Goal: Task Accomplishment & Management: Use online tool/utility

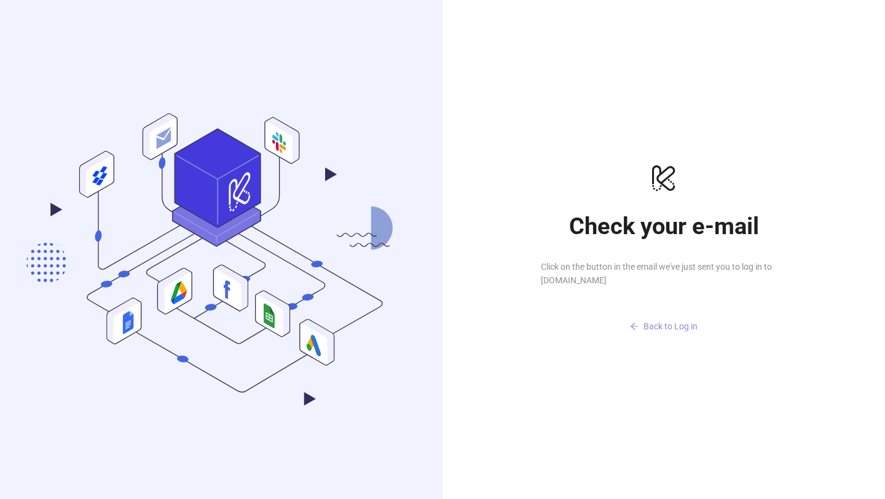
click at [670, 319] on button "Back to Log in" at bounding box center [664, 326] width 246 height 20
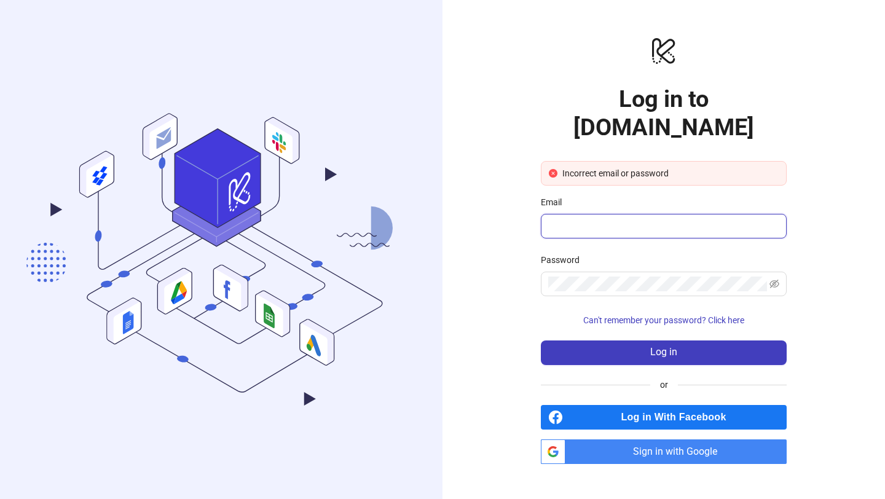
click at [624, 219] on input "Email" at bounding box center [662, 226] width 229 height 15
type input "**********"
click at [680, 315] on span "Can't remember your password? Click here" at bounding box center [663, 320] width 161 height 10
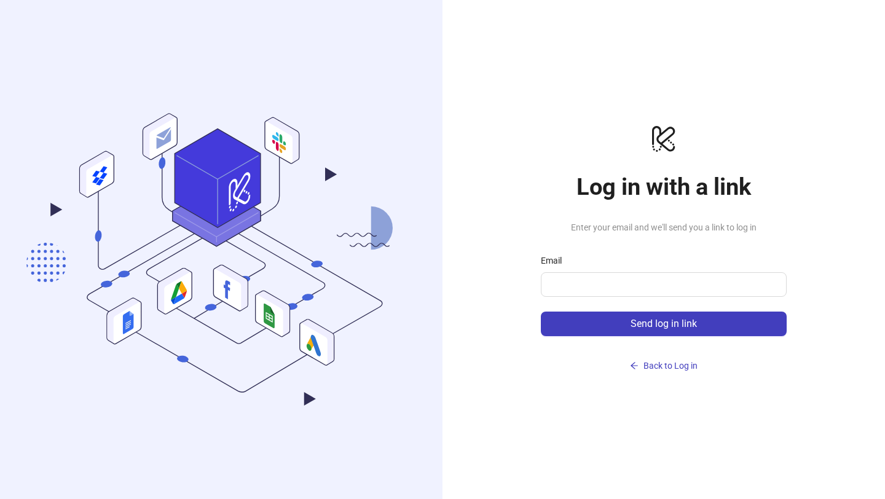
click at [642, 264] on div "Email" at bounding box center [664, 263] width 246 height 18
click at [642, 277] on input "Email" at bounding box center [662, 284] width 229 height 15
drag, startPoint x: 568, startPoint y: 284, endPoint x: 554, endPoint y: 284, distance: 14.1
click at [554, 284] on input "**********" at bounding box center [658, 284] width 220 height 15
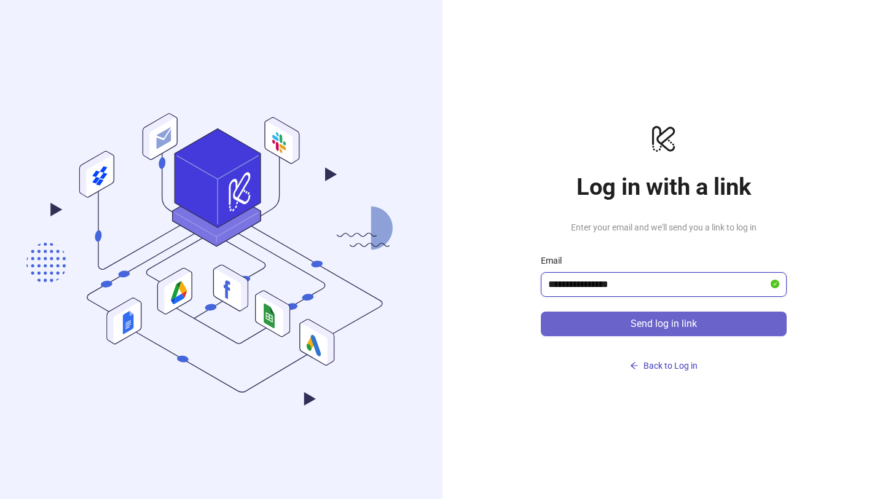
type input "**********"
click at [594, 318] on button "Send log in link" at bounding box center [664, 323] width 246 height 25
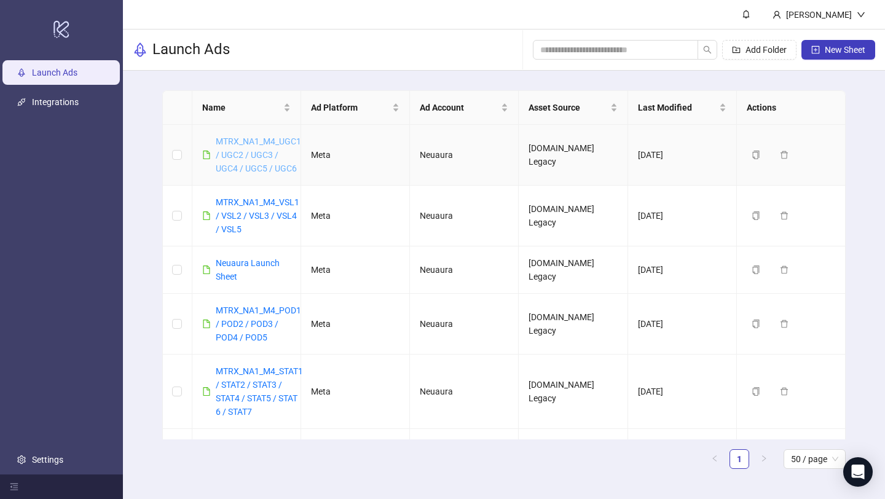
click at [249, 146] on link "MTRX_NA1_M4_UGC1 / UGC2 / UGC3 / UGC4 / UGC5 / UGC6" at bounding box center [258, 154] width 85 height 37
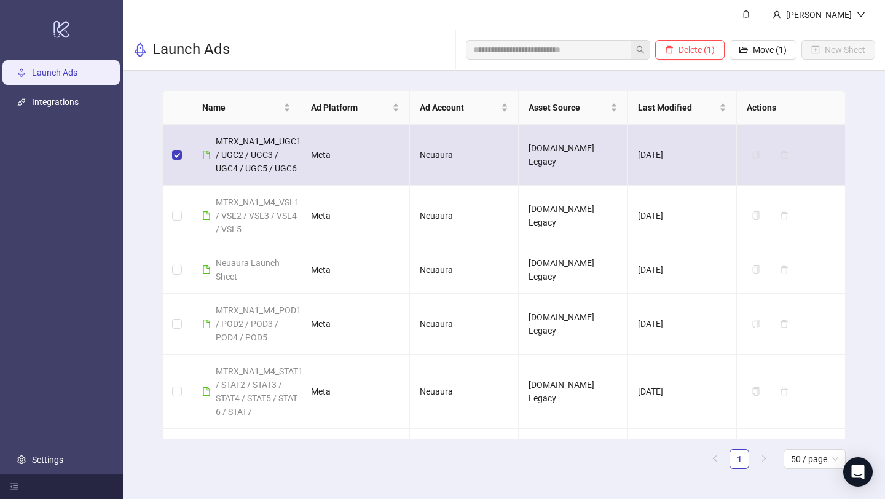
click at [169, 149] on td at bounding box center [177, 155] width 29 height 61
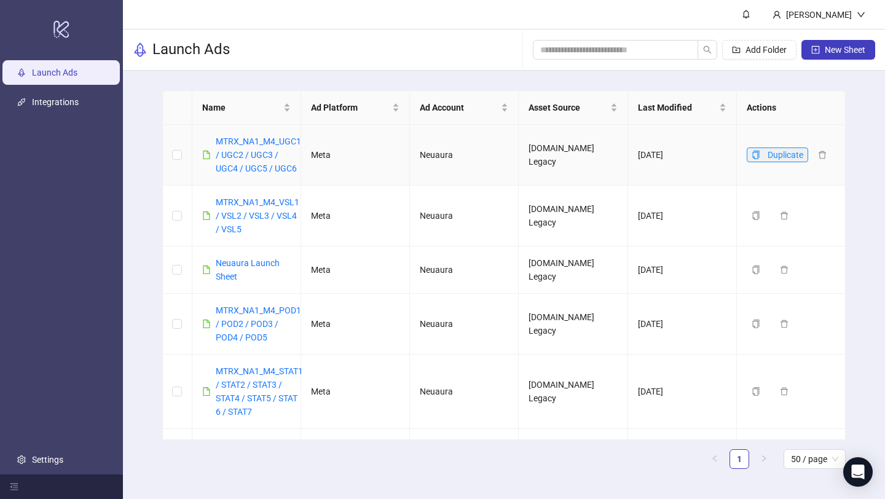
click at [753, 154] on icon "copy" at bounding box center [755, 155] width 9 height 9
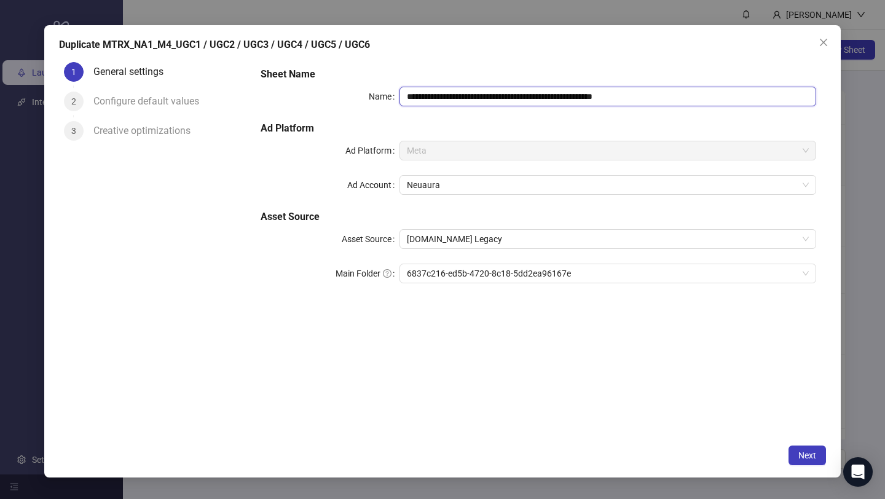
drag, startPoint x: 490, startPoint y: 93, endPoint x: 471, endPoint y: 93, distance: 19.7
click at [471, 93] on input "**********" at bounding box center [607, 97] width 417 height 20
drag, startPoint x: 519, startPoint y: 94, endPoint x: 500, endPoint y: 94, distance: 18.4
click at [500, 94] on input "**********" at bounding box center [607, 97] width 417 height 20
drag, startPoint x: 547, startPoint y: 95, endPoint x: 529, endPoint y: 95, distance: 18.4
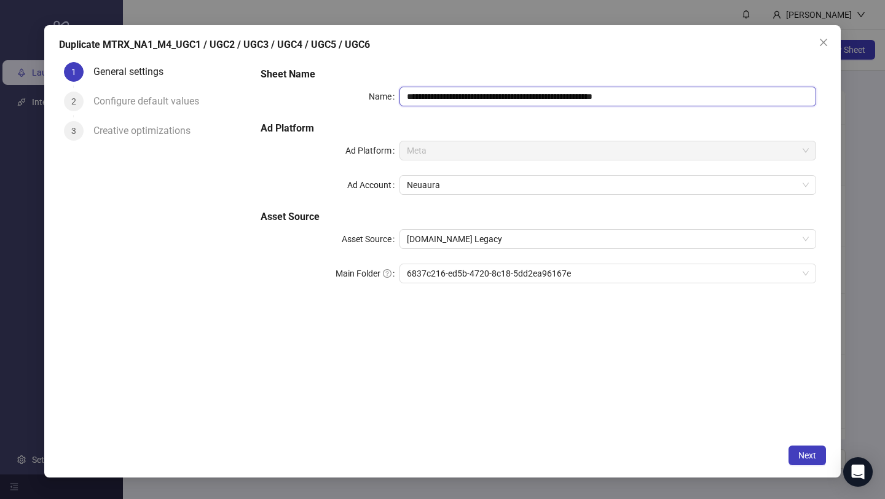
click at [529, 95] on input "**********" at bounding box center [607, 97] width 417 height 20
drag, startPoint x: 576, startPoint y: 94, endPoint x: 560, endPoint y: 96, distance: 16.8
click at [560, 96] on input "**********" at bounding box center [607, 97] width 417 height 20
drag, startPoint x: 604, startPoint y: 95, endPoint x: 590, endPoint y: 95, distance: 13.5
click at [590, 95] on input "**********" at bounding box center [607, 97] width 417 height 20
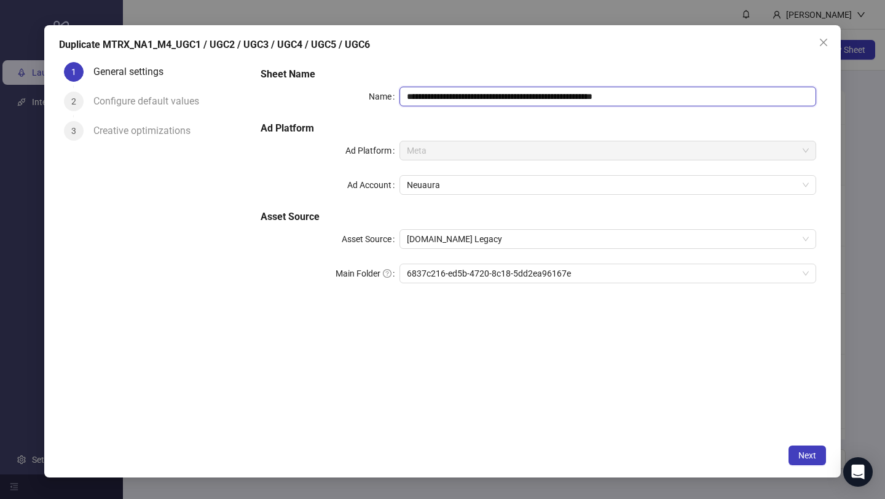
drag, startPoint x: 612, startPoint y: 95, endPoint x: 748, endPoint y: 94, distance: 136.4
click at [748, 94] on input "**********" at bounding box center [607, 97] width 417 height 20
click at [643, 273] on span "6837c216-ed5b-4720-8c18-5dd2ea96167e" at bounding box center [608, 273] width 402 height 18
type input "**********"
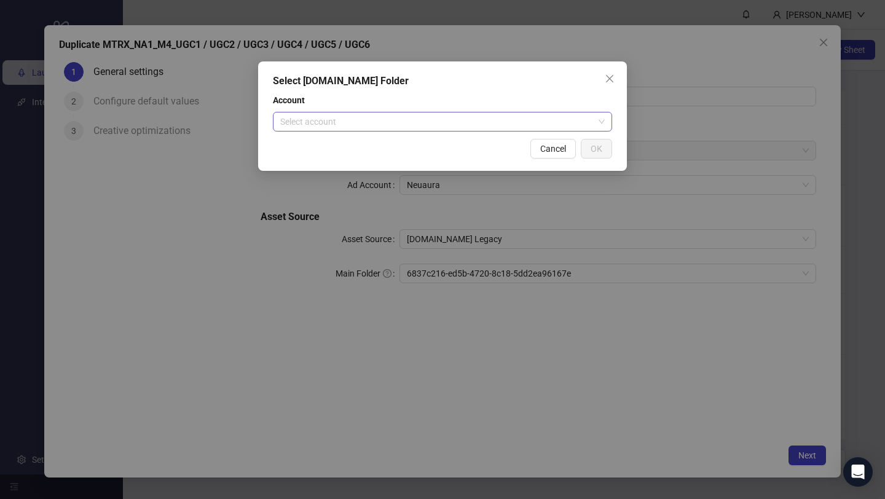
click at [486, 112] on input "search" at bounding box center [436, 121] width 313 height 18
click at [458, 133] on div "Select Frame.io Folder Account Select account Cancel OK" at bounding box center [442, 115] width 369 height 109
click at [457, 110] on div "Account Select account" at bounding box center [442, 112] width 339 height 38
click at [449, 128] on input "search" at bounding box center [436, 121] width 313 height 18
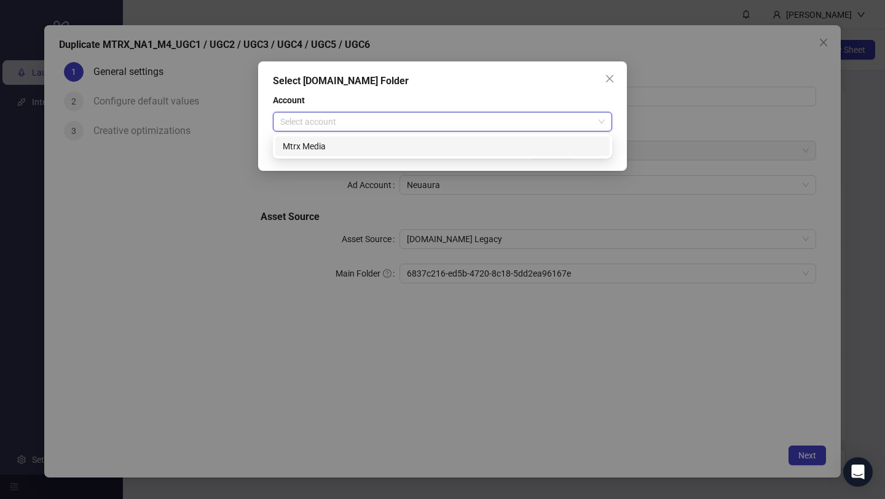
click at [442, 142] on div "Mtrx Media" at bounding box center [442, 146] width 319 height 14
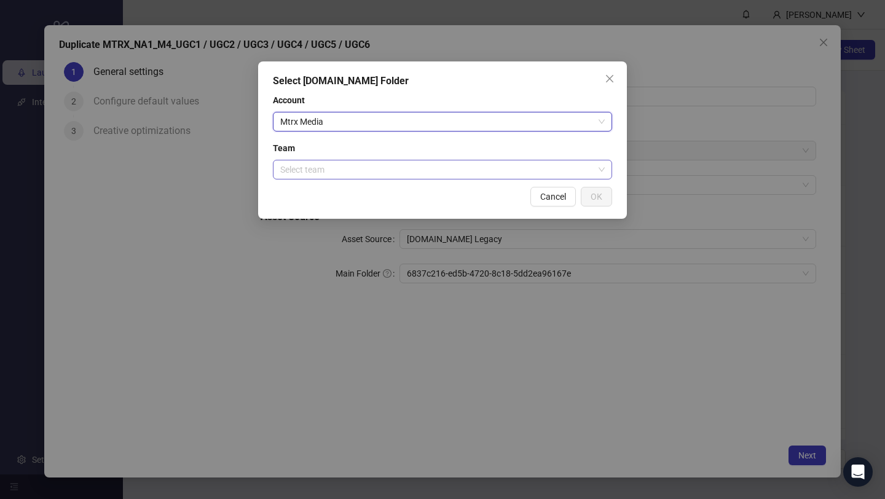
click at [434, 173] on input "search" at bounding box center [436, 169] width 313 height 18
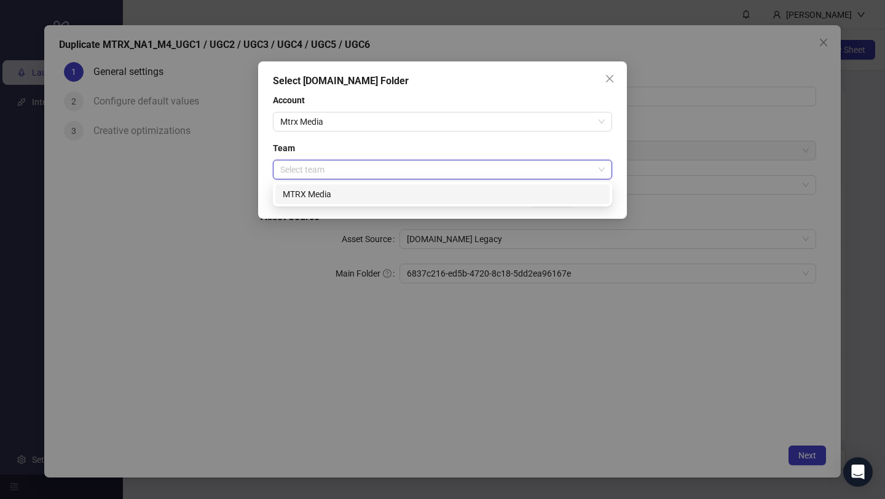
click at [427, 188] on div "MTRX Media" at bounding box center [442, 194] width 319 height 14
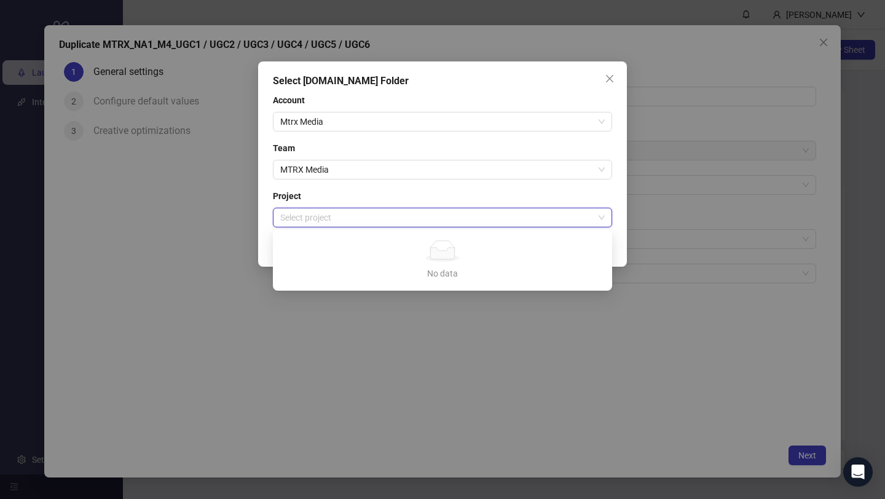
click at [420, 209] on input "search" at bounding box center [436, 217] width 313 height 18
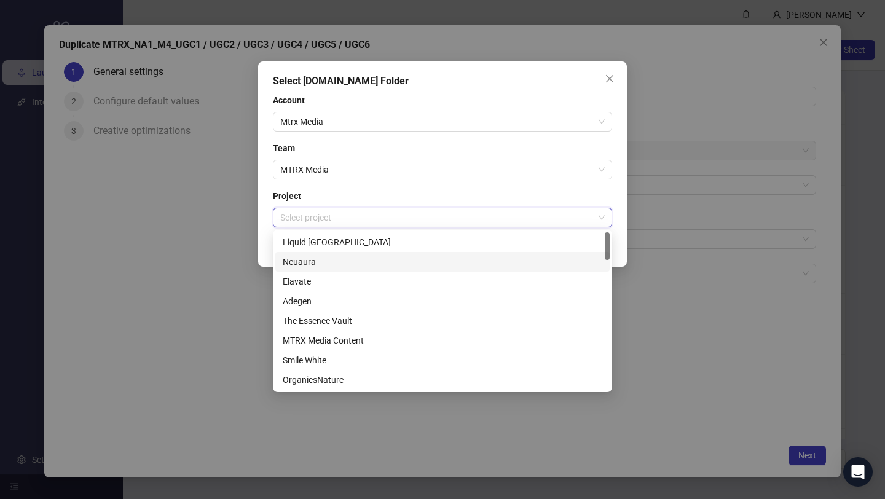
click at [402, 266] on div "Neuaura" at bounding box center [442, 262] width 319 height 14
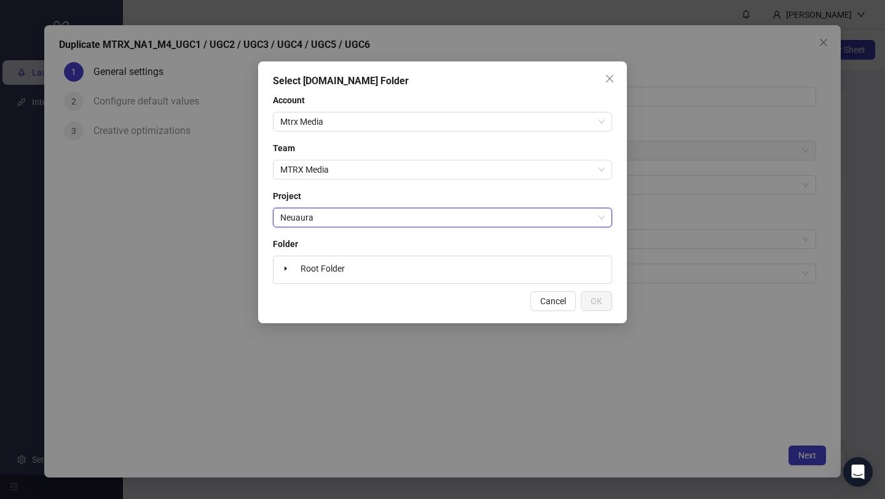
click at [503, 271] on div "Root Folder" at bounding box center [442, 269] width 328 height 17
click at [284, 270] on icon "caret-down" at bounding box center [285, 269] width 2 height 4
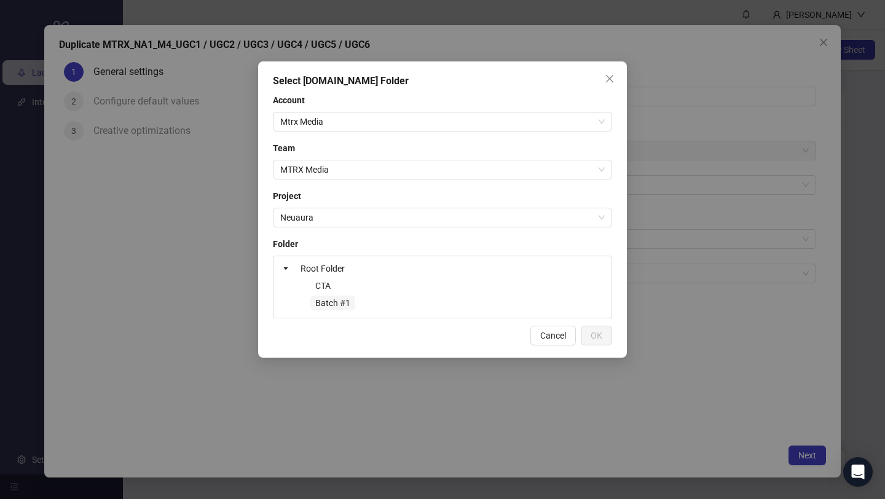
click at [333, 302] on span "Batch #1" at bounding box center [332, 303] width 35 height 10
click at [332, 291] on span "CTA" at bounding box center [322, 285] width 25 height 15
click at [335, 308] on span "Batch #1" at bounding box center [332, 303] width 45 height 15
click at [283, 270] on icon "caret-down" at bounding box center [286, 268] width 6 height 6
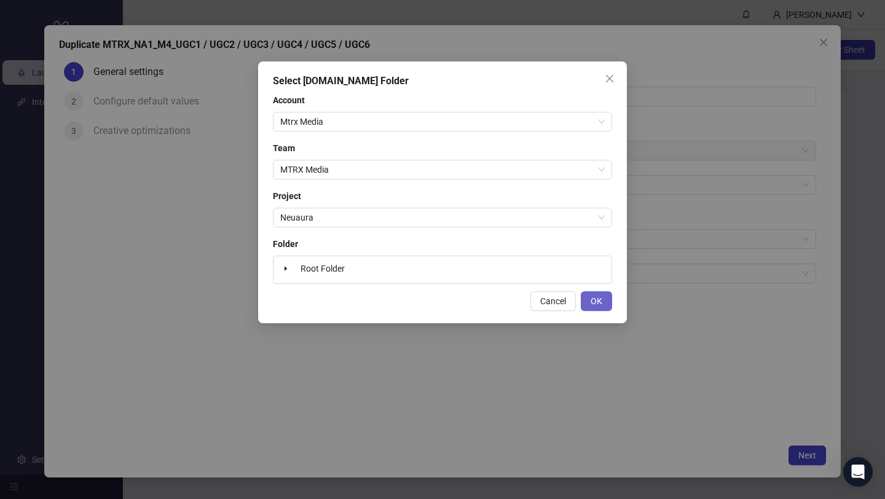
click at [597, 302] on span "OK" at bounding box center [596, 301] width 12 height 10
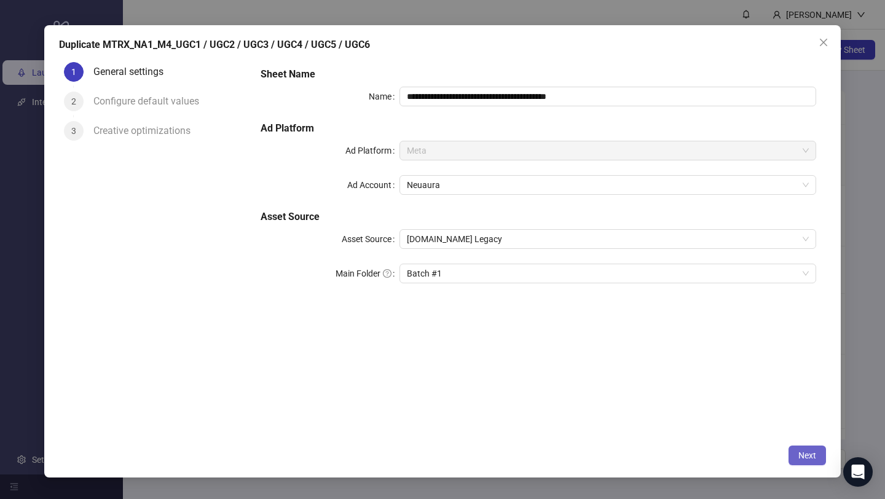
click at [753, 425] on span "Next" at bounding box center [807, 455] width 18 height 10
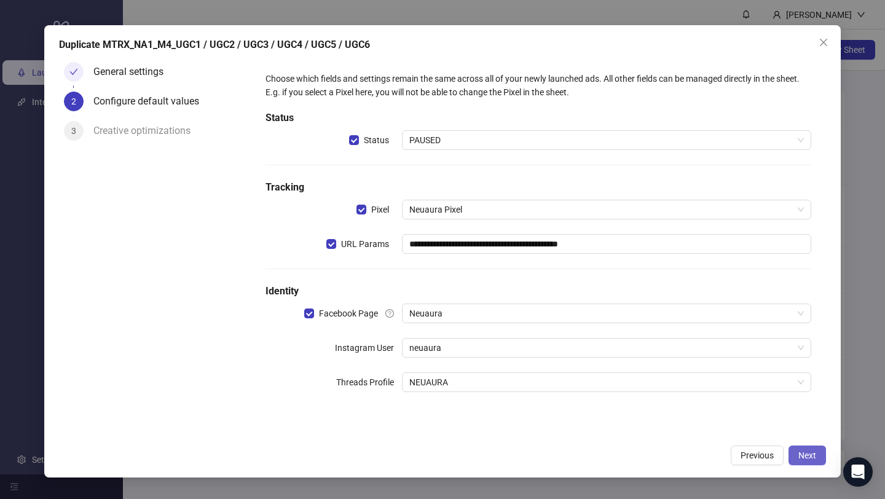
click at [753, 425] on span "Next" at bounding box center [807, 455] width 18 height 10
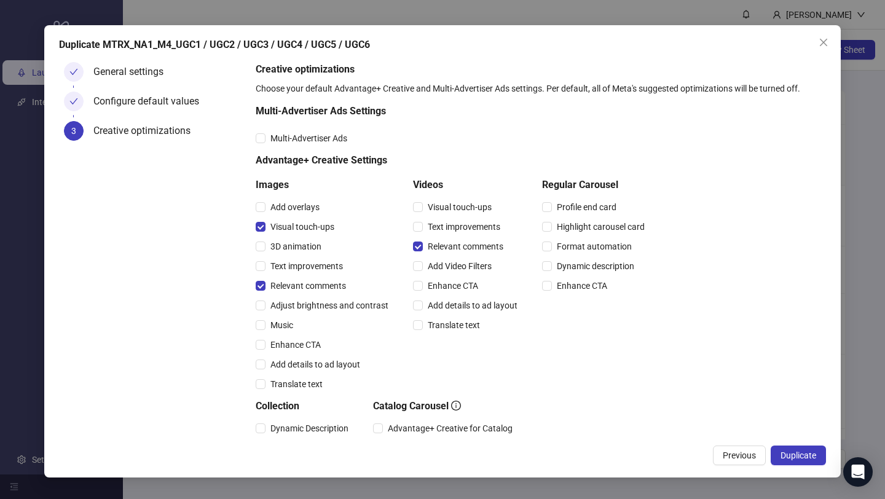
click at [254, 227] on form "Creative optimizations Choose your default Advantage+ Creative and Multi-Advert…" at bounding box center [538, 370] width 575 height 627
click at [753, 425] on span "Duplicate" at bounding box center [798, 455] width 36 height 10
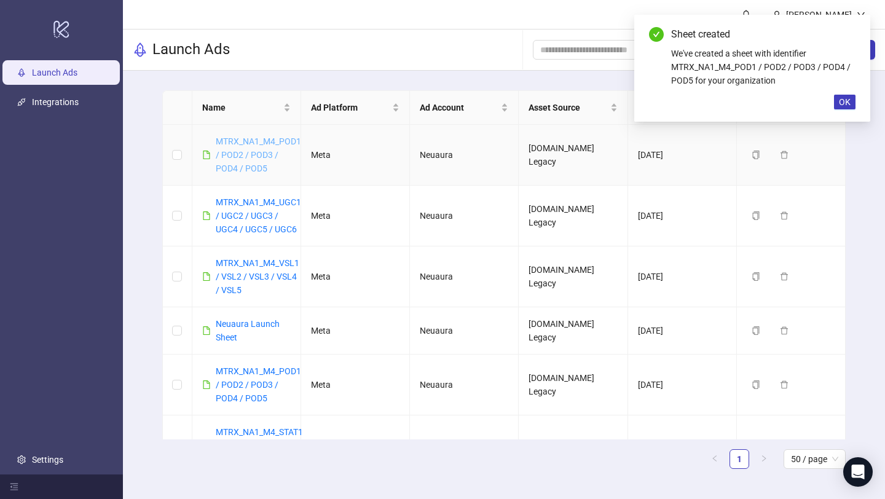
click at [263, 152] on link "MTRX_NA1_M4_POD1 / POD2 / POD3 / POD4 / POD5" at bounding box center [258, 154] width 85 height 37
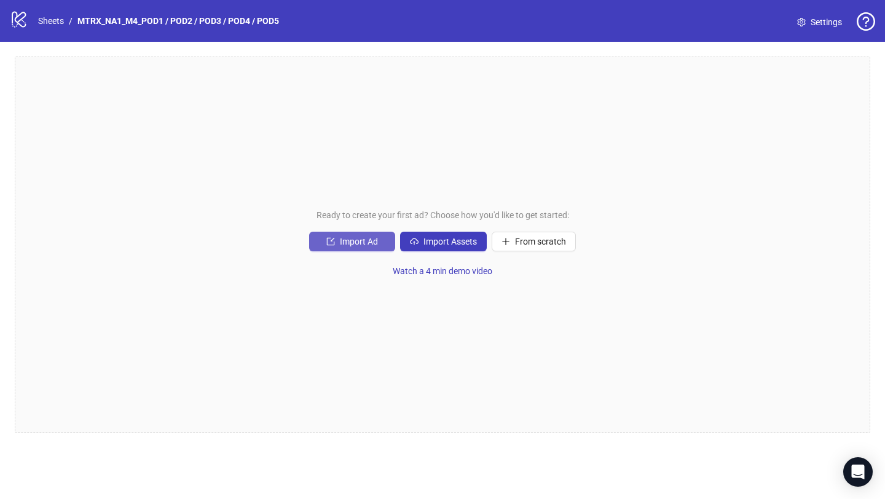
click at [374, 241] on span "Import Ad" at bounding box center [359, 242] width 38 height 10
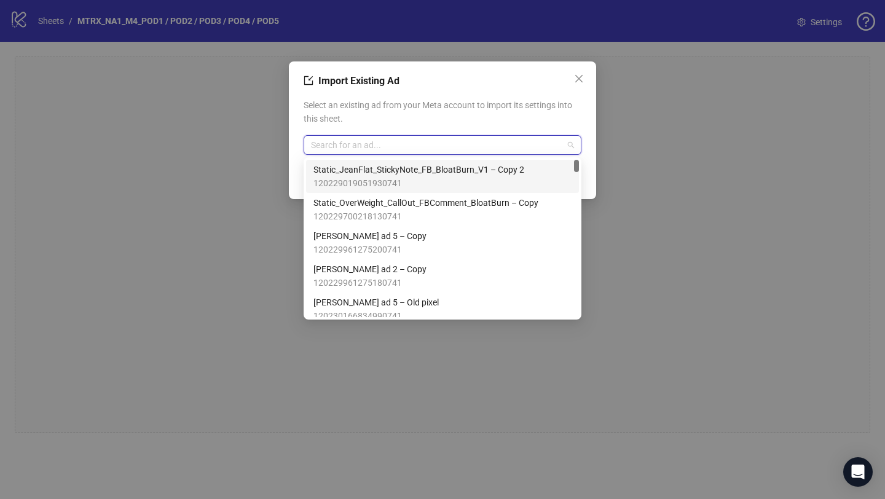
click at [385, 137] on input "search" at bounding box center [437, 145] width 252 height 18
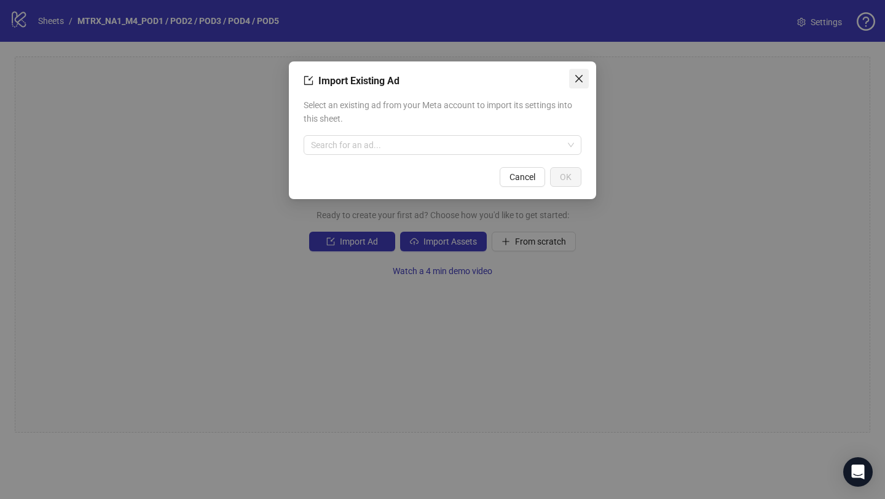
click at [577, 74] on icon "close" at bounding box center [579, 79] width 10 height 10
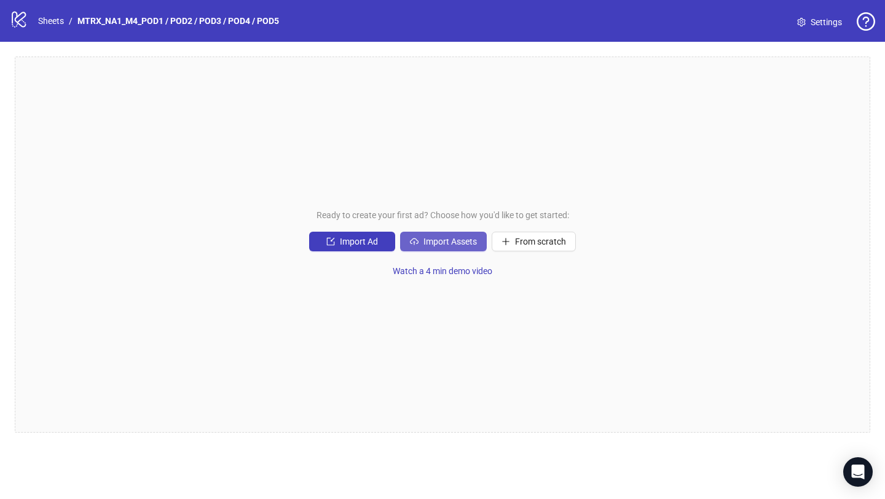
click at [431, 246] on span "Import Assets" at bounding box center [449, 242] width 53 height 10
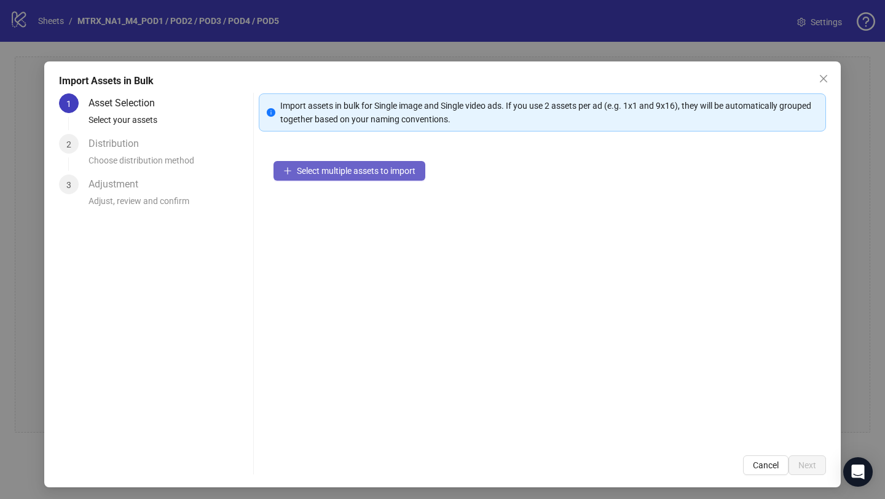
click at [401, 166] on span "Select multiple assets to import" at bounding box center [356, 171] width 119 height 10
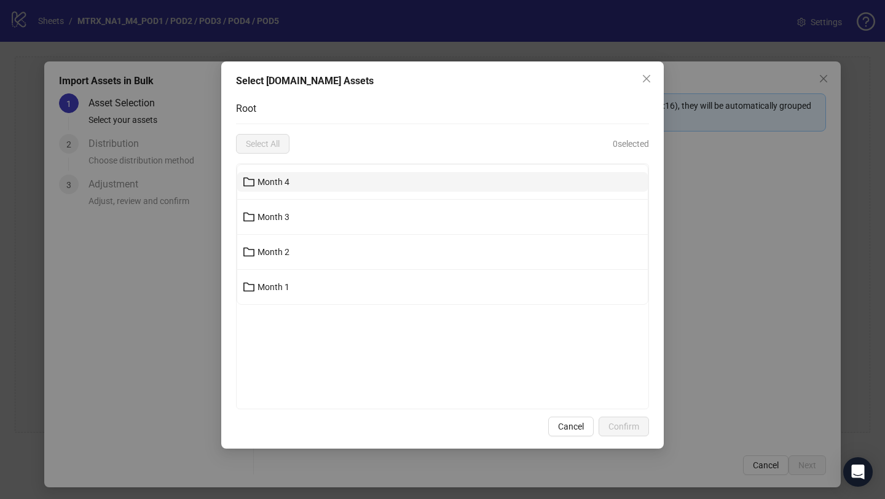
click at [345, 182] on button "Month 4" at bounding box center [442, 182] width 410 height 20
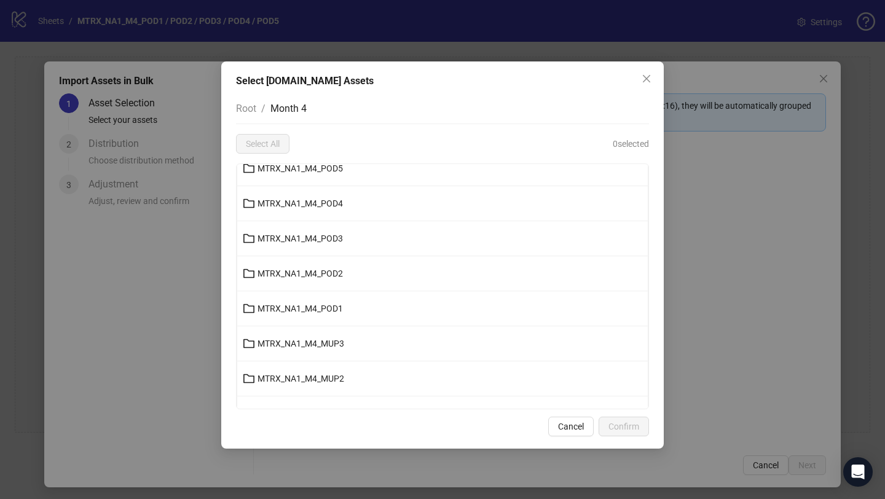
scroll to position [456, 0]
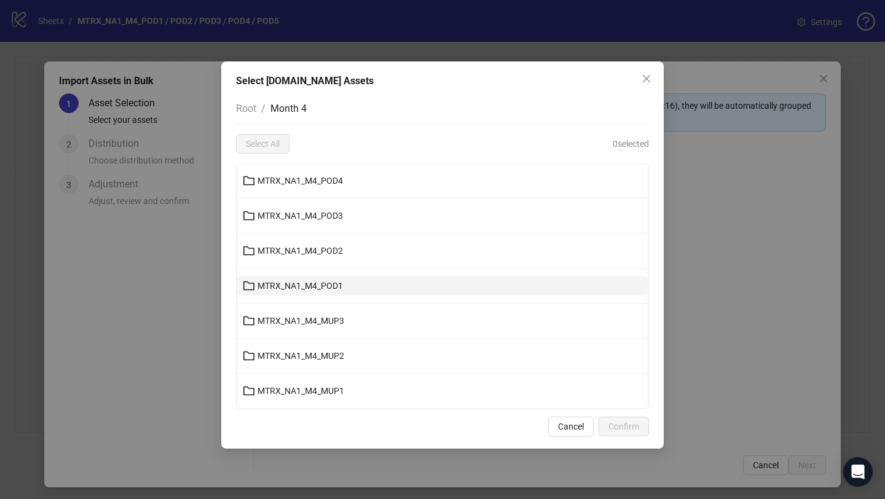
click at [364, 283] on button "MTRX_NA1_M4_POD1" at bounding box center [442, 286] width 410 height 20
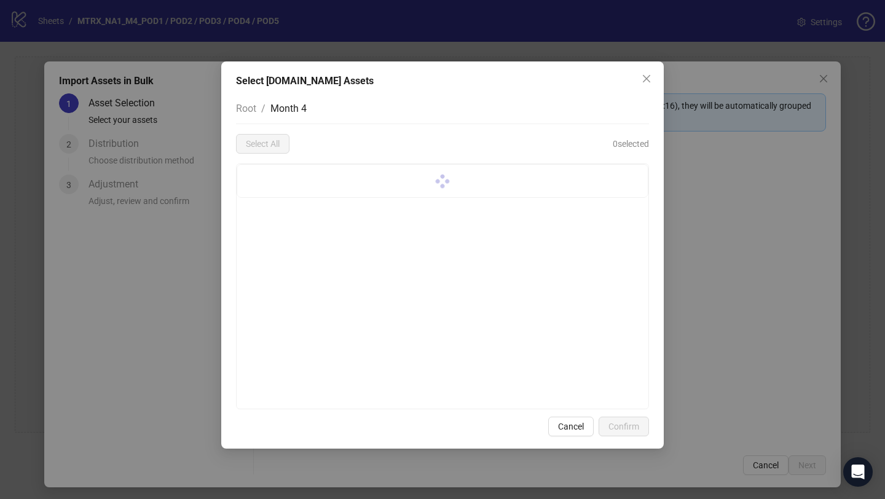
scroll to position [0, 0]
click at [297, 110] on span "Month 4" at bounding box center [288, 109] width 36 height 12
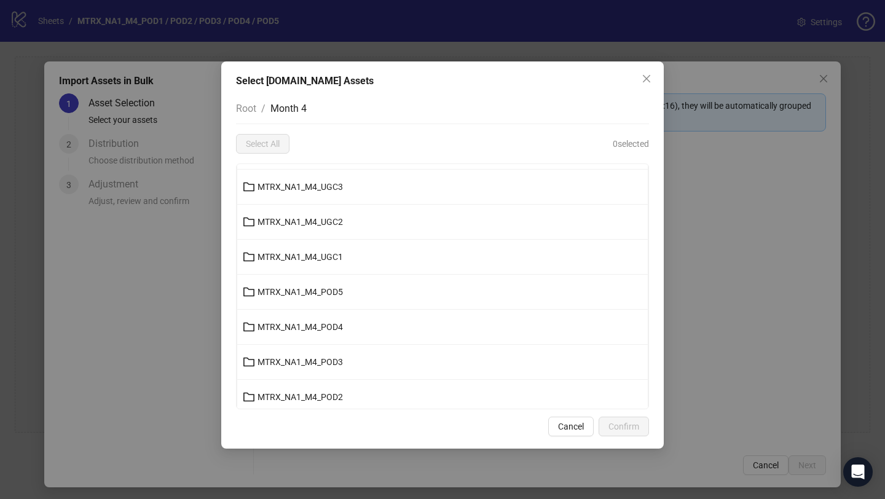
scroll to position [342, 0]
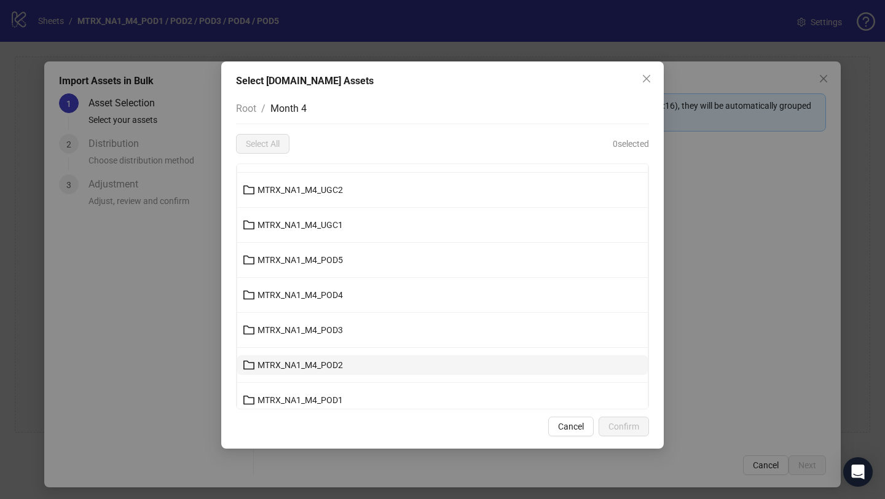
click at [359, 363] on button "MTRX_NA1_M4_POD2" at bounding box center [442, 365] width 410 height 20
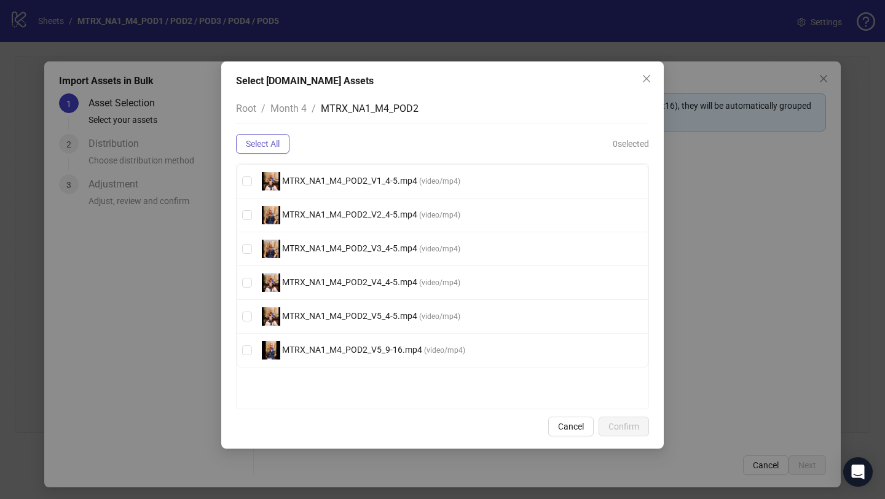
click at [251, 149] on button "Select All" at bounding box center [262, 144] width 53 height 20
click at [633, 425] on span "Confirm" at bounding box center [623, 426] width 31 height 10
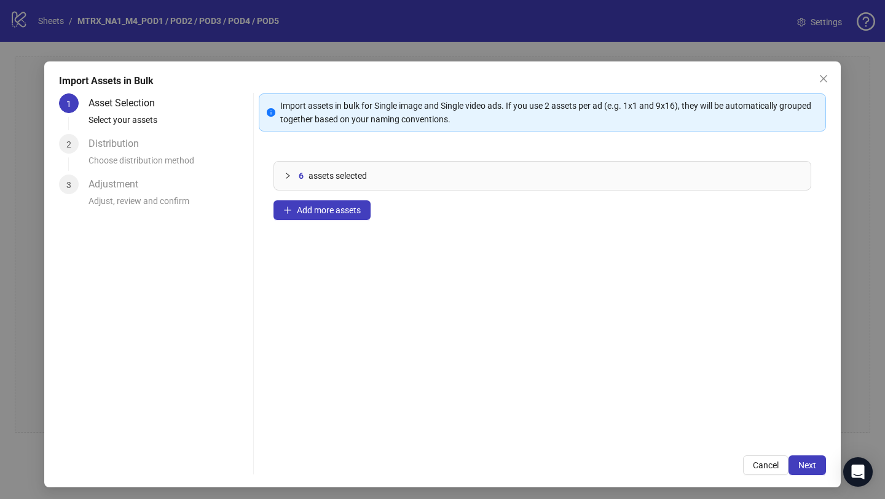
click at [350, 221] on div "6 assets selected Add more assets" at bounding box center [542, 293] width 567 height 294
click at [346, 211] on span "Add more assets" at bounding box center [329, 210] width 64 height 10
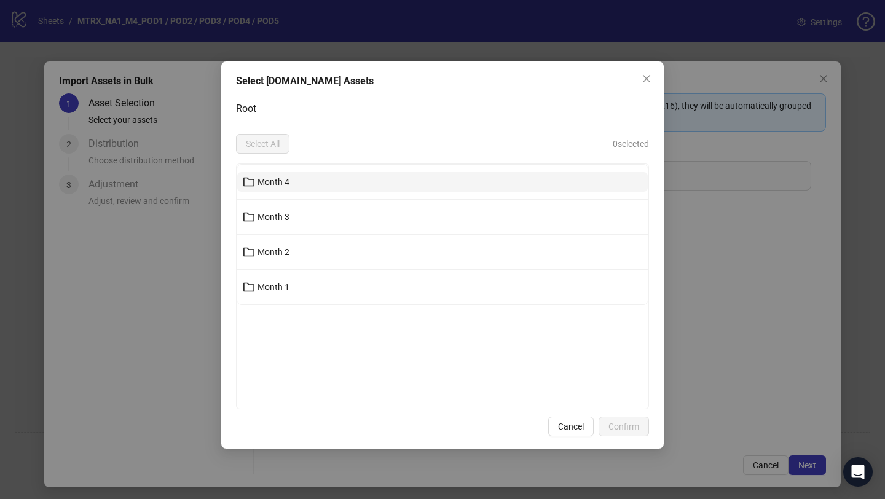
click at [289, 176] on button "Month 4" at bounding box center [442, 182] width 410 height 20
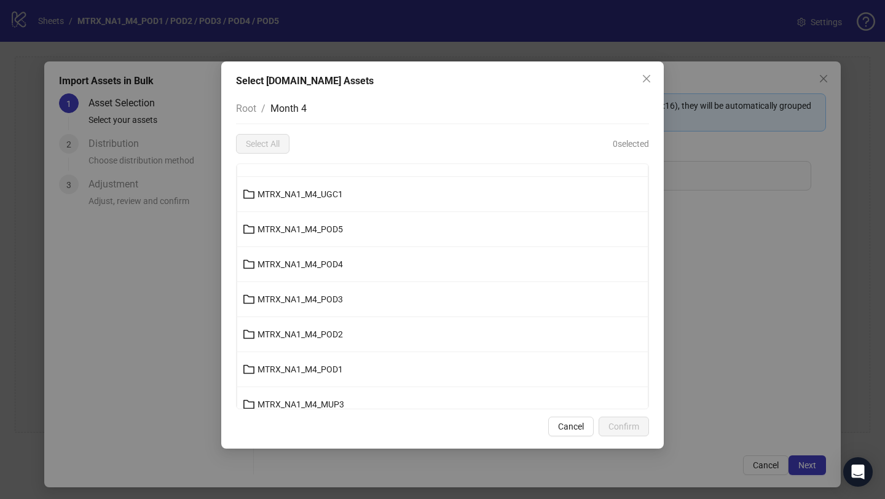
scroll to position [372, 0]
click at [382, 291] on button "MTRX_NA1_M4_POD3" at bounding box center [442, 300] width 410 height 20
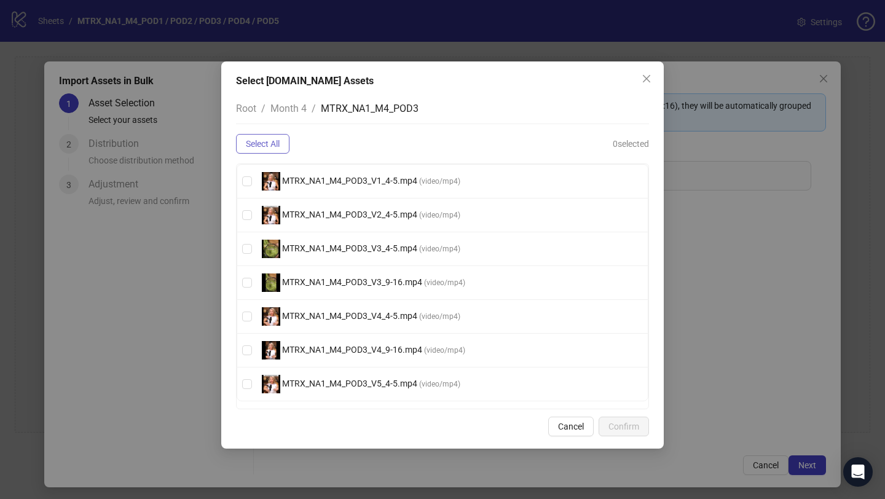
click at [256, 145] on span "Select All" at bounding box center [263, 144] width 34 height 10
click at [633, 425] on span "Confirm" at bounding box center [623, 426] width 31 height 10
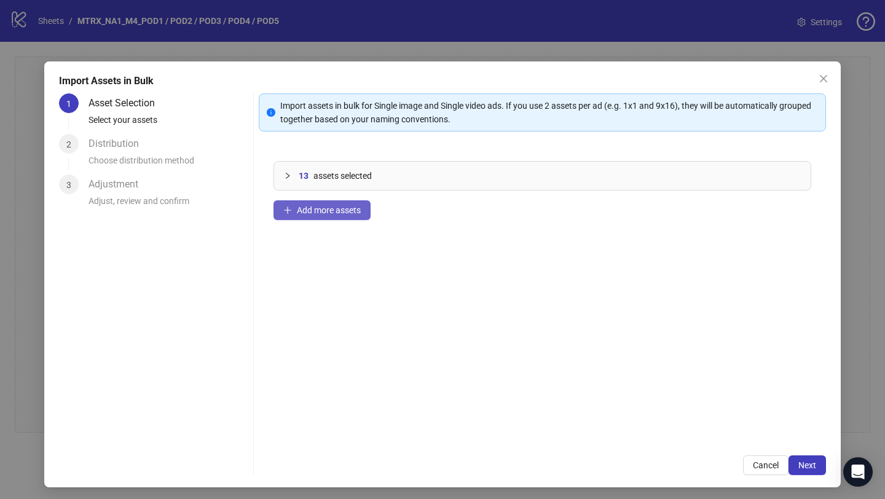
click at [345, 215] on button "Add more assets" at bounding box center [321, 210] width 97 height 20
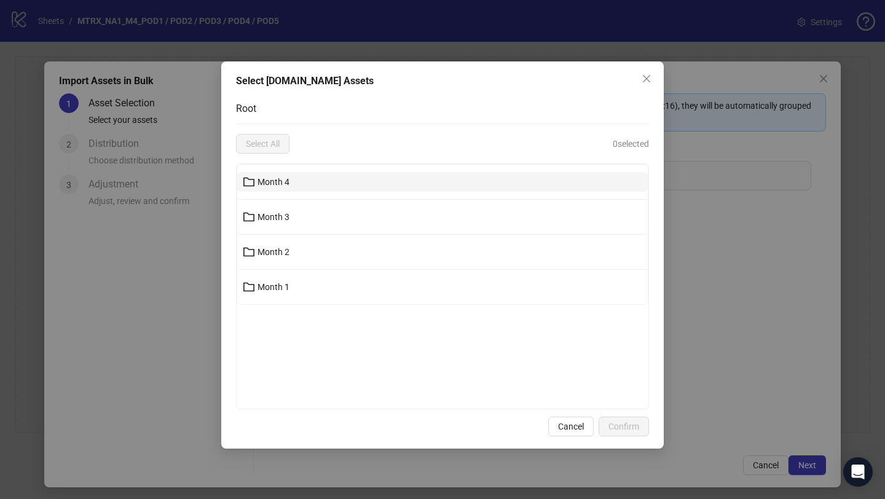
click at [309, 181] on button "Month 4" at bounding box center [442, 182] width 410 height 20
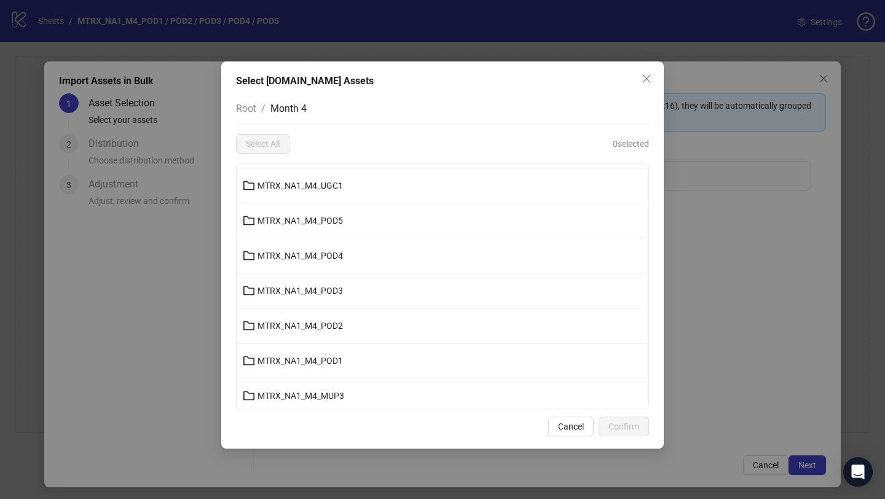
scroll to position [378, 0]
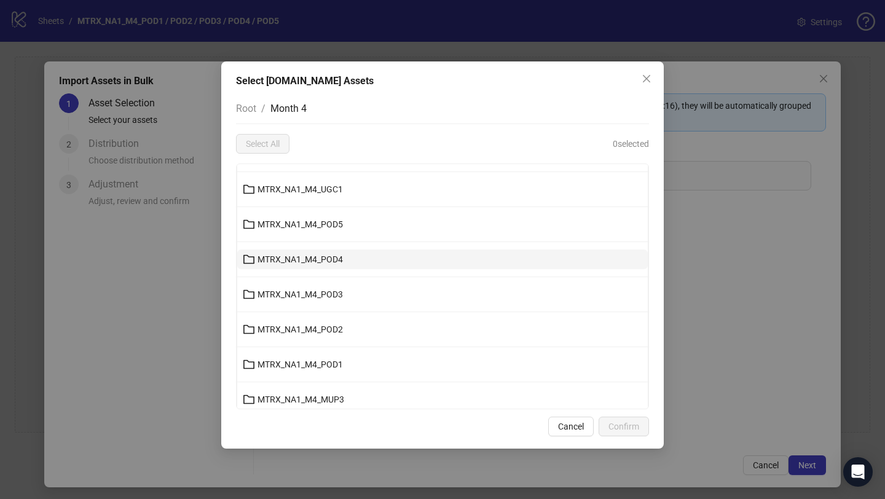
click at [348, 256] on button "MTRX_NA1_M4_POD4" at bounding box center [442, 259] width 410 height 20
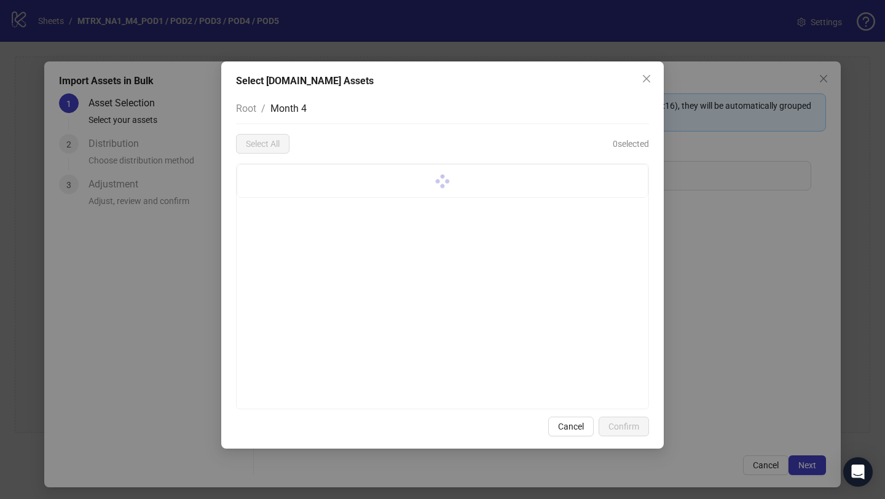
scroll to position [0, 0]
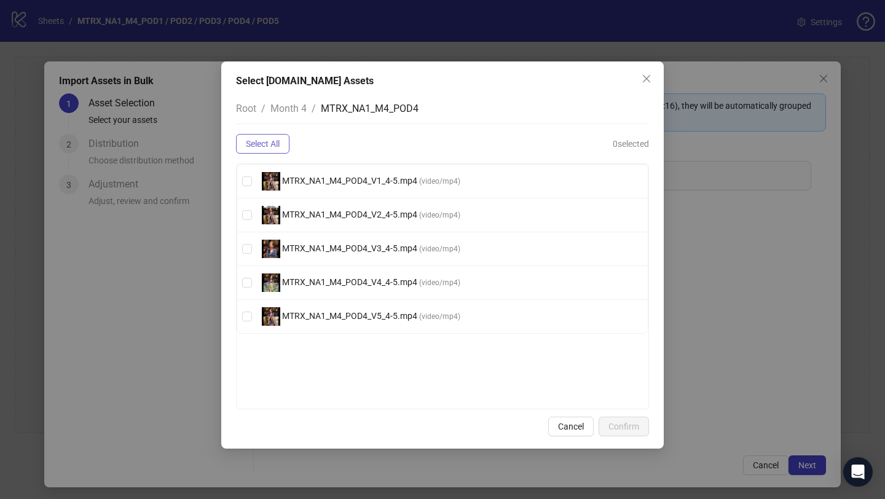
click at [248, 137] on button "Select All" at bounding box center [262, 144] width 53 height 20
click at [639, 423] on button "Confirm" at bounding box center [623, 427] width 50 height 20
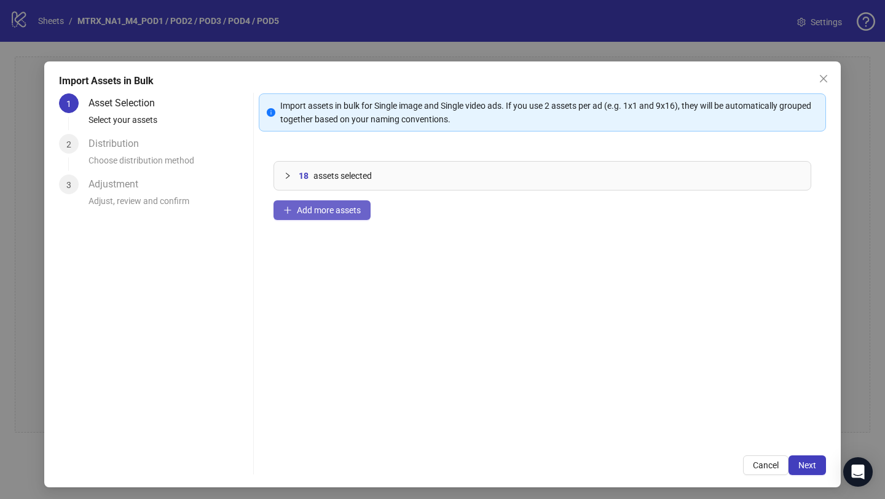
click at [321, 209] on span "Add more assets" at bounding box center [329, 210] width 64 height 10
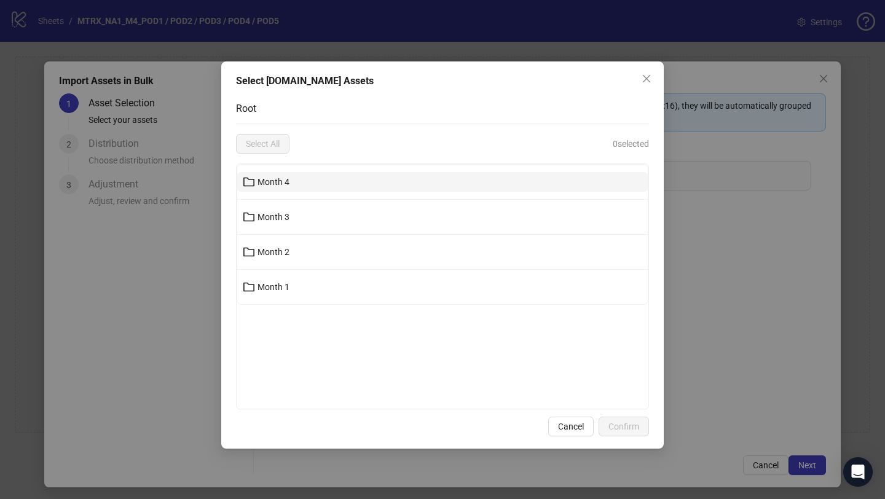
click at [313, 183] on button "Month 4" at bounding box center [442, 182] width 410 height 20
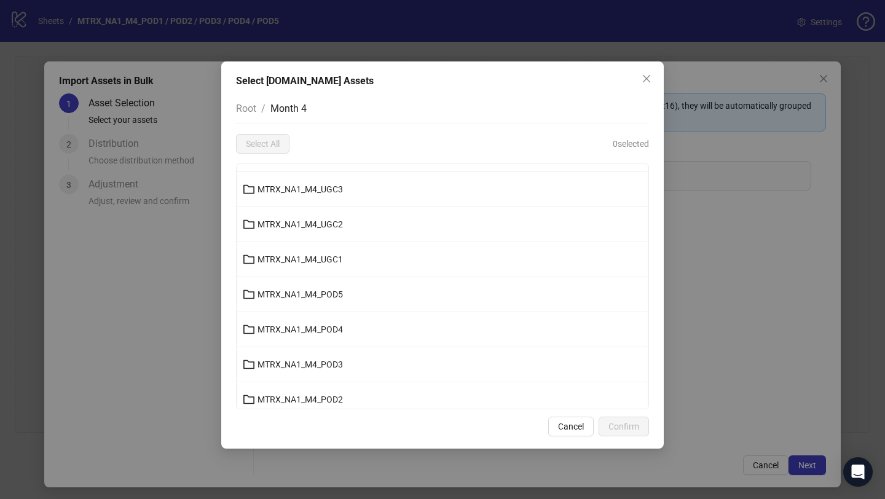
scroll to position [307, 0]
click at [345, 297] on button "MTRX_NA1_M4_POD5" at bounding box center [442, 295] width 410 height 20
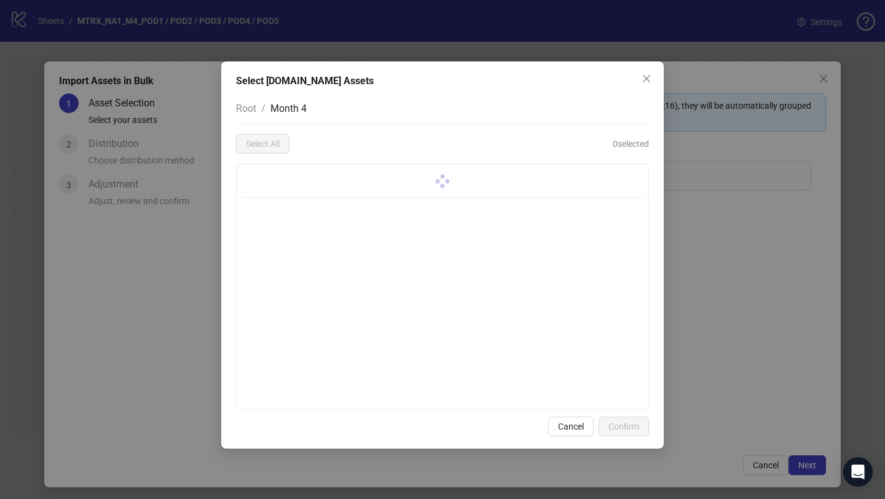
scroll to position [0, 0]
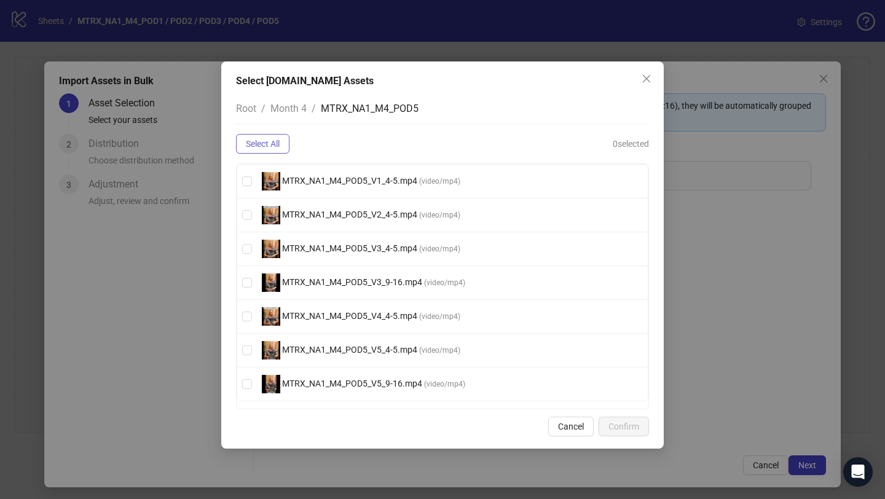
click at [256, 140] on span "Select All" at bounding box center [263, 144] width 34 height 10
click at [616, 425] on span "Confirm" at bounding box center [623, 426] width 31 height 10
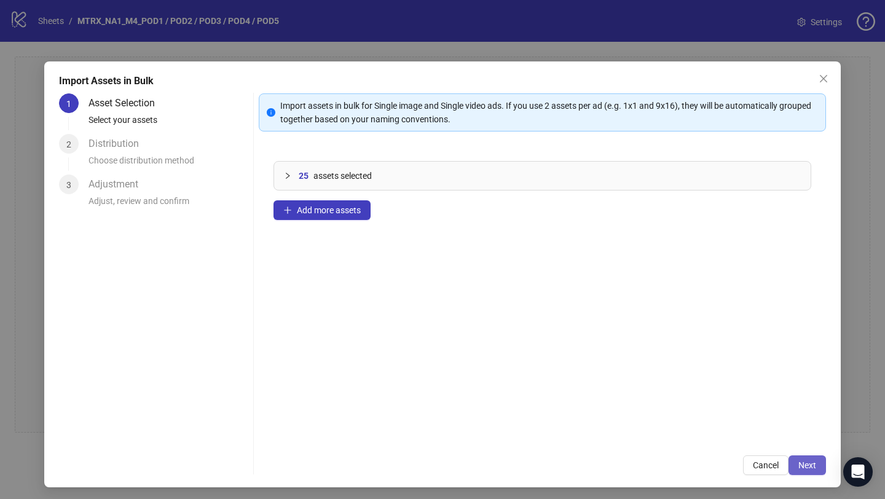
click at [753, 425] on span "Next" at bounding box center [807, 465] width 18 height 10
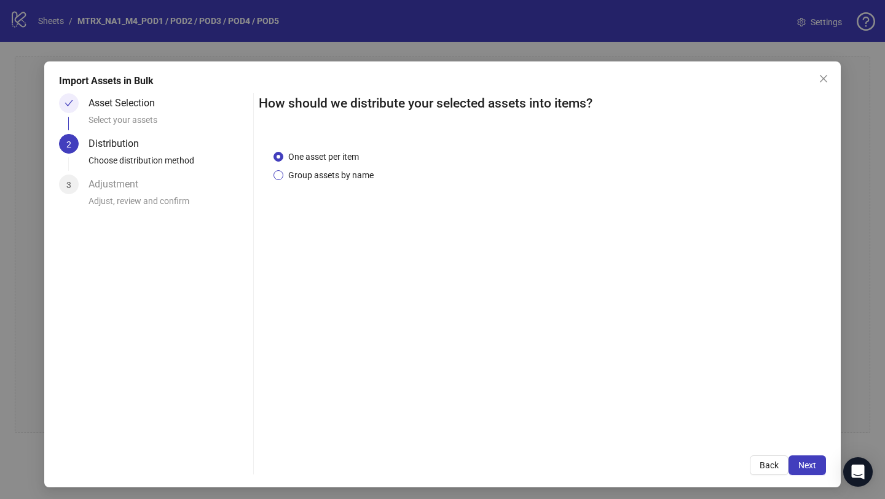
click at [335, 171] on span "Group assets by name" at bounding box center [330, 175] width 95 height 14
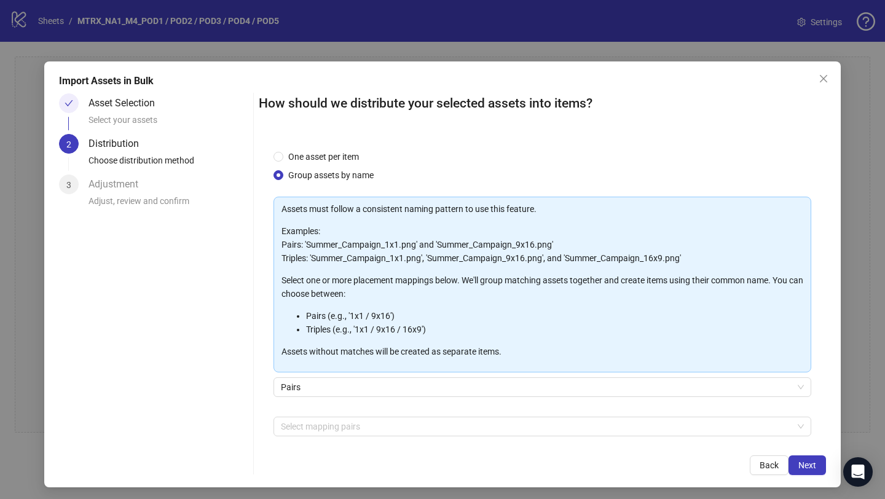
scroll to position [54, 0]
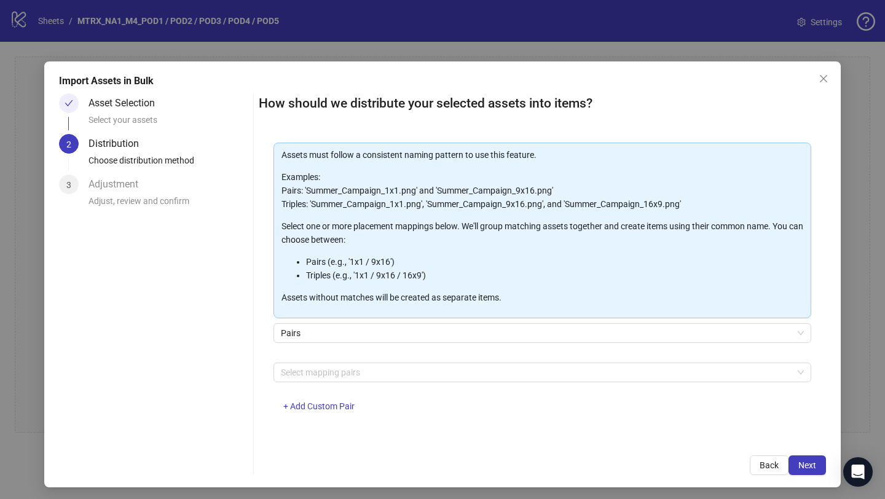
click at [479, 359] on div "Assets must follow a consistent naming pattern to use this feature. Examples: P…" at bounding box center [542, 285] width 538 height 284
click at [473, 375] on div at bounding box center [536, 372] width 520 height 17
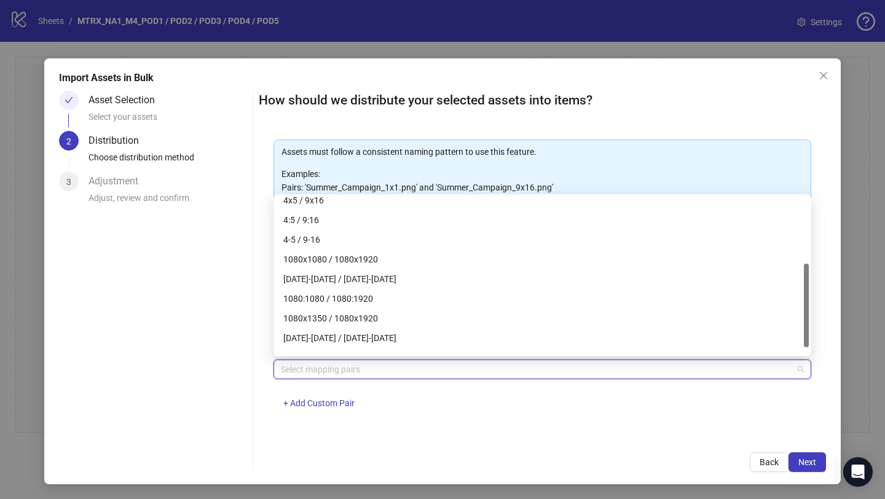
scroll to position [125, 0]
click at [447, 237] on div "4-5 / 9-16" at bounding box center [542, 239] width 518 height 14
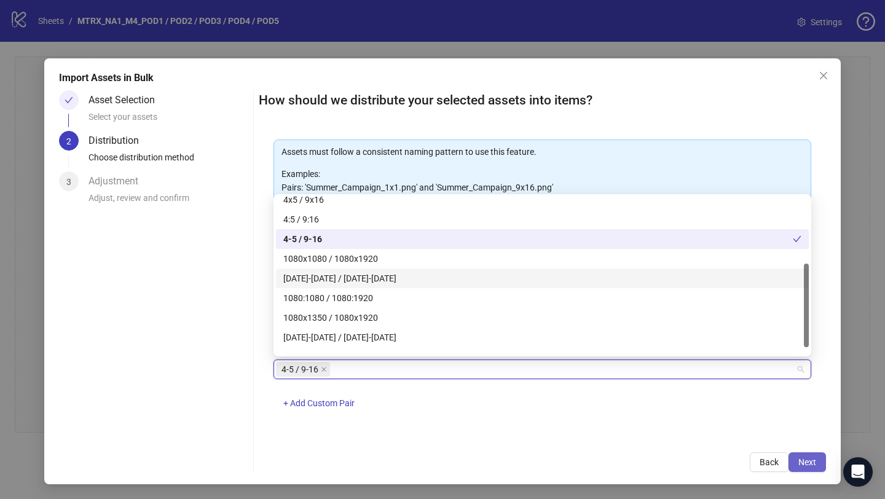
click at [753, 425] on span "Next" at bounding box center [807, 462] width 18 height 10
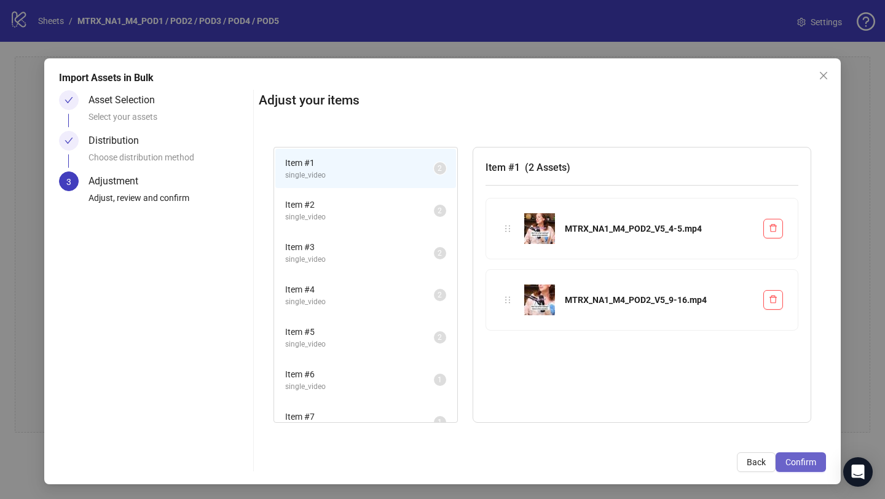
click at [753, 425] on span "Confirm" at bounding box center [800, 462] width 31 height 10
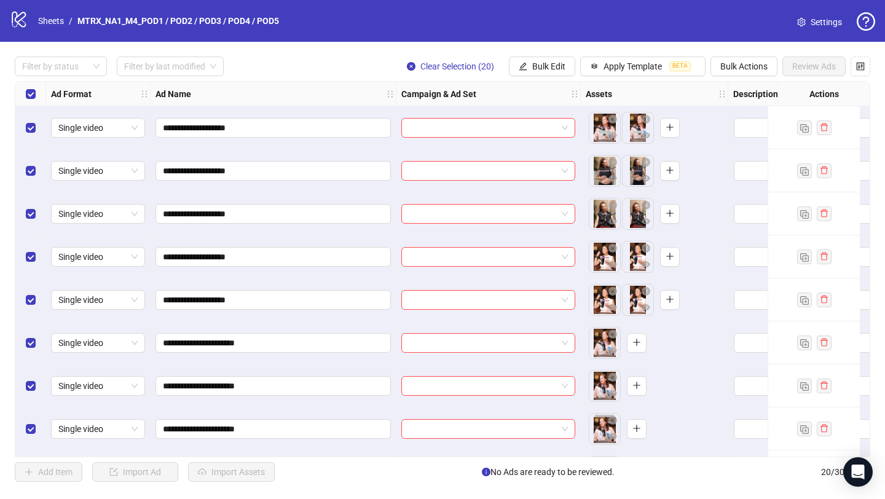
click at [753, 25] on link "Settings" at bounding box center [819, 22] width 65 height 20
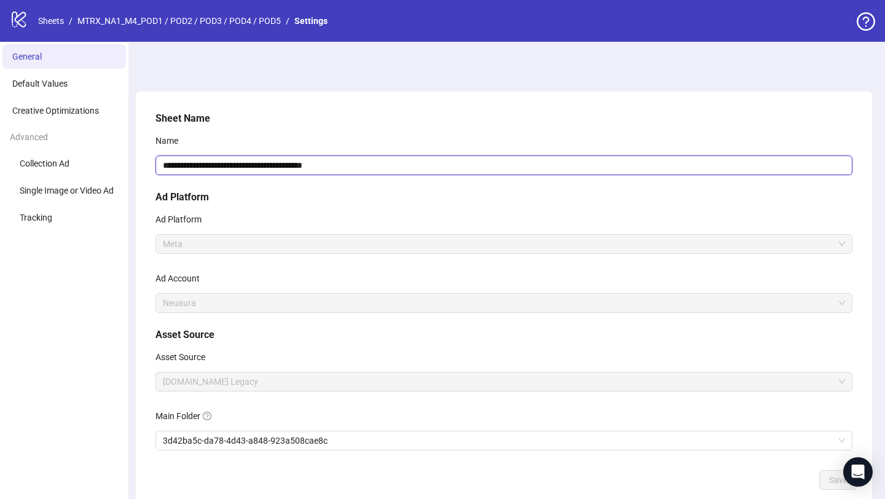
click at [244, 162] on input "**********" at bounding box center [503, 165] width 697 height 20
click at [248, 162] on input "**********" at bounding box center [503, 165] width 697 height 20
type input "**********"
click at [837, 477] on span "Save" at bounding box center [838, 480] width 18 height 10
click at [104, 25] on link "MTRX_NA1_M4_POD2 / POD3 / POD4 / POD5" at bounding box center [164, 21] width 179 height 14
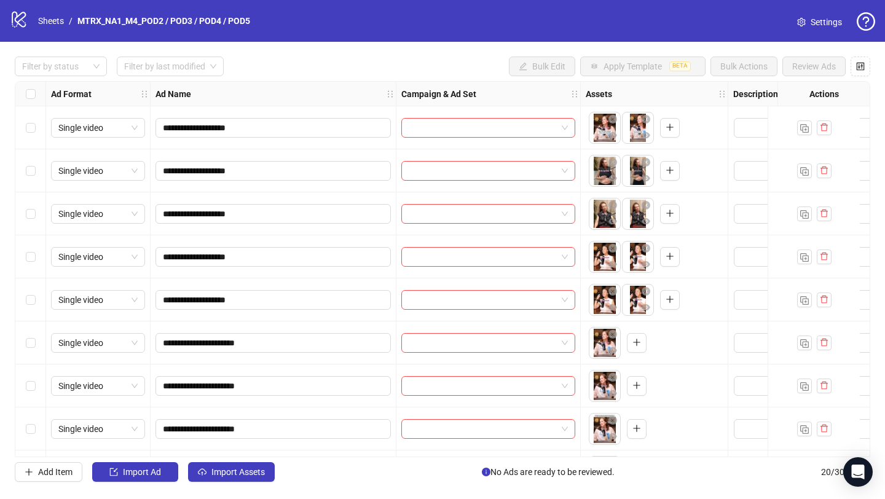
click at [262, 96] on div "Ad Name" at bounding box center [274, 94] width 246 height 25
click at [564, 129] on span at bounding box center [488, 128] width 159 height 18
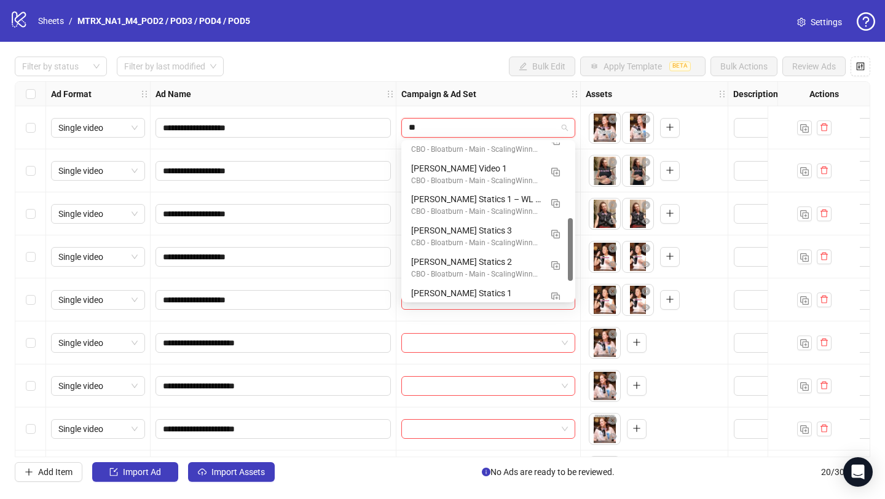
scroll to position [188, 0]
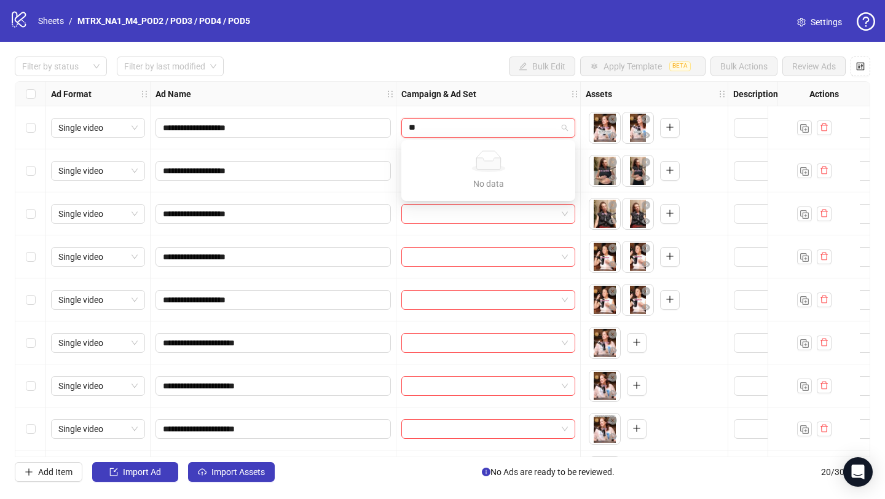
type input "*"
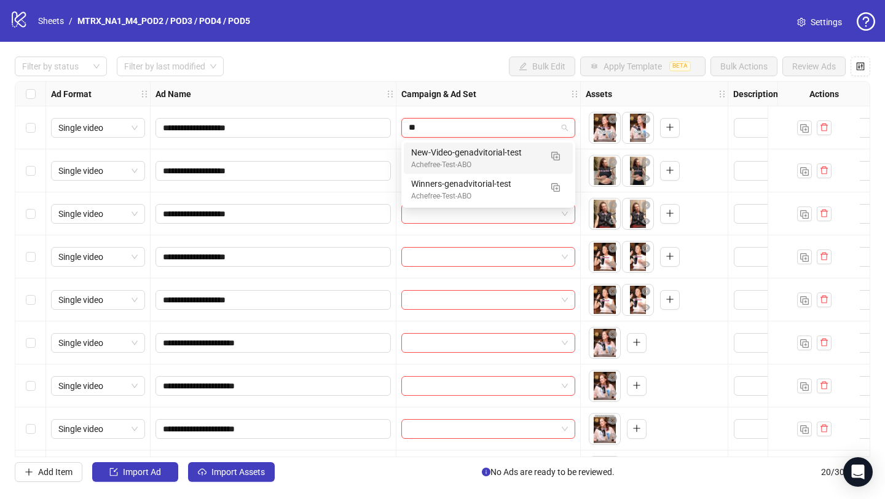
type input "*"
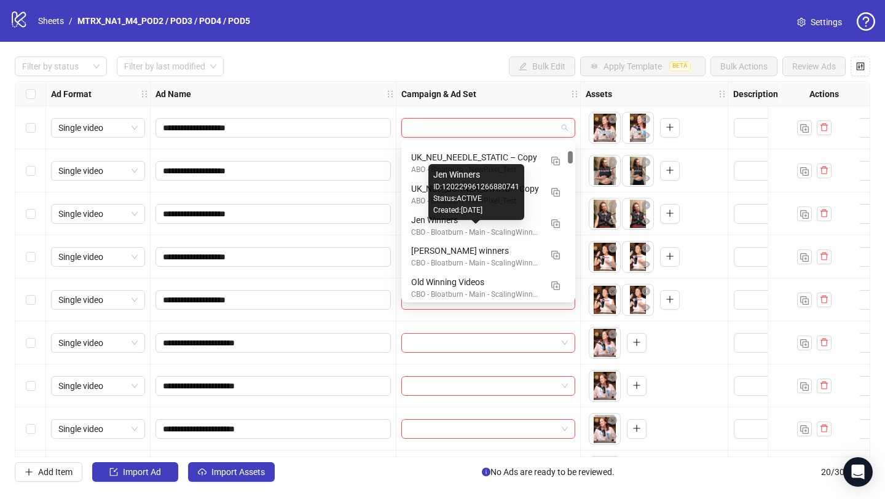
scroll to position [289, 0]
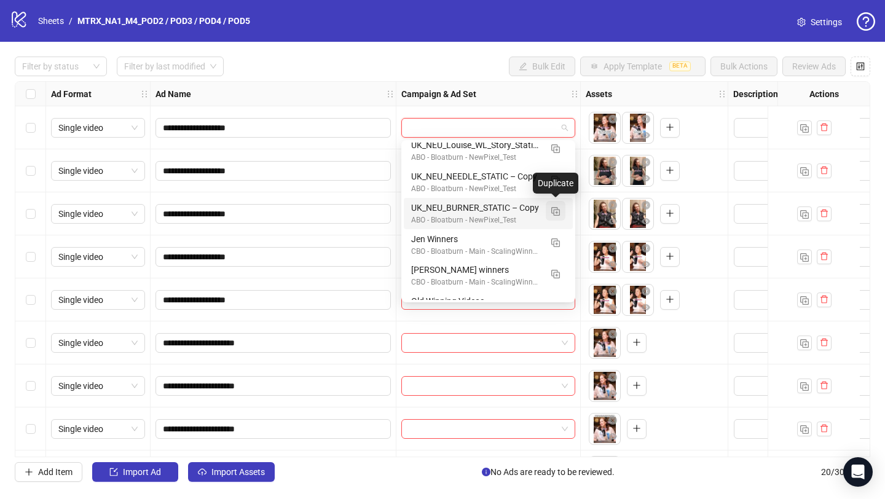
click at [559, 214] on img "button" at bounding box center [555, 211] width 9 height 9
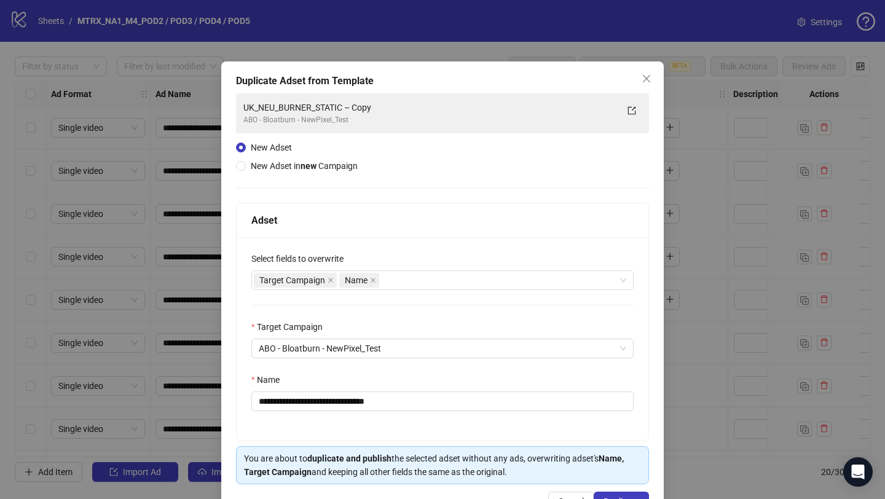
scroll to position [40, 0]
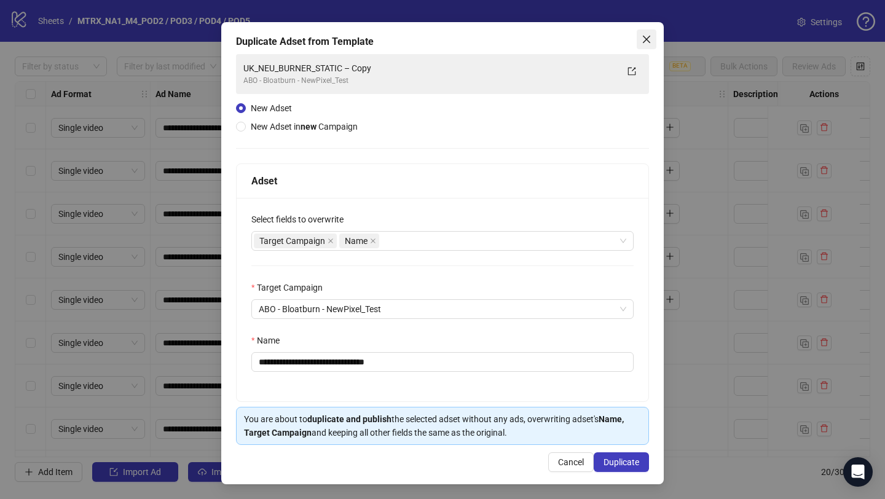
click at [647, 34] on icon "close" at bounding box center [646, 39] width 10 height 10
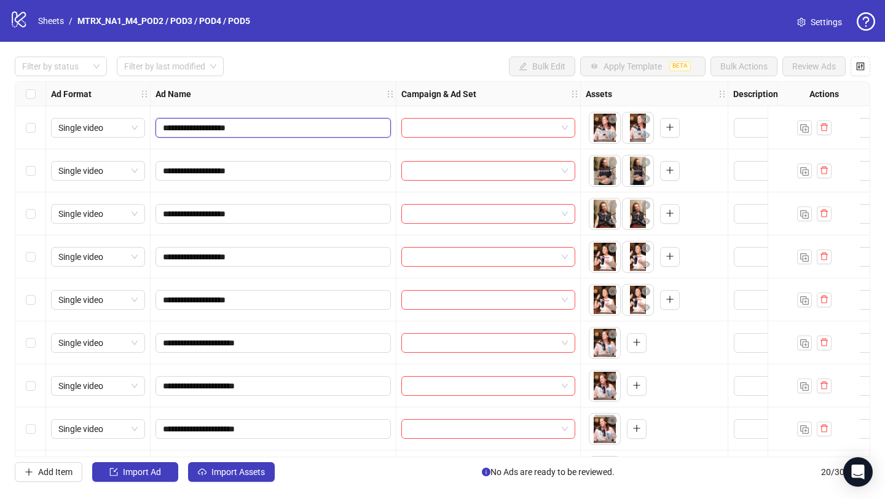
drag, startPoint x: 248, startPoint y: 127, endPoint x: 151, endPoint y: 126, distance: 97.1
click at [151, 126] on div "**********" at bounding box center [274, 127] width 246 height 43
click at [569, 124] on div at bounding box center [488, 128] width 174 height 20
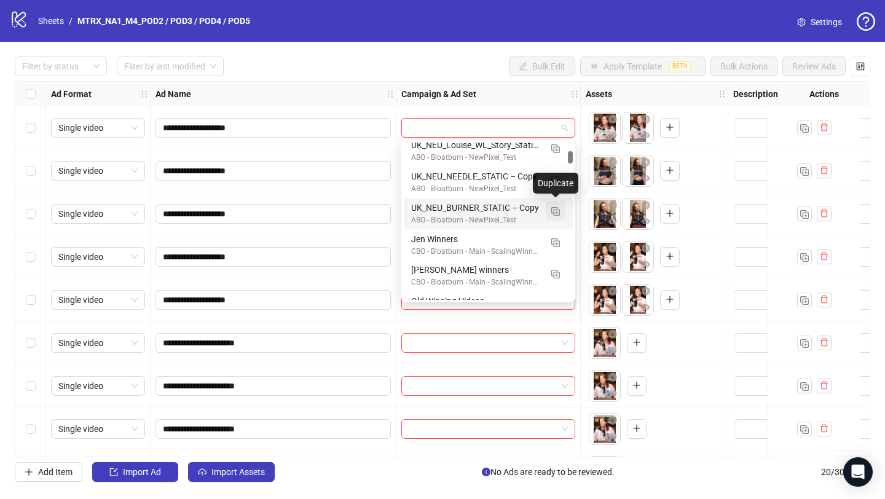
click at [558, 207] on img "button" at bounding box center [555, 211] width 9 height 9
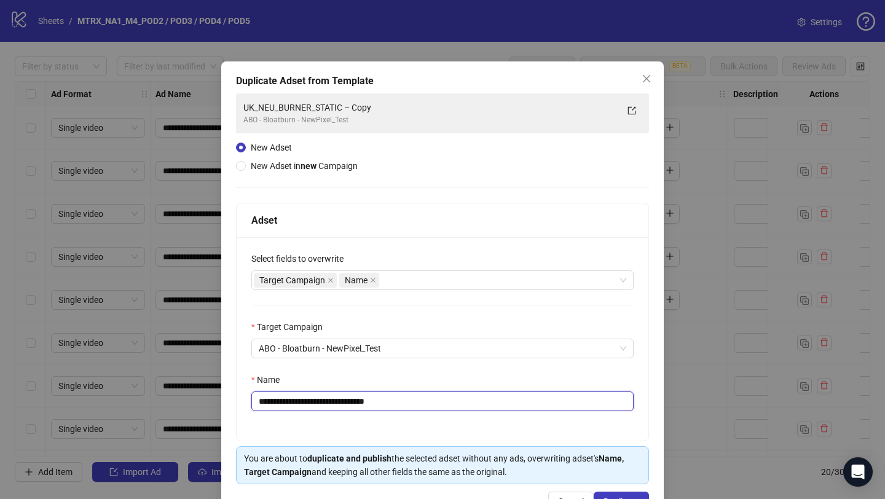
click at [349, 403] on input "**********" at bounding box center [442, 401] width 382 height 20
paste input "**********"
click at [349, 403] on input "**********" at bounding box center [442, 401] width 382 height 20
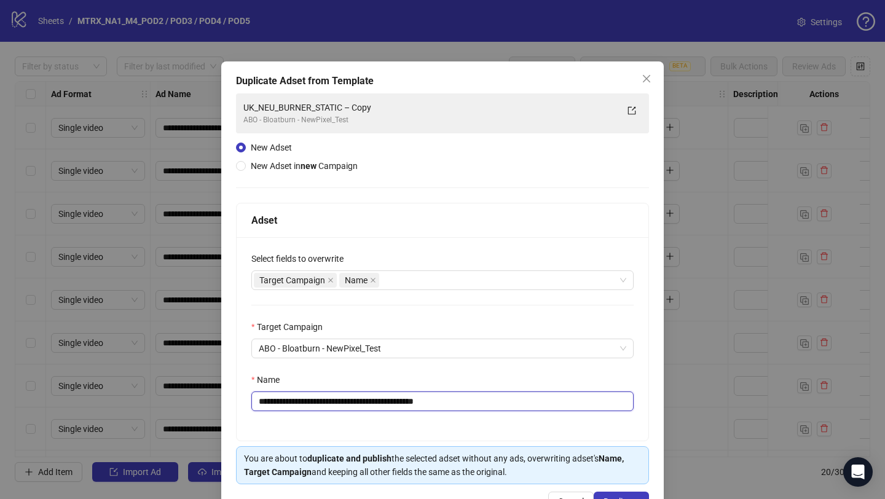
click at [349, 403] on input "**********" at bounding box center [442, 401] width 382 height 20
paste input "text"
type input "**********"
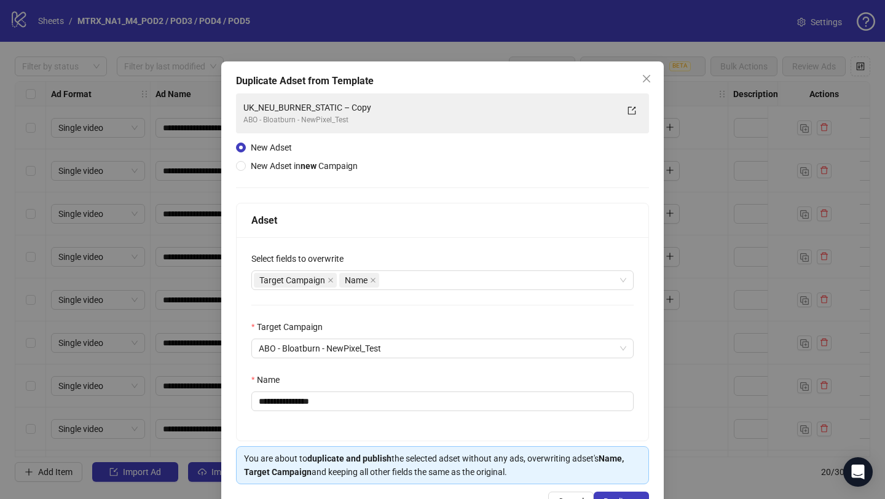
click at [585, 425] on div "**********" at bounding box center [443, 338] width 412 height 203
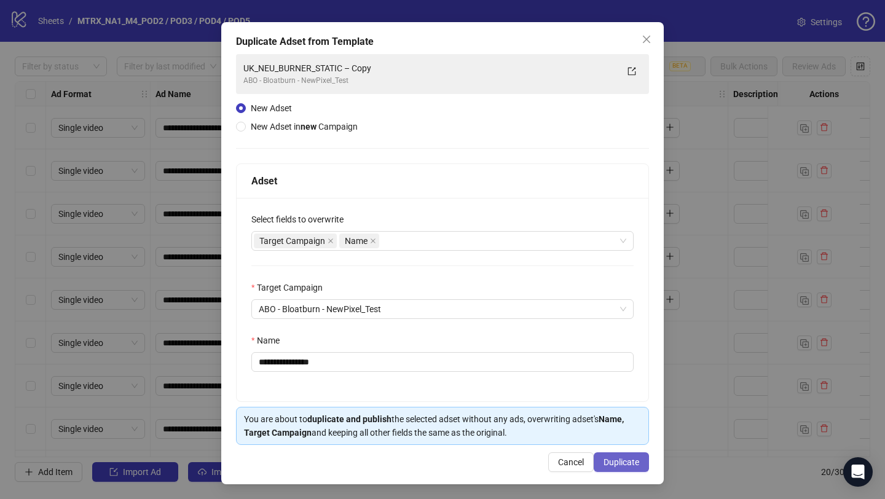
click at [627, 468] on button "Duplicate" at bounding box center [620, 462] width 55 height 20
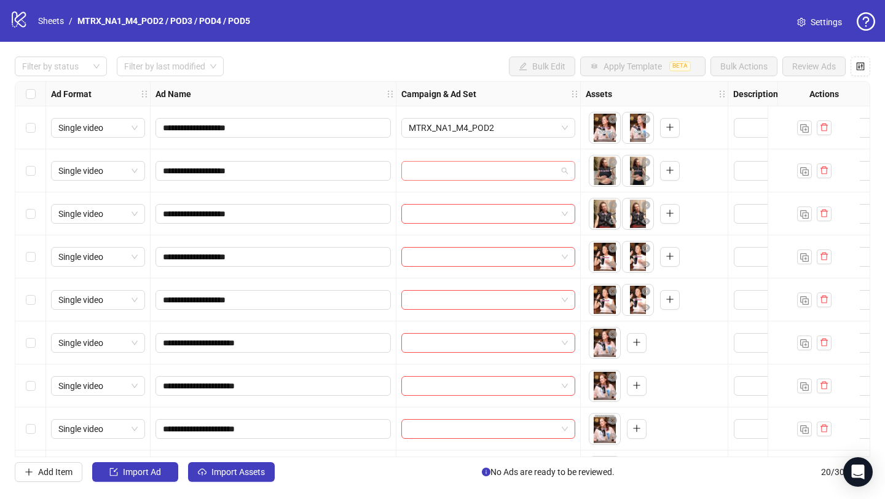
click at [515, 165] on input "search" at bounding box center [483, 171] width 148 height 18
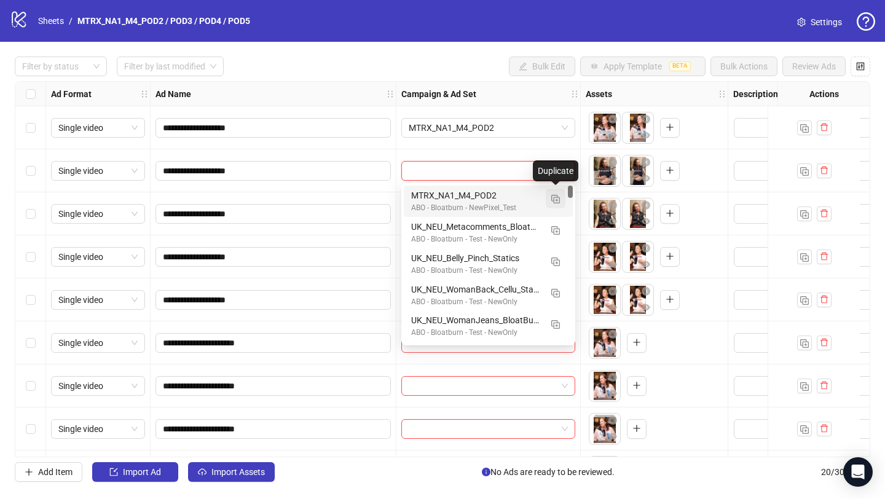
click at [557, 198] on img "button" at bounding box center [555, 199] width 9 height 9
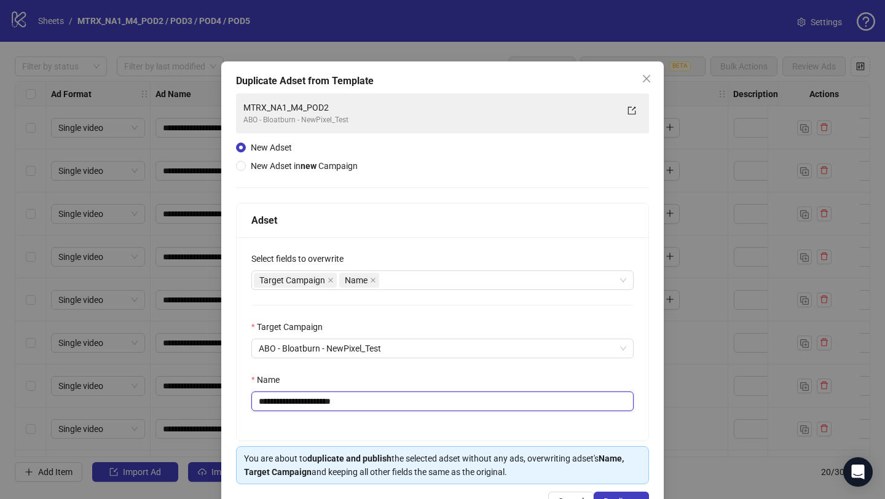
click at [415, 398] on input "**********" at bounding box center [442, 401] width 382 height 20
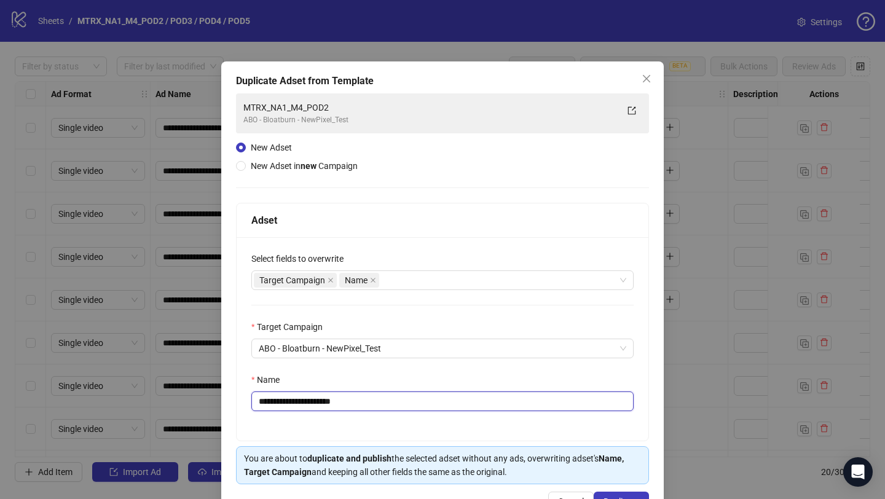
paste input "text"
type input "**********"
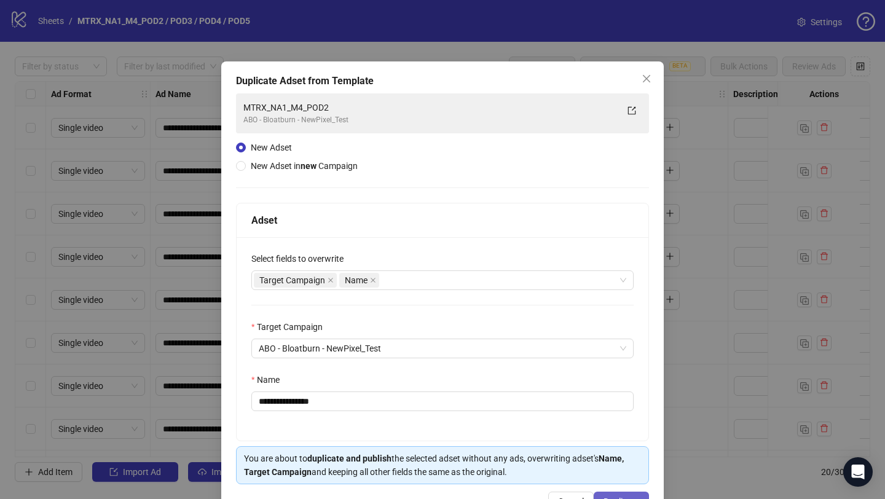
click at [608, 497] on span "Duplicate" at bounding box center [621, 501] width 36 height 10
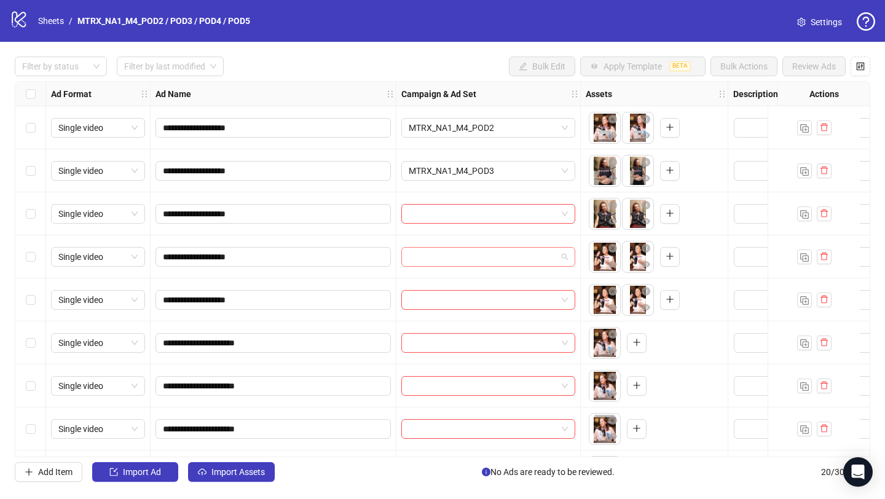
click at [563, 254] on span at bounding box center [488, 257] width 159 height 18
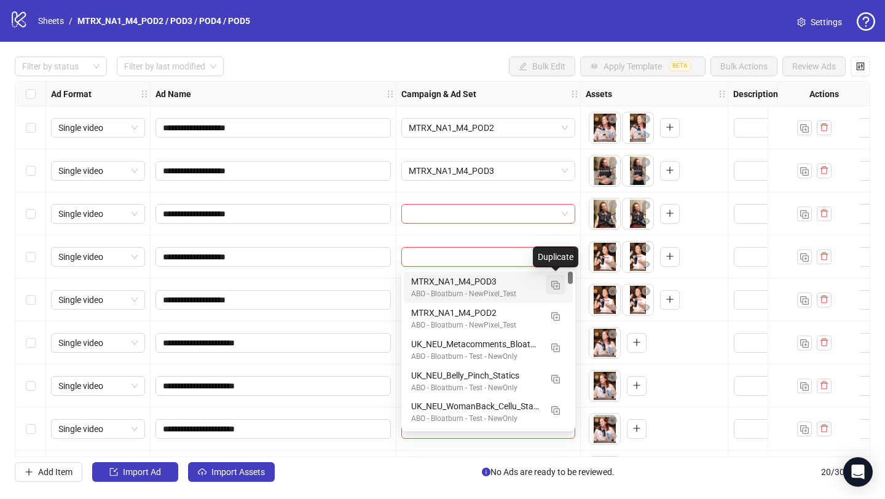
click at [558, 285] on img "button" at bounding box center [555, 285] width 9 height 9
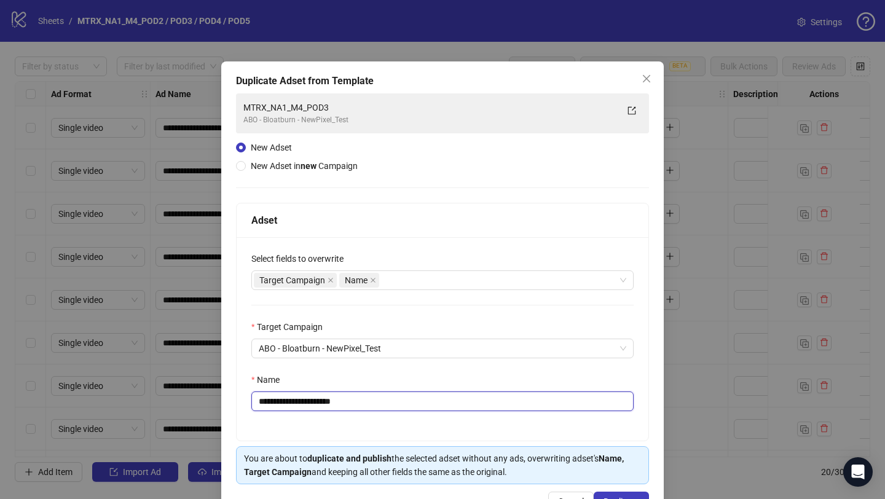
click at [370, 405] on input "**********" at bounding box center [442, 401] width 382 height 20
click at [370, 404] on input "**********" at bounding box center [442, 401] width 382 height 20
click at [341, 396] on input "**********" at bounding box center [442, 401] width 382 height 20
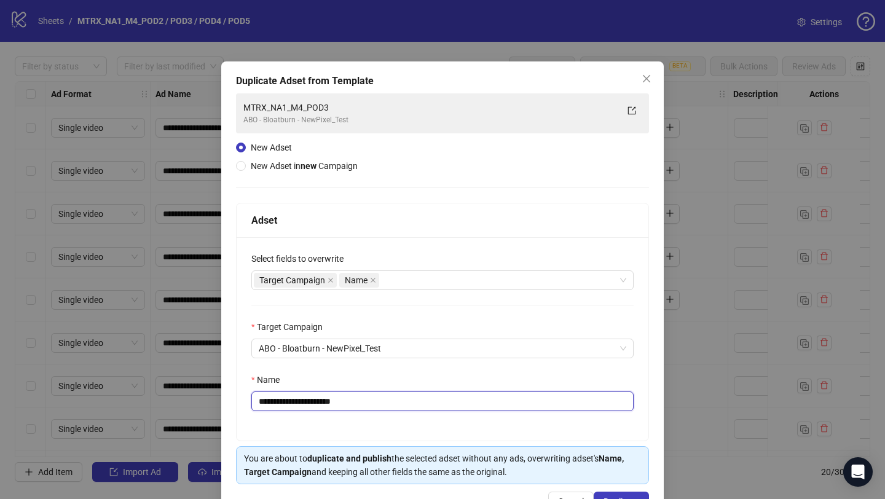
drag, startPoint x: 340, startPoint y: 398, endPoint x: 453, endPoint y: 402, distance: 112.5
click at [453, 402] on input "**********" at bounding box center [442, 401] width 382 height 20
type input "**********"
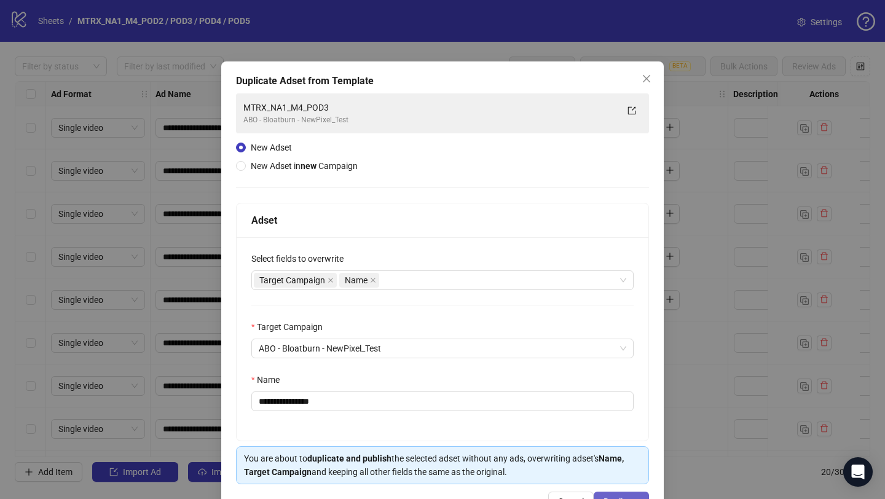
click at [631, 495] on button "Duplicate" at bounding box center [620, 501] width 55 height 20
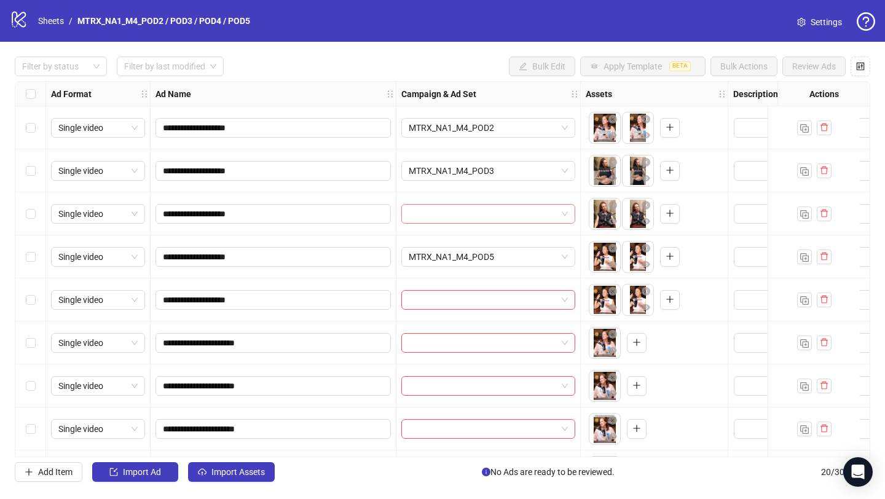
click at [566, 216] on span at bounding box center [488, 214] width 159 height 18
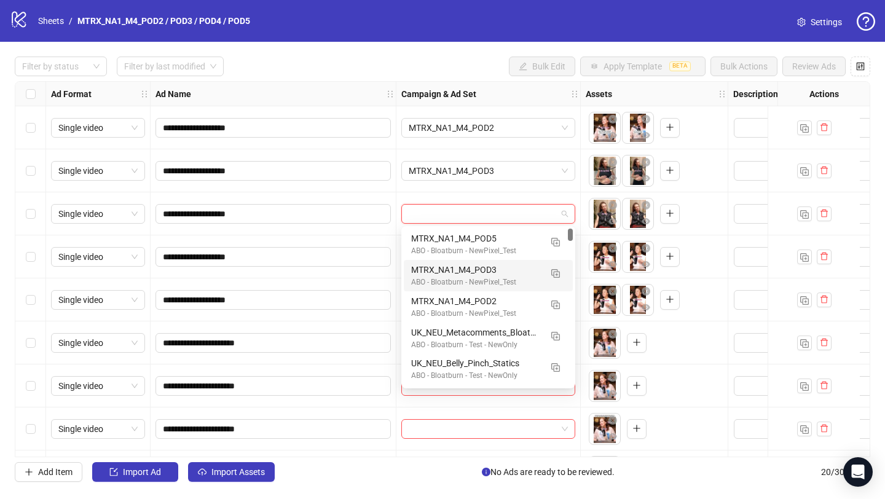
click at [504, 268] on div "MTRX_NA1_M4_POD3" at bounding box center [476, 270] width 130 height 14
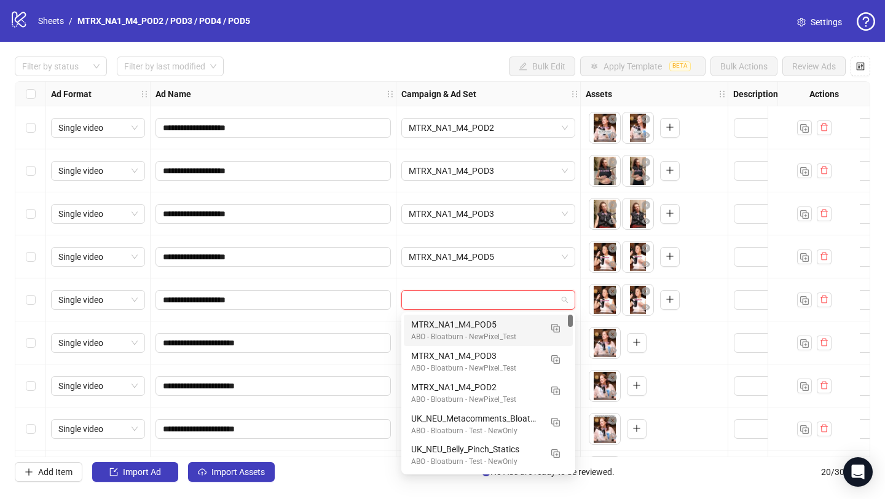
click at [499, 306] on input "search" at bounding box center [483, 300] width 148 height 18
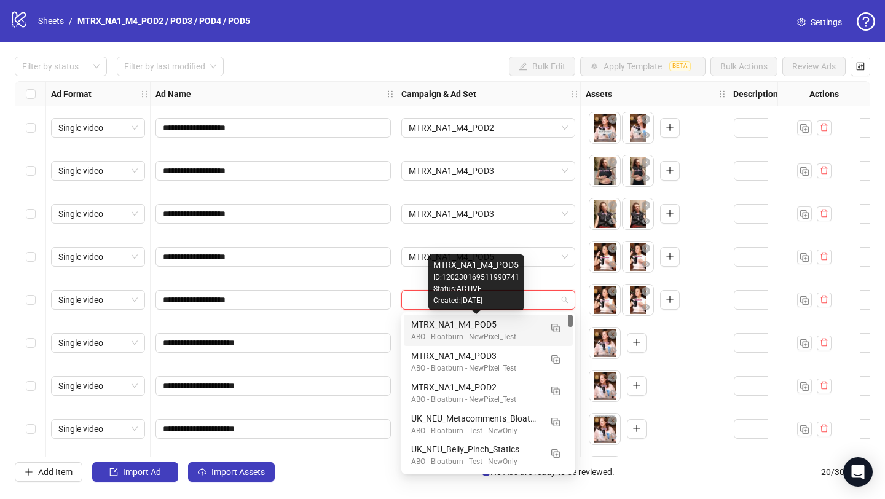
click at [491, 326] on div "MTRX_NA1_M4_POD5" at bounding box center [476, 325] width 130 height 14
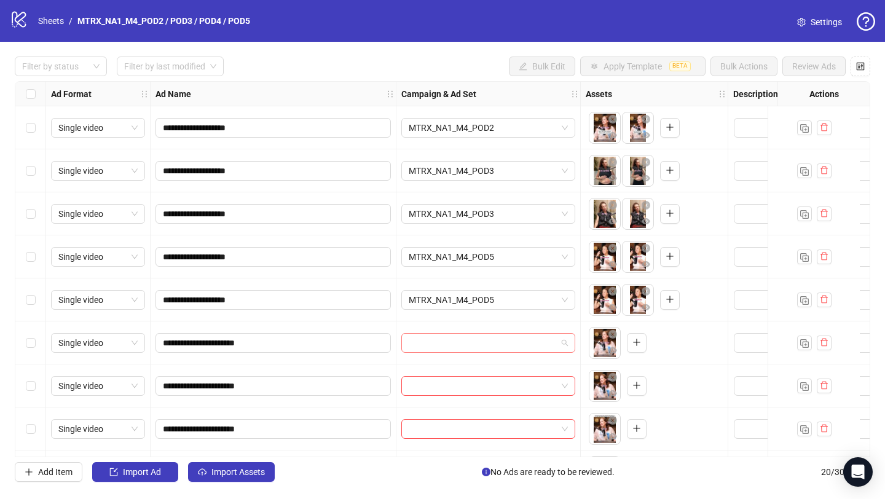
click at [509, 338] on input "search" at bounding box center [483, 343] width 148 height 18
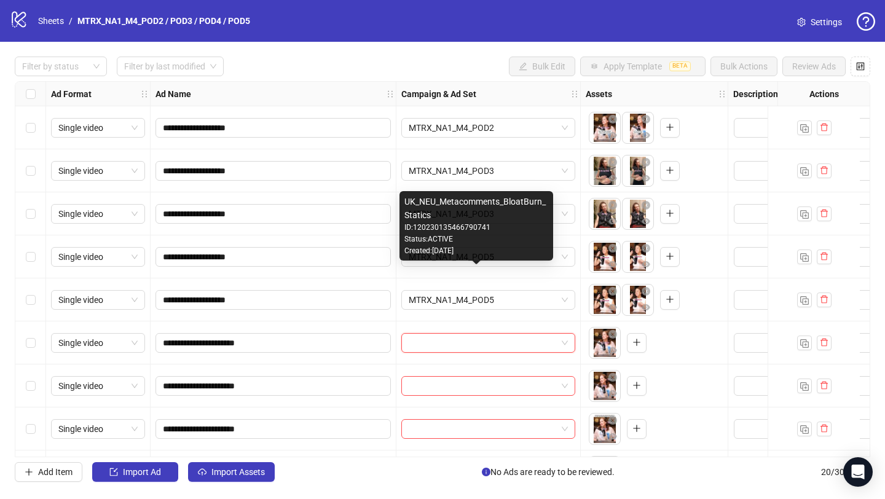
click at [509, 247] on div "Created: [DATE]" at bounding box center [476, 251] width 144 height 12
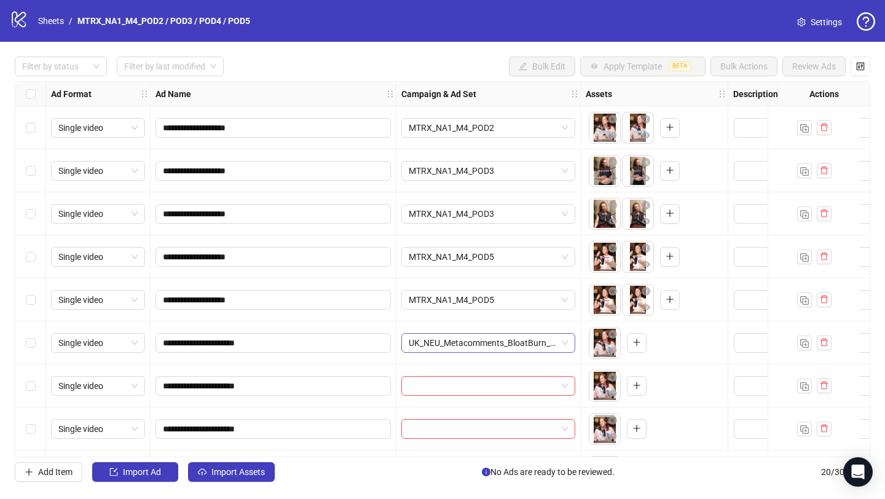
click at [507, 346] on span "UK_NEU_Metacomments_BloatBurn_Statics" at bounding box center [488, 343] width 159 height 18
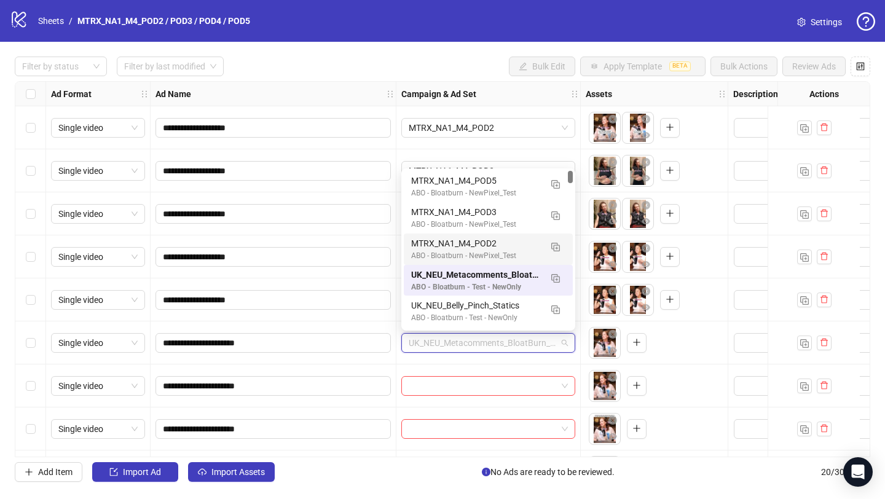
click at [509, 245] on div "MTRX_NA1_M4_POD2" at bounding box center [476, 244] width 130 height 14
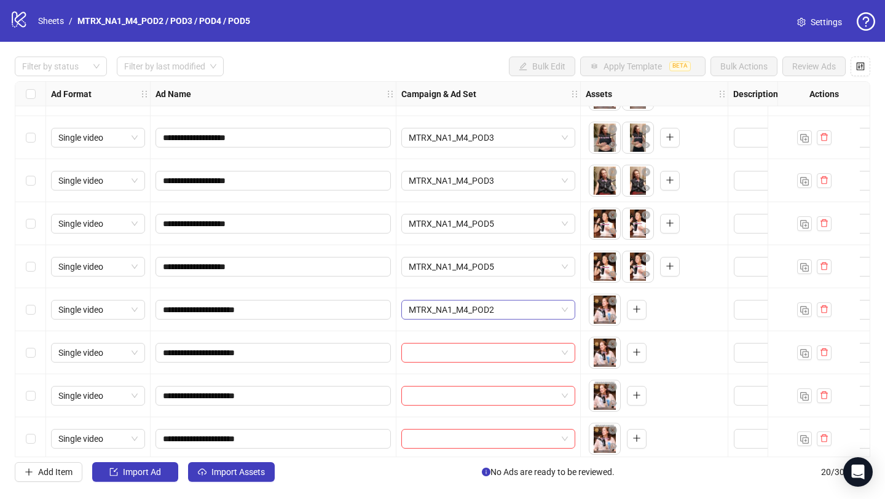
scroll to position [66, 0]
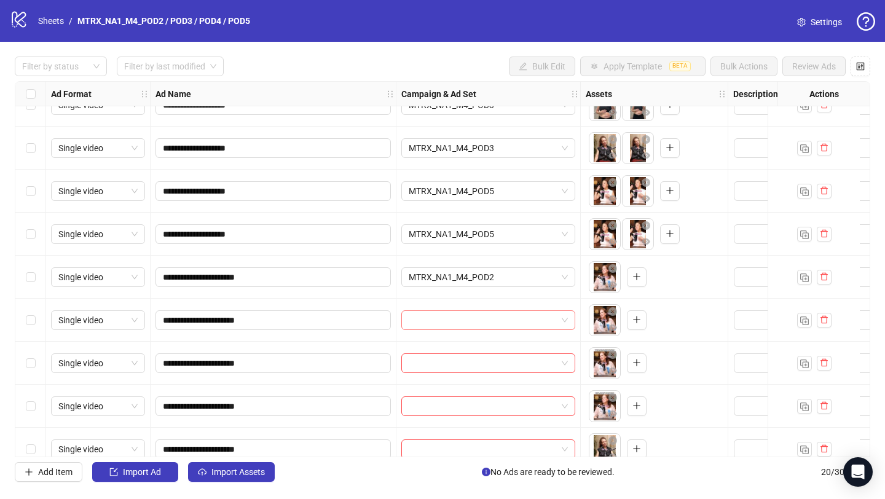
click at [528, 312] on input "search" at bounding box center [483, 320] width 148 height 18
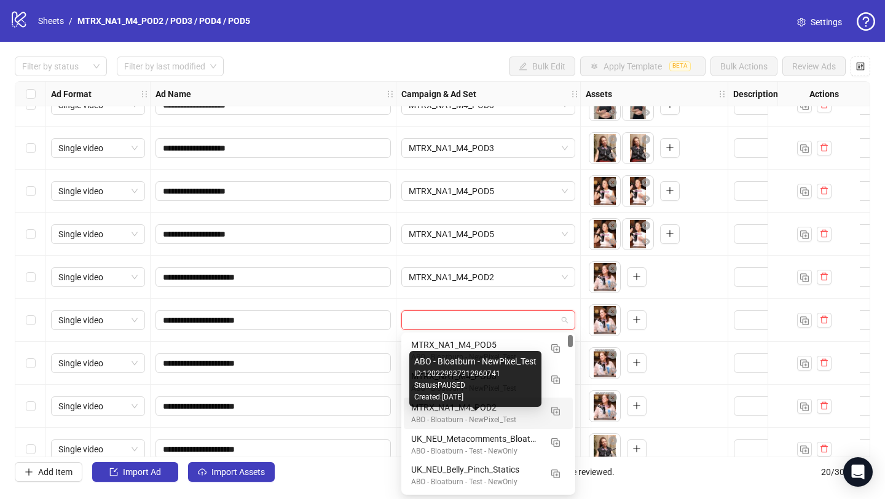
click at [504, 414] on div "ABO - Bloatburn - NewPixel_Test" at bounding box center [476, 420] width 130 height 12
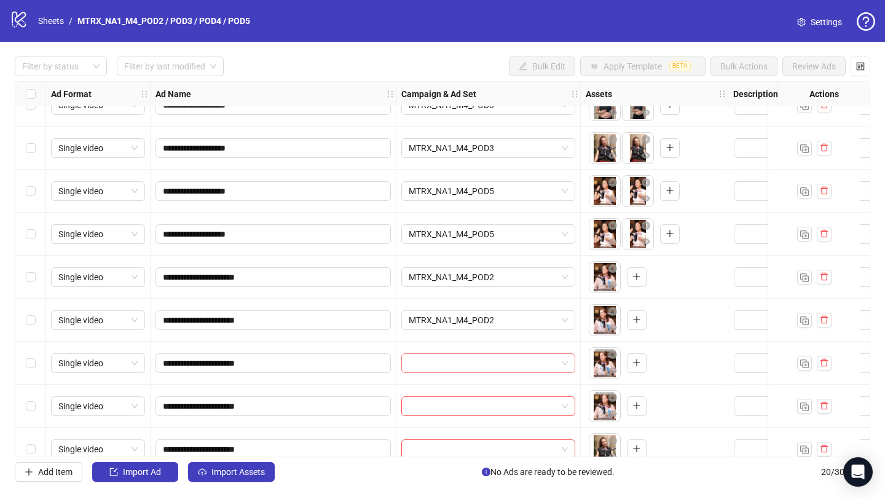
click at [523, 360] on input "search" at bounding box center [483, 363] width 148 height 18
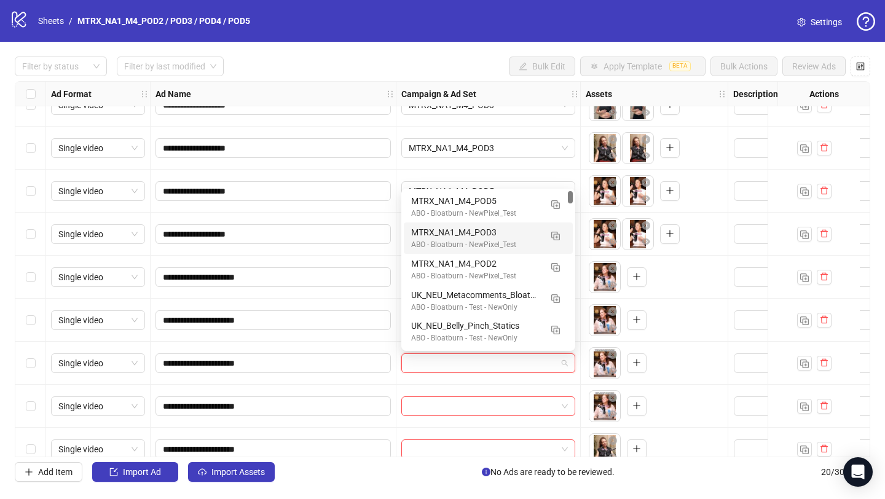
click at [503, 251] on div "MTRX_NA1_M4_POD3 ABO - Bloatburn - NewPixel_Test" at bounding box center [488, 237] width 169 height 31
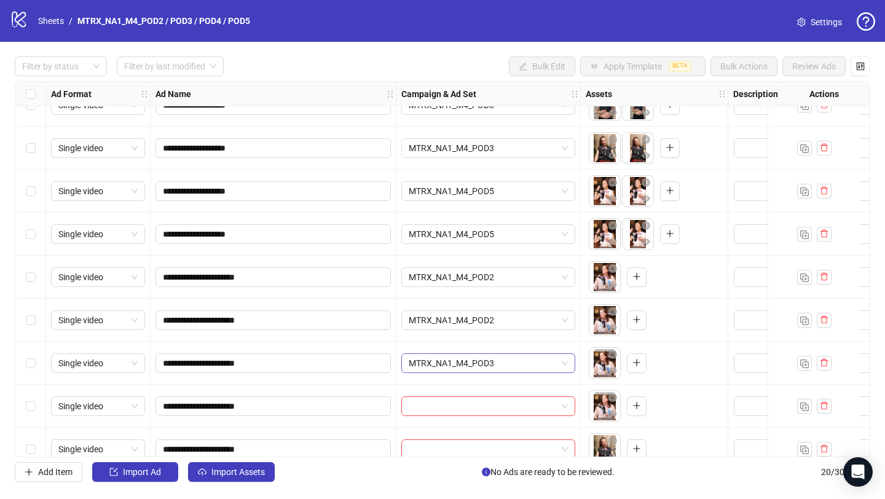
click at [499, 369] on span "MTRX_NA1_M4_POD3" at bounding box center [488, 363] width 159 height 18
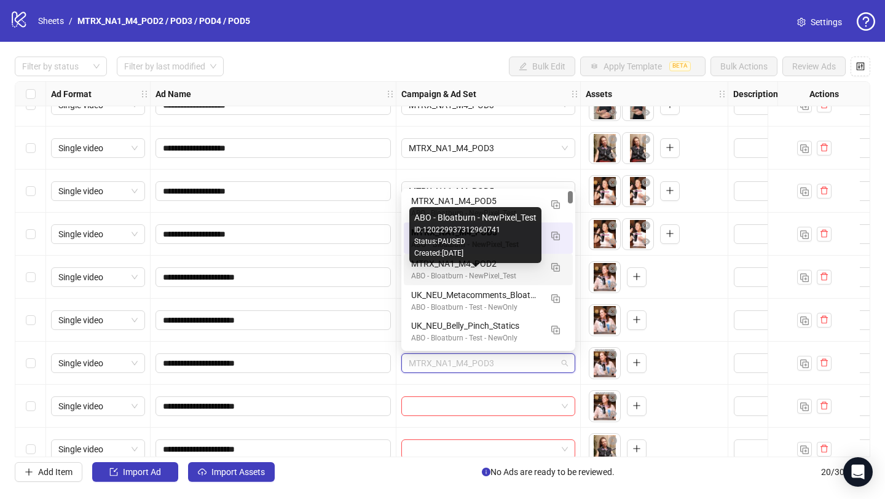
click at [495, 274] on div "ABO - Bloatburn - NewPixel_Test" at bounding box center [476, 276] width 130 height 12
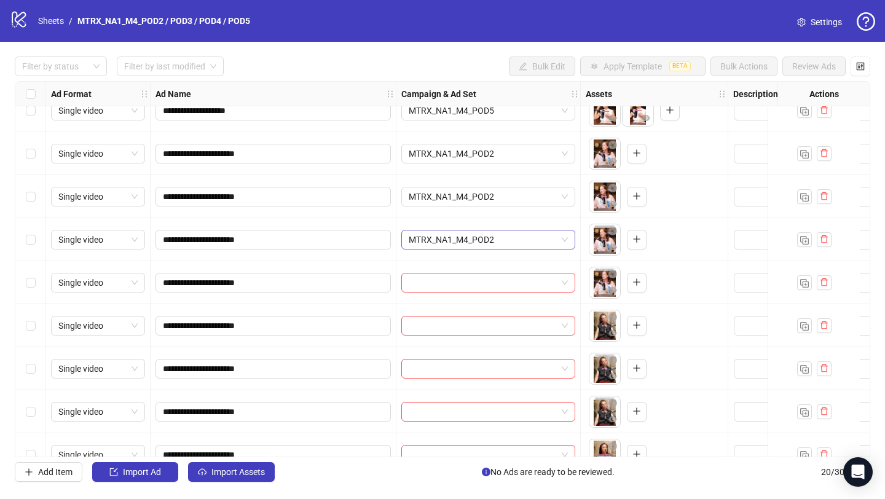
scroll to position [218, 0]
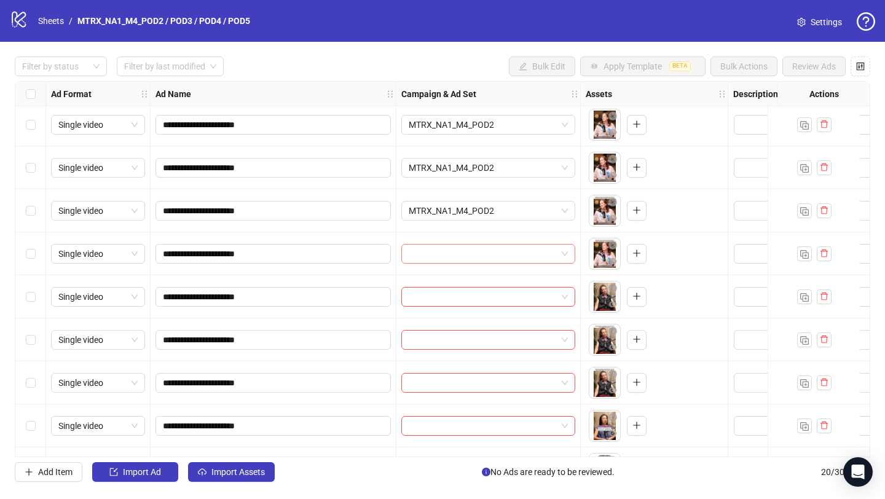
click at [565, 254] on span at bounding box center [488, 254] width 159 height 18
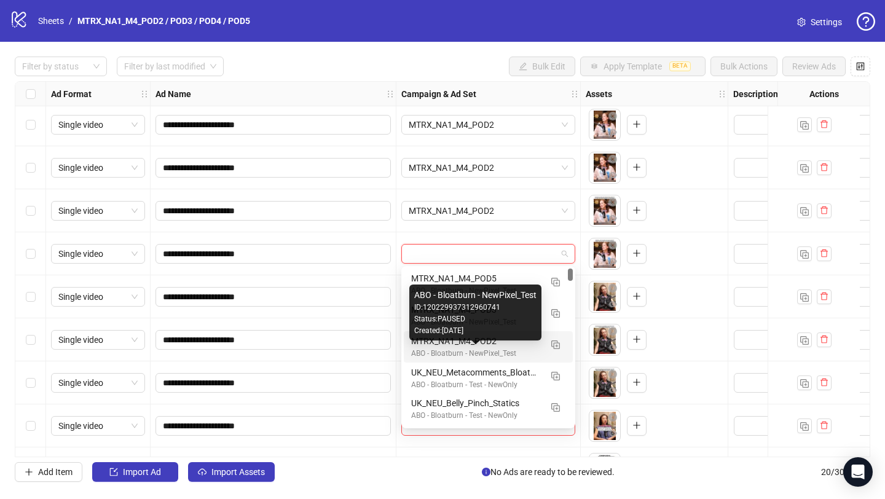
click at [509, 353] on div "ABO - Bloatburn - NewPixel_Test" at bounding box center [476, 354] width 130 height 12
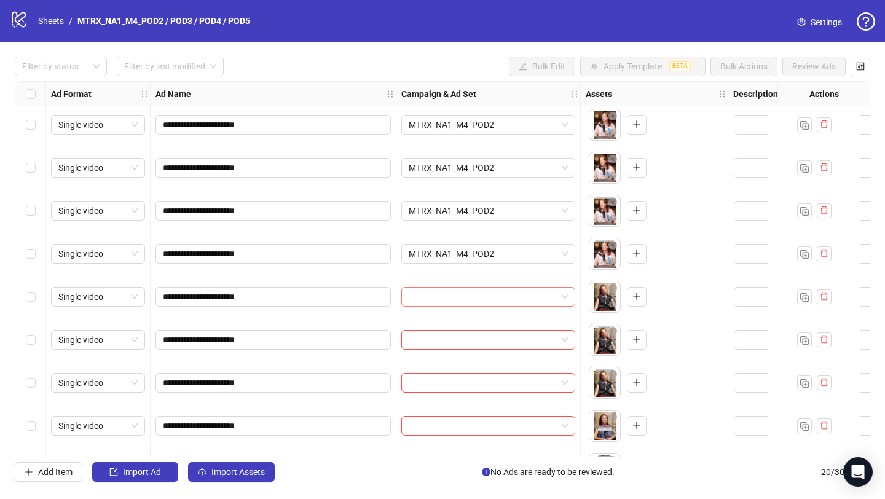
click at [513, 292] on input "search" at bounding box center [483, 297] width 148 height 18
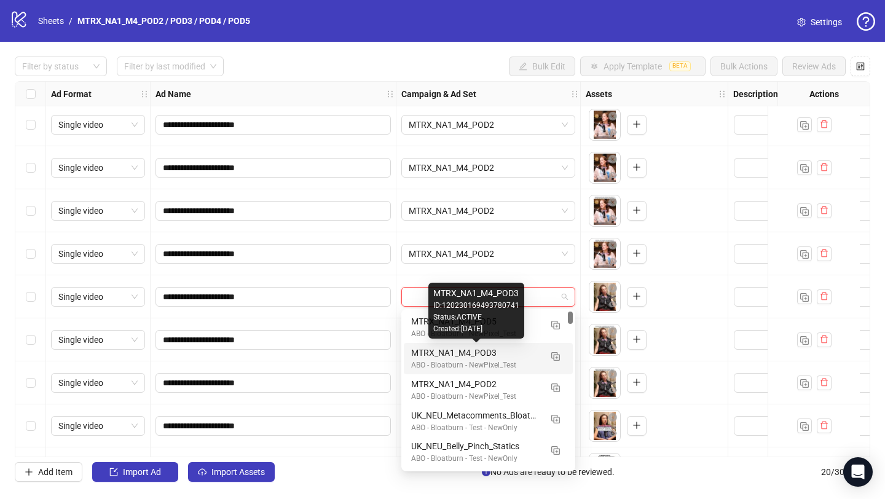
click at [496, 356] on div "MTRX_NA1_M4_POD3" at bounding box center [476, 353] width 130 height 14
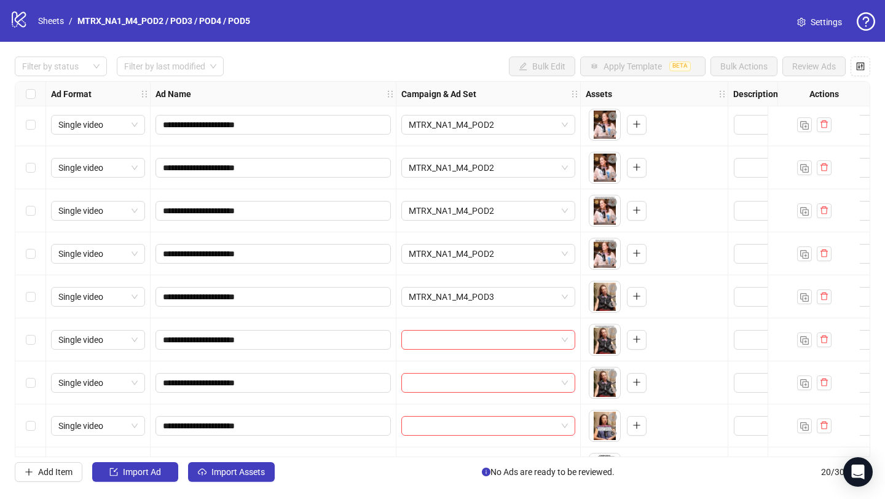
scroll to position [260, 0]
click at [563, 296] on span at bounding box center [488, 297] width 159 height 18
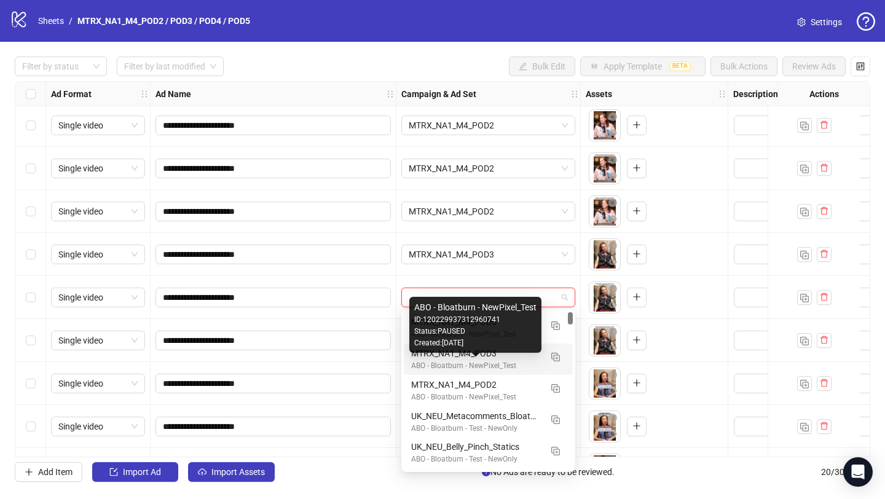
click at [526, 366] on div "ABO - Bloatburn - NewPixel_Test" at bounding box center [476, 366] width 130 height 12
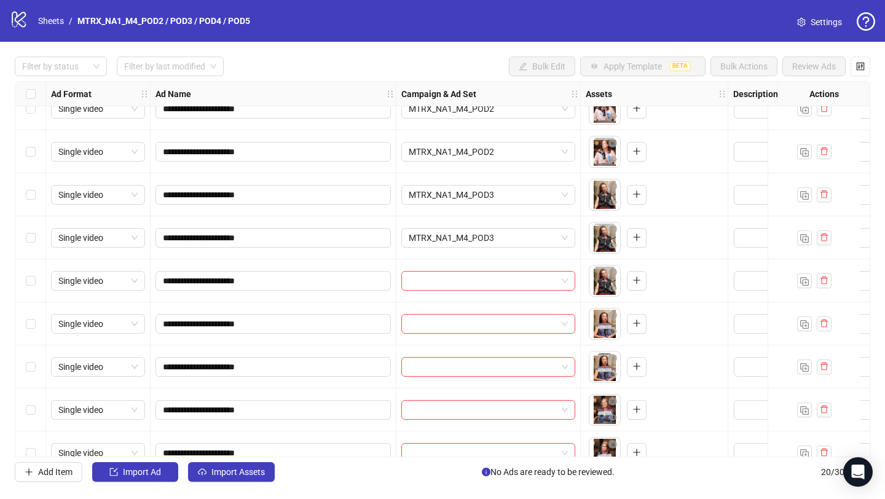
scroll to position [322, 0]
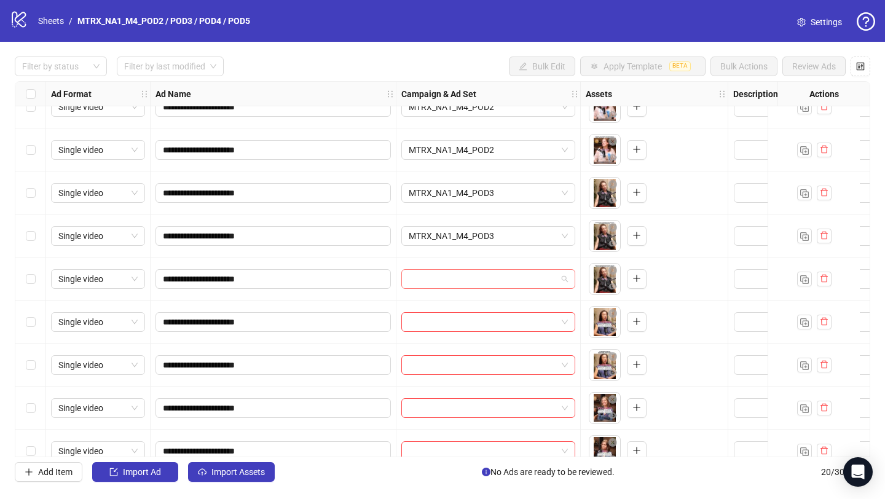
click at [550, 275] on input "search" at bounding box center [483, 279] width 148 height 18
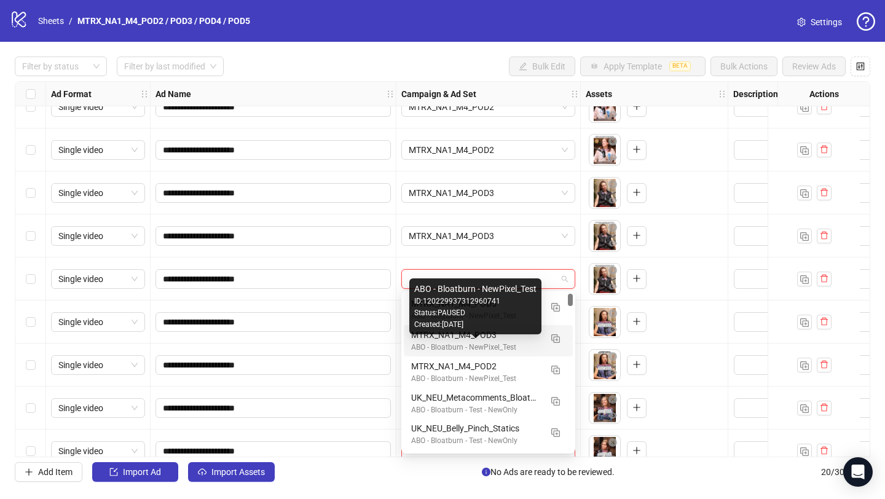
click at [526, 349] on div "ABO - Bloatburn - NewPixel_Test" at bounding box center [476, 348] width 130 height 12
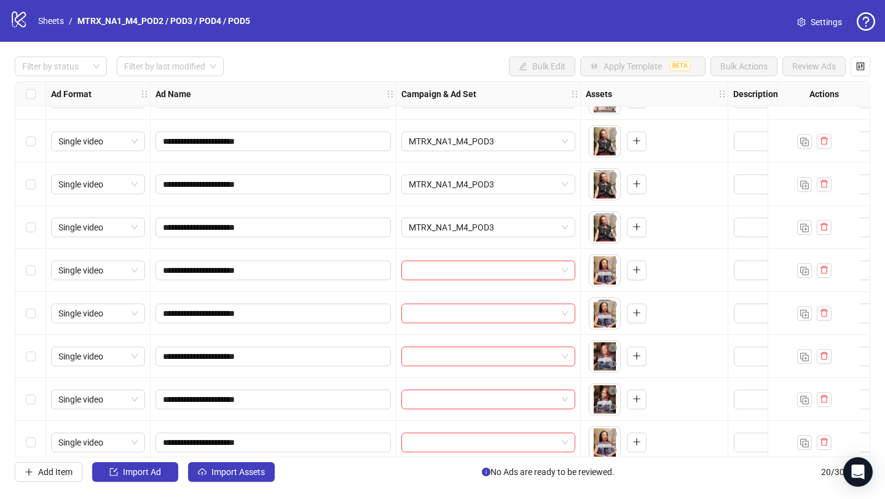
scroll to position [374, 0]
click at [514, 274] on input "search" at bounding box center [483, 269] width 148 height 18
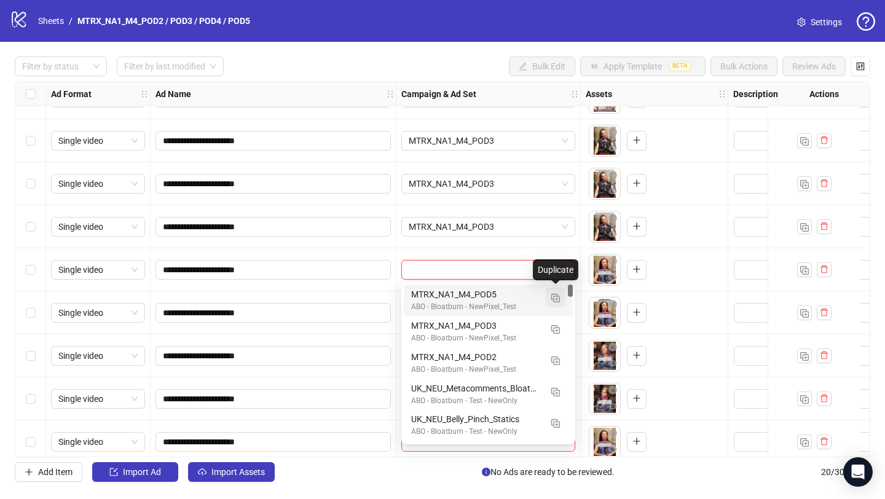
click at [554, 297] on img "button" at bounding box center [555, 298] width 9 height 9
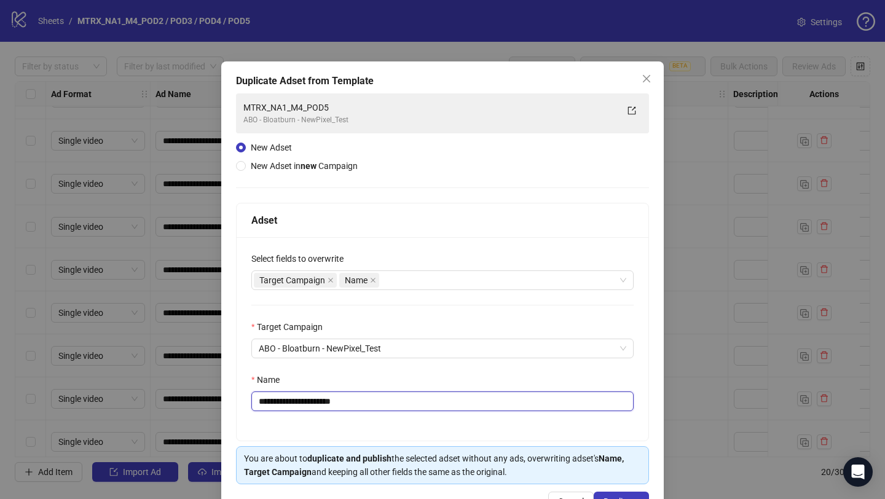
drag, startPoint x: 339, startPoint y: 400, endPoint x: 528, endPoint y: 399, distance: 189.2
click at [528, 400] on input "**********" at bounding box center [442, 401] width 382 height 20
type input "**********"
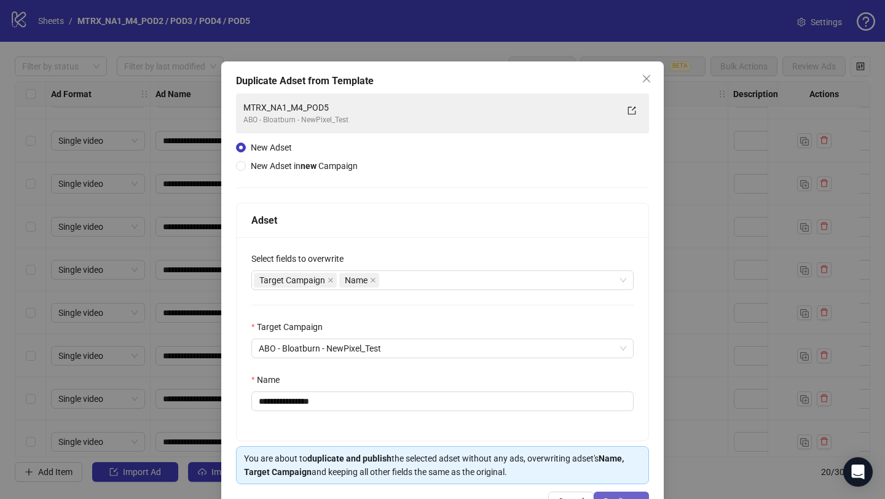
click at [627, 497] on span "Duplicate" at bounding box center [621, 501] width 36 height 10
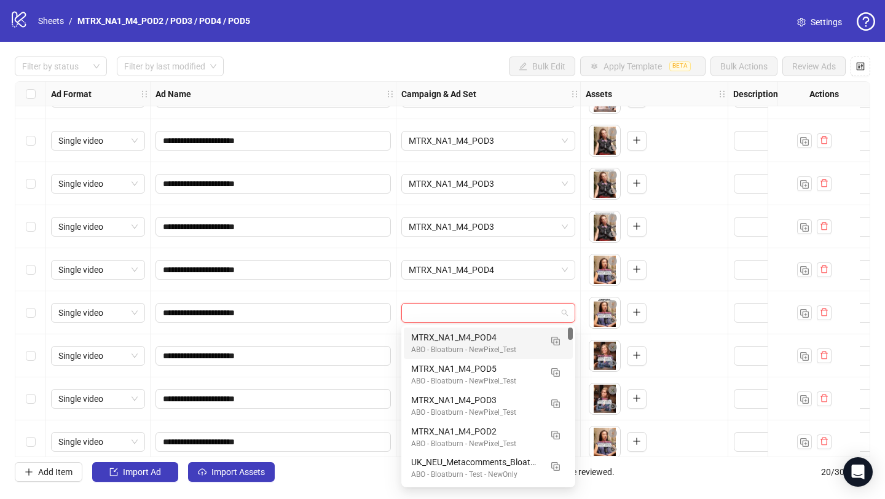
click at [512, 310] on input "search" at bounding box center [483, 312] width 148 height 18
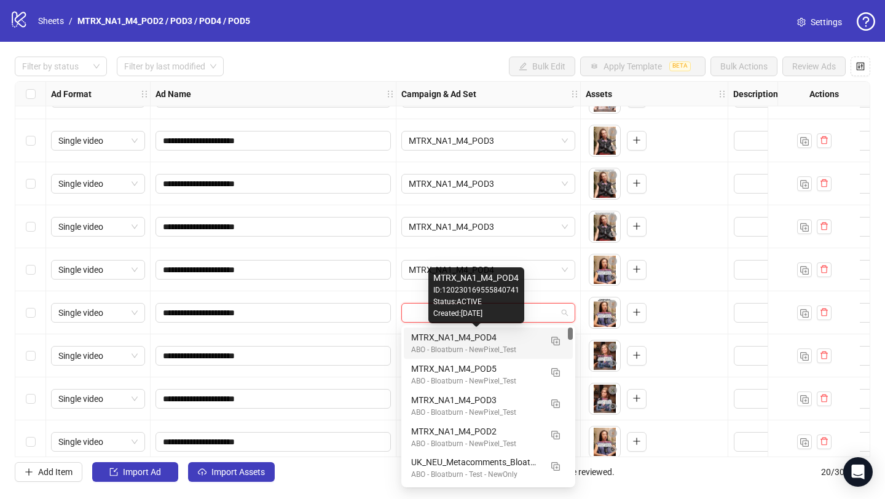
click at [504, 339] on div "MTRX_NA1_M4_POD4" at bounding box center [476, 338] width 130 height 14
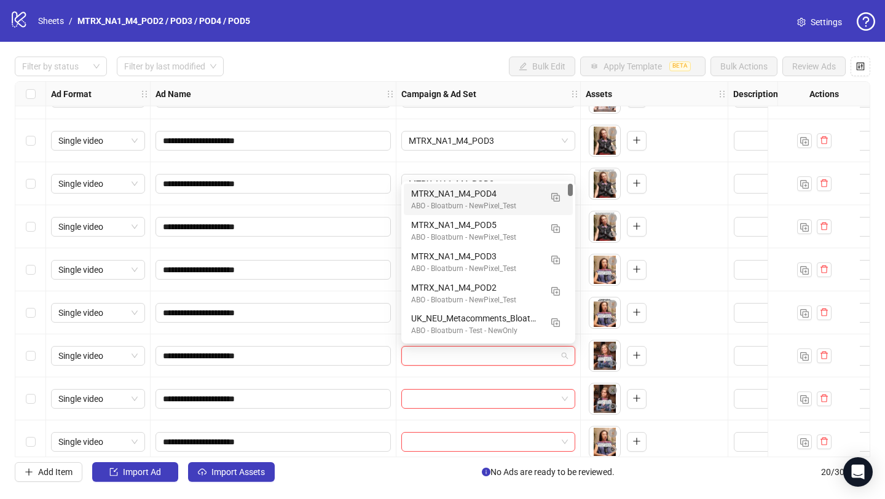
click at [501, 352] on input "search" at bounding box center [483, 355] width 148 height 18
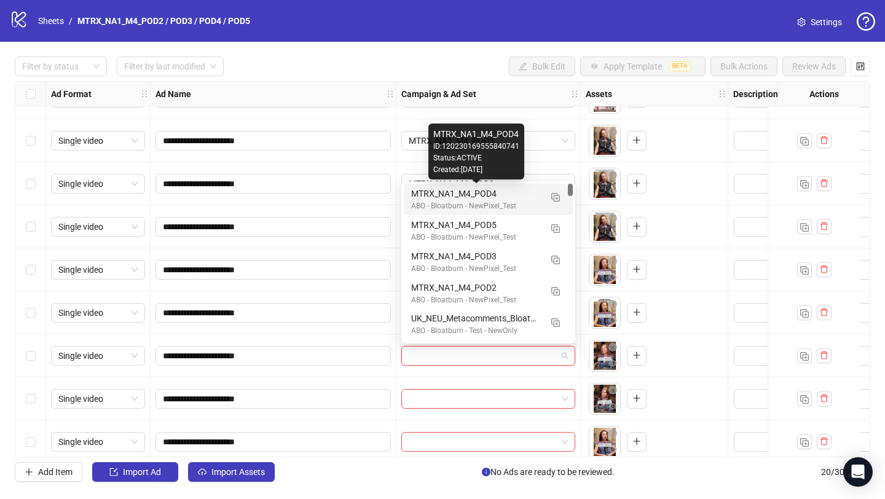
click at [493, 194] on div "MTRX_NA1_M4_POD4" at bounding box center [476, 194] width 130 height 14
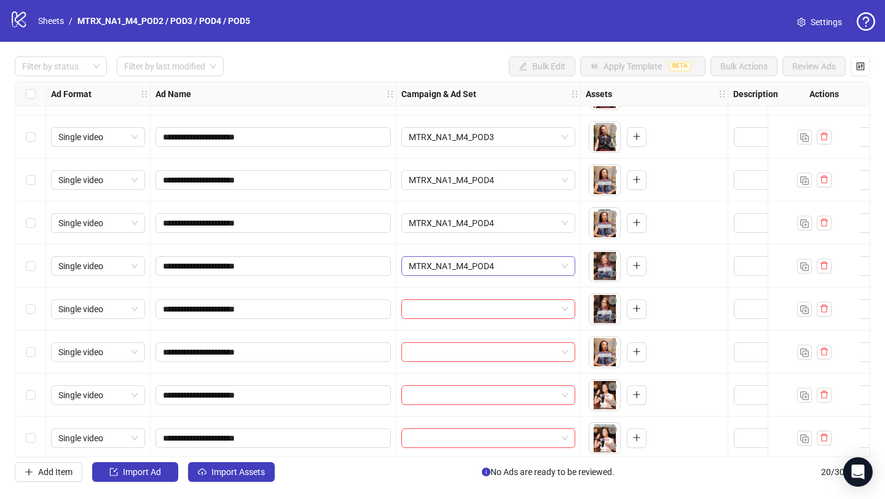
scroll to position [472, 0]
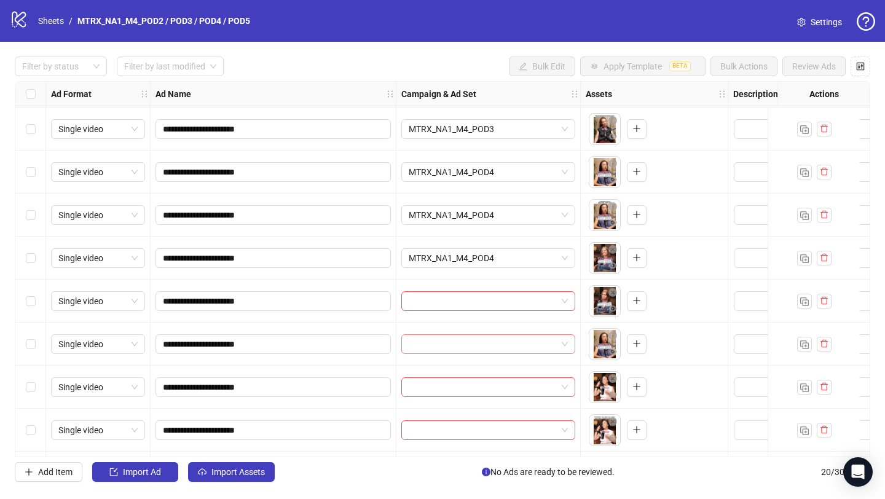
click at [477, 345] on input "search" at bounding box center [483, 344] width 148 height 18
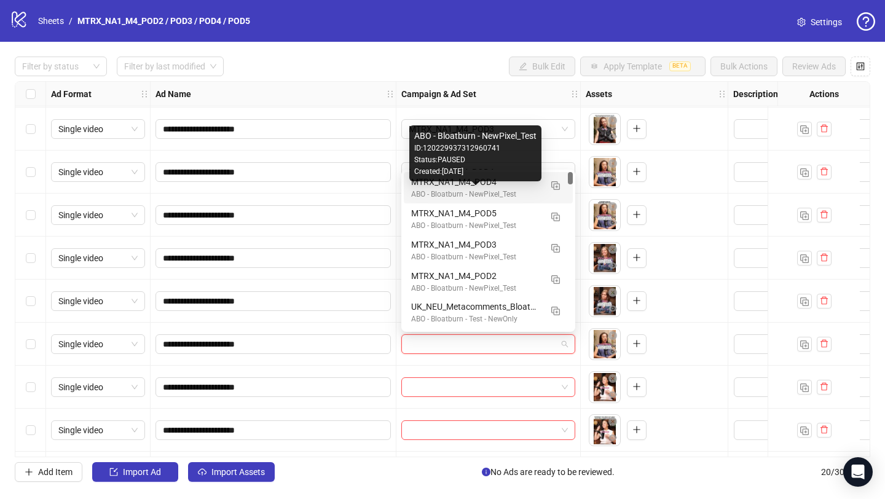
click at [479, 189] on div "ABO - Bloatburn - NewPixel_Test" at bounding box center [476, 195] width 130 height 12
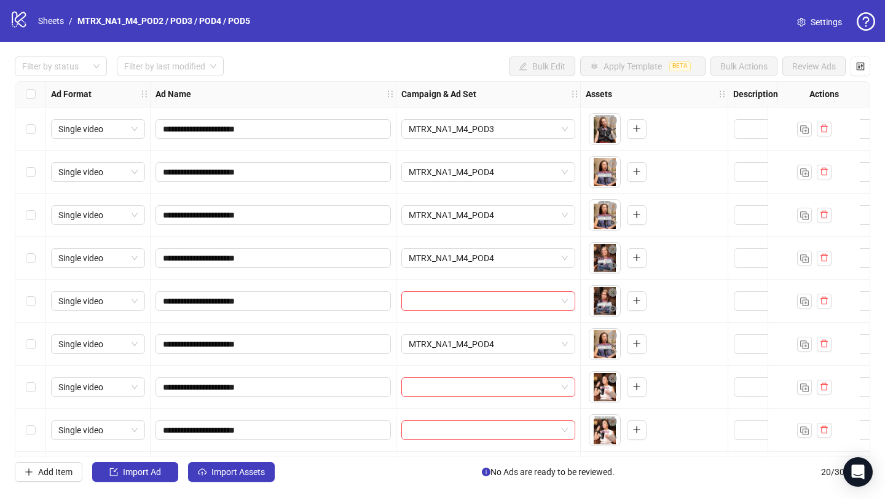
scroll to position [515, 0]
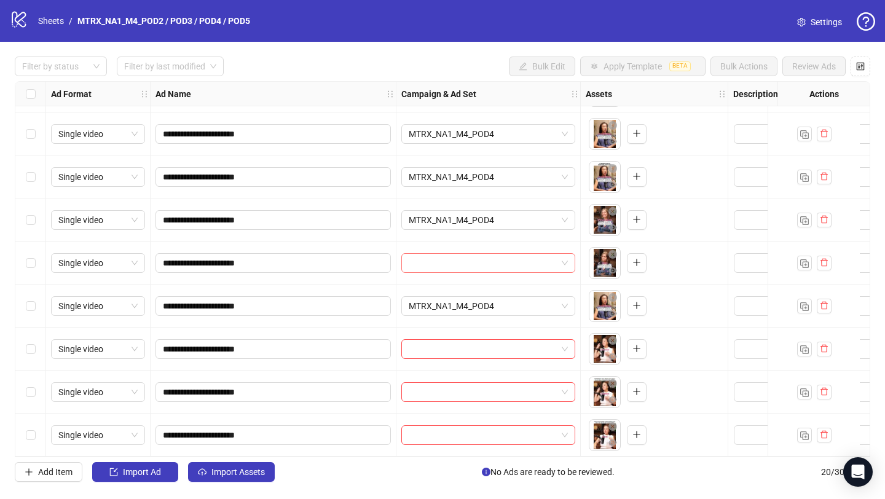
click at [503, 257] on input "search" at bounding box center [483, 263] width 148 height 18
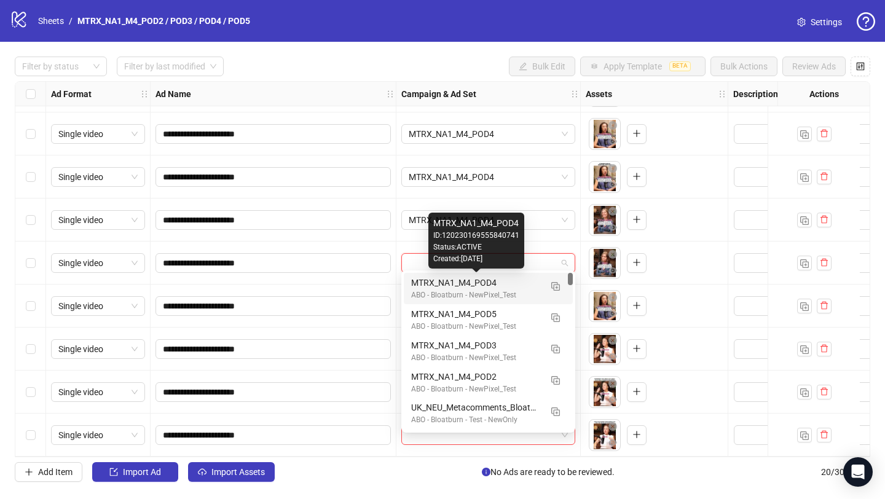
click at [489, 283] on div "MTRX_NA1_M4_POD4" at bounding box center [476, 283] width 130 height 14
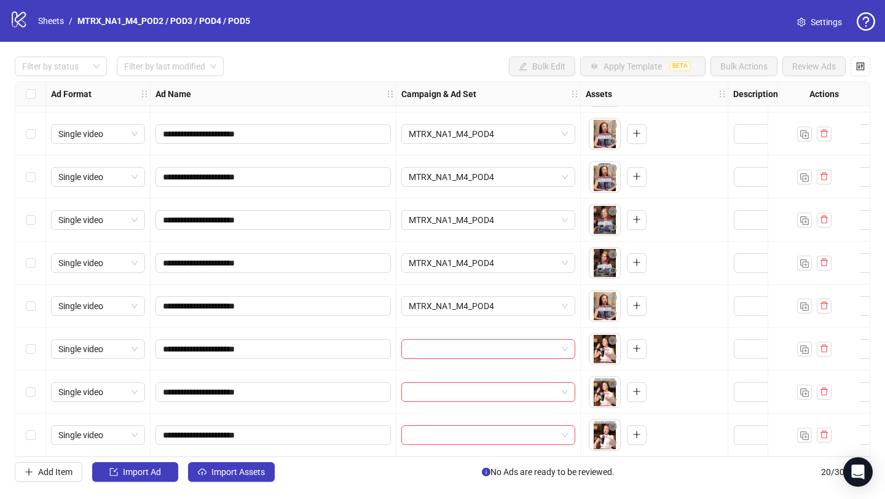
click at [485, 313] on div "MTRX_NA1_M4_POD4" at bounding box center [488, 305] width 184 height 43
click at [499, 297] on span "MTRX_NA1_M4_POD4" at bounding box center [488, 306] width 159 height 18
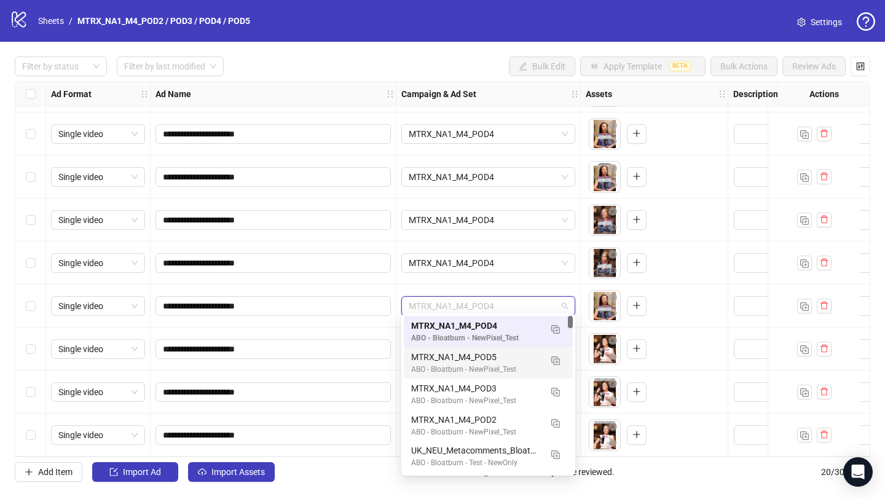
click at [501, 356] on div "MTRX_NA1_M4_POD5" at bounding box center [476, 357] width 130 height 14
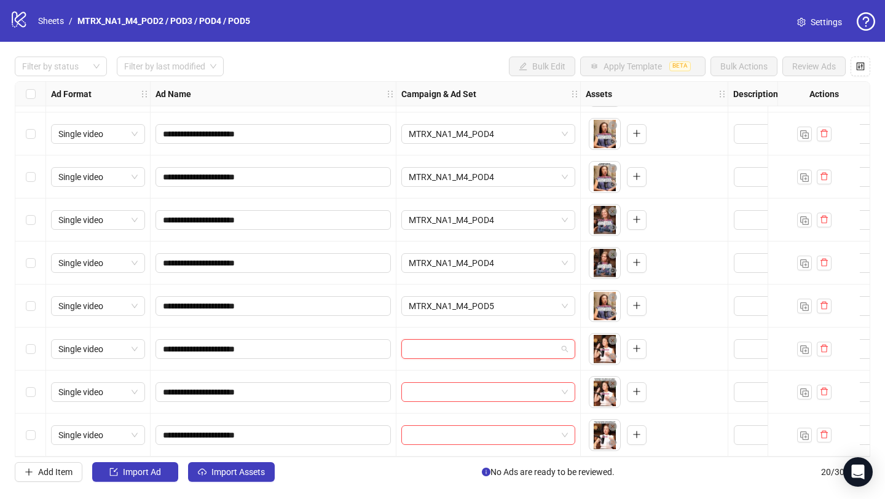
click at [543, 342] on input "search" at bounding box center [483, 349] width 148 height 18
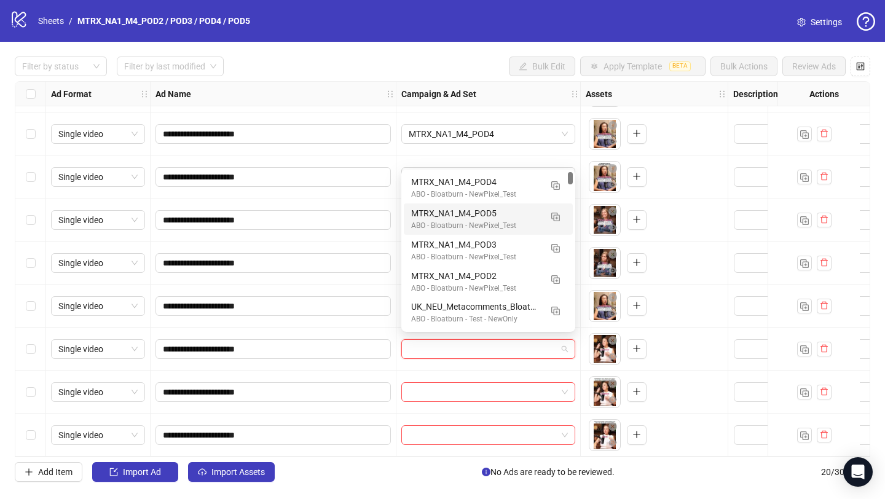
click at [511, 221] on div "ABO - Bloatburn - NewPixel_Test" at bounding box center [476, 226] width 130 height 12
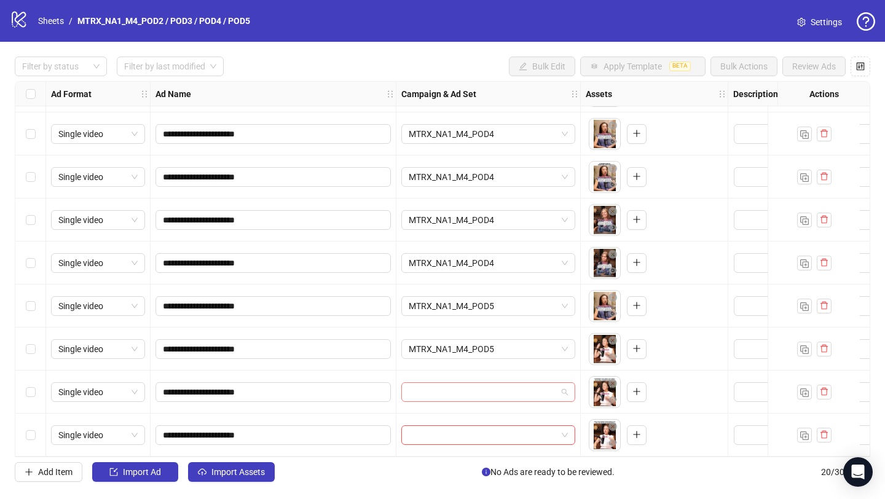
click at [508, 385] on input "search" at bounding box center [483, 392] width 148 height 18
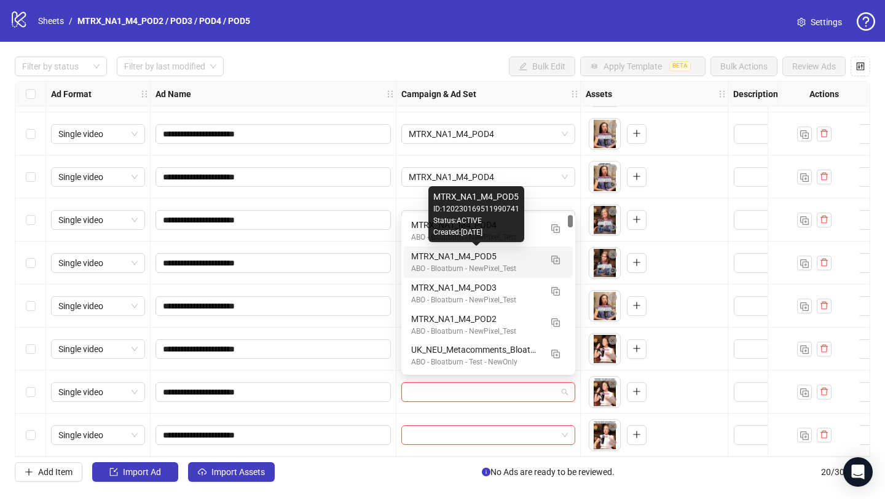
click at [515, 259] on div "MTRX_NA1_M4_POD5" at bounding box center [476, 256] width 130 height 14
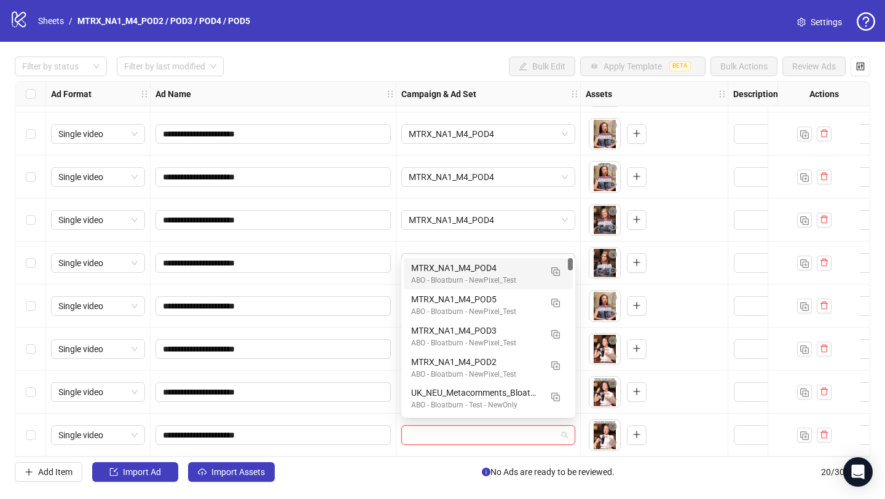
click at [479, 432] on input "search" at bounding box center [483, 435] width 148 height 18
click at [486, 301] on div "MTRX_NA1_M4_POD5" at bounding box center [476, 299] width 130 height 14
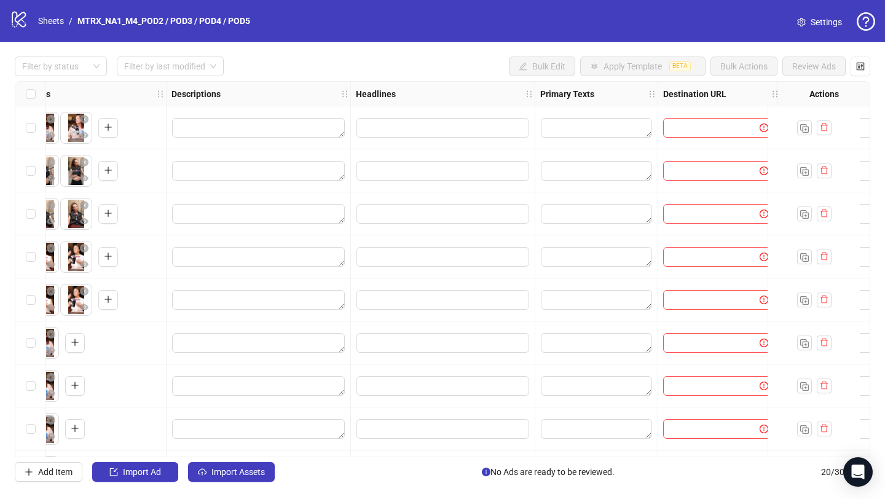
scroll to position [0, 533]
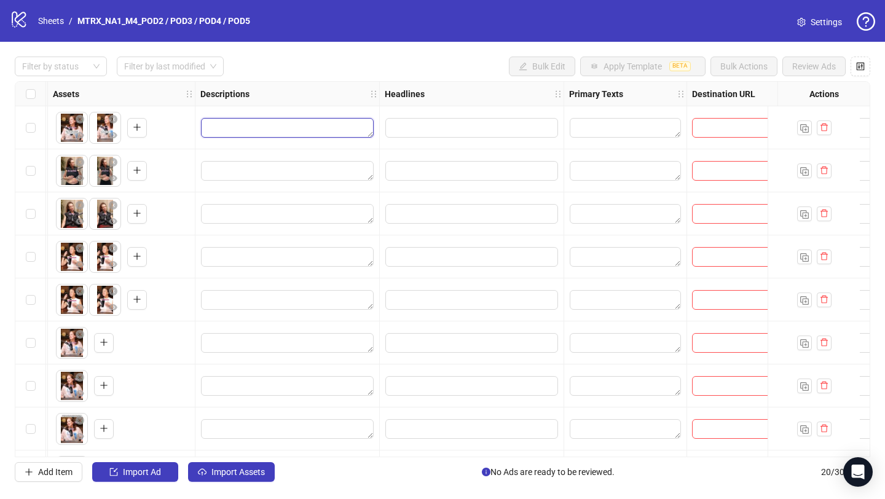
click at [310, 130] on textarea "Edit values" at bounding box center [287, 128] width 173 height 20
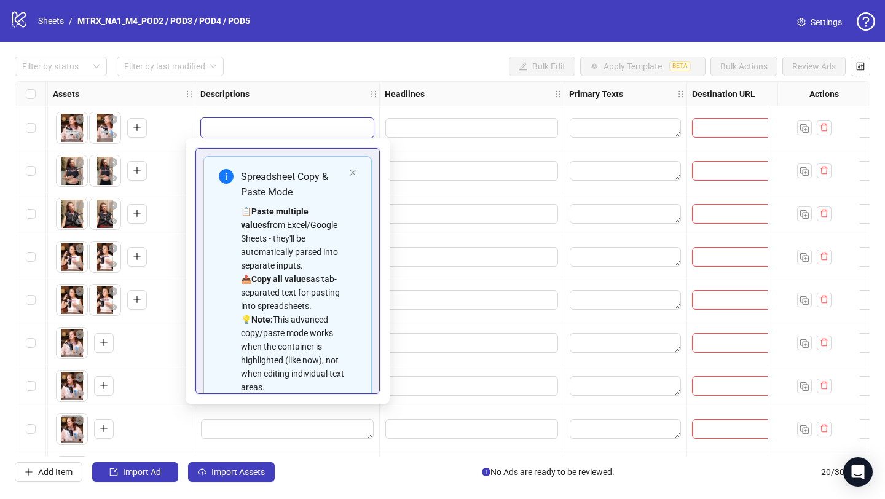
click at [308, 209] on strong "Paste multiple values" at bounding box center [275, 217] width 68 height 23
click at [346, 195] on div "Spreadsheet Copy & Paste Mode 📋 Paste multiple values from Excel/Google Sheets …" at bounding box center [287, 281] width 168 height 251
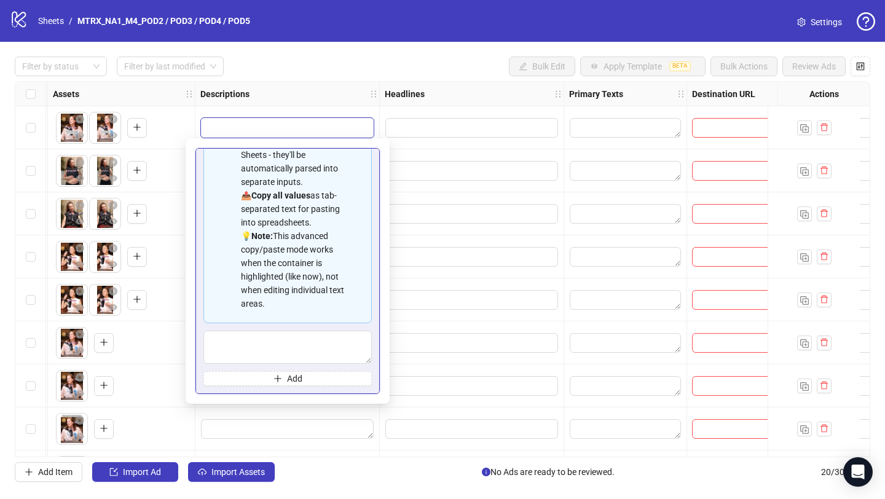
click at [307, 298] on div "📋 Paste multiple values from Excel/Google Sheets - they'll be automatically par…" at bounding box center [292, 215] width 103 height 189
click at [299, 329] on div "Spreadsheet Copy & Paste Mode 📋 Paste multiple values from Excel/Google Sheets …" at bounding box center [287, 228] width 168 height 313
click at [294, 348] on textarea "Multi-text input container - paste or copy values" at bounding box center [287, 347] width 168 height 33
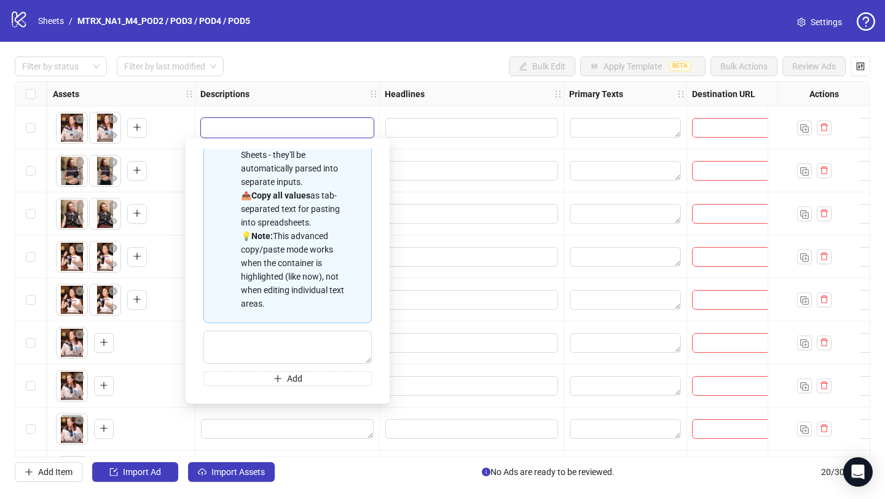
click at [496, 181] on div "Edit values" at bounding box center [472, 170] width 174 height 21
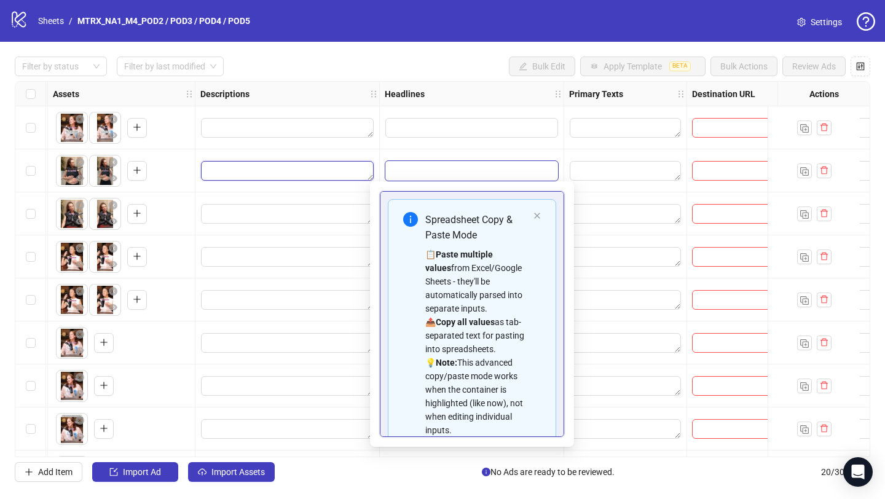
click at [281, 166] on textarea "Edit values" at bounding box center [287, 171] width 173 height 20
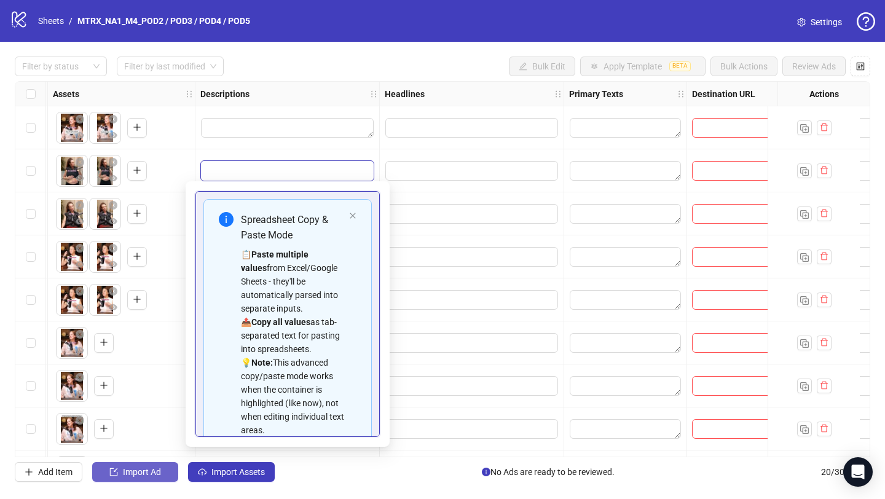
click at [133, 468] on span "Import Ad" at bounding box center [142, 472] width 38 height 10
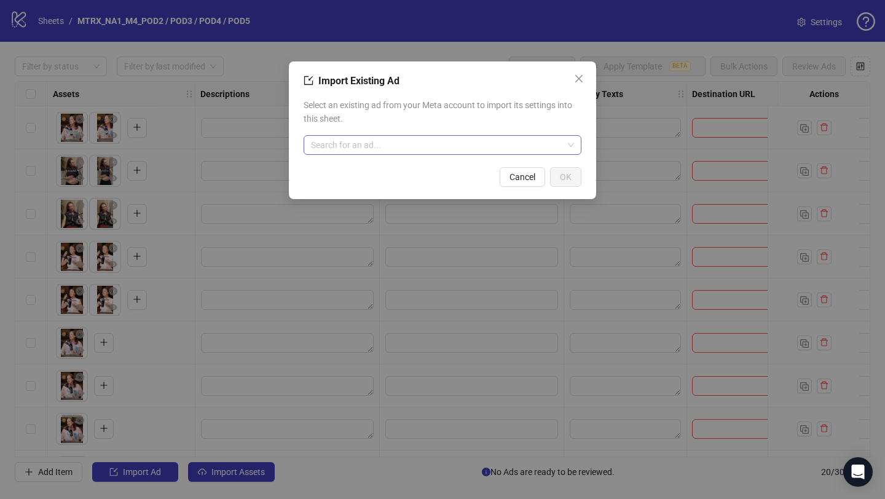
click at [377, 138] on input "search" at bounding box center [437, 145] width 252 height 18
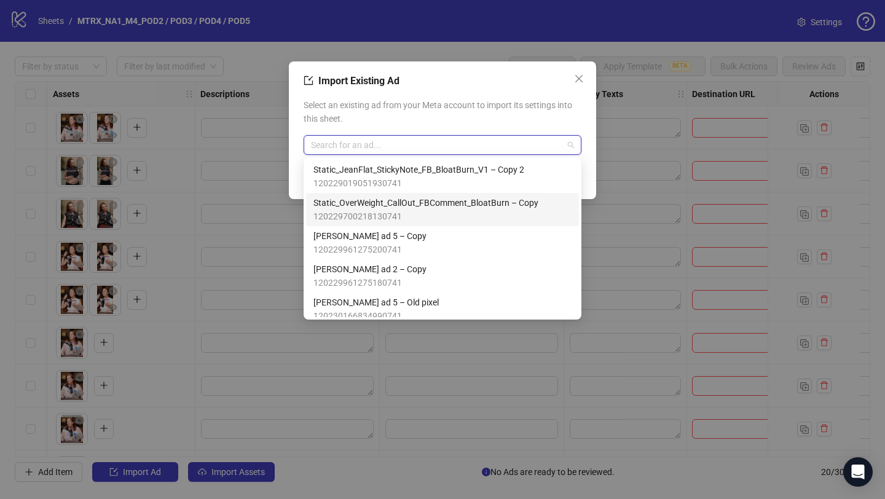
click at [435, 200] on span "Static_OverWeight_CallOut_FBComment_BloatBurn – Copy" at bounding box center [425, 203] width 225 height 14
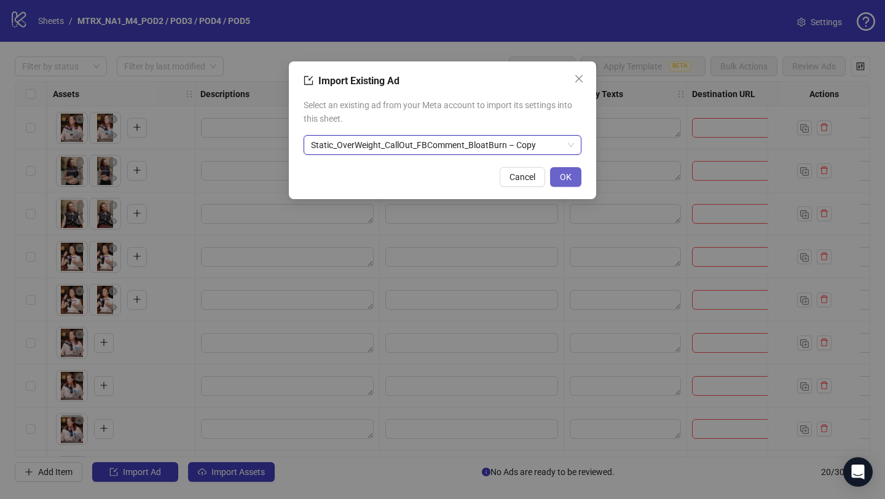
click at [577, 174] on button "OK" at bounding box center [565, 177] width 31 height 20
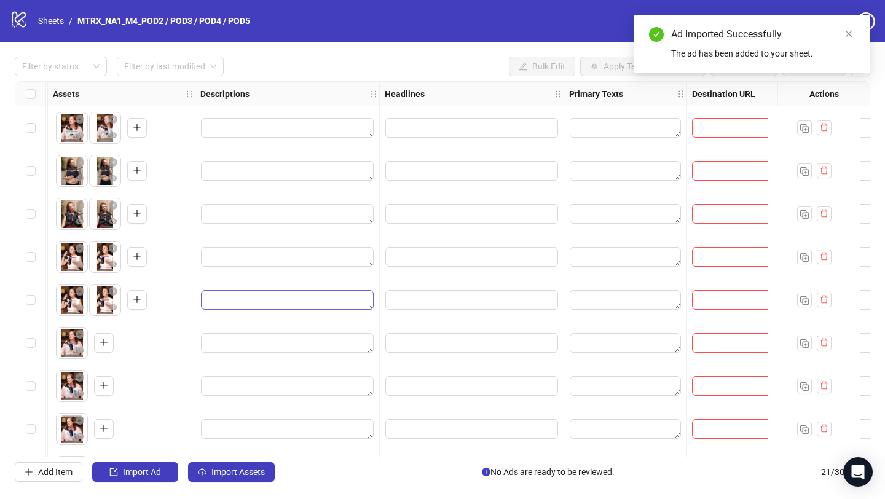
scroll to position [558, 533]
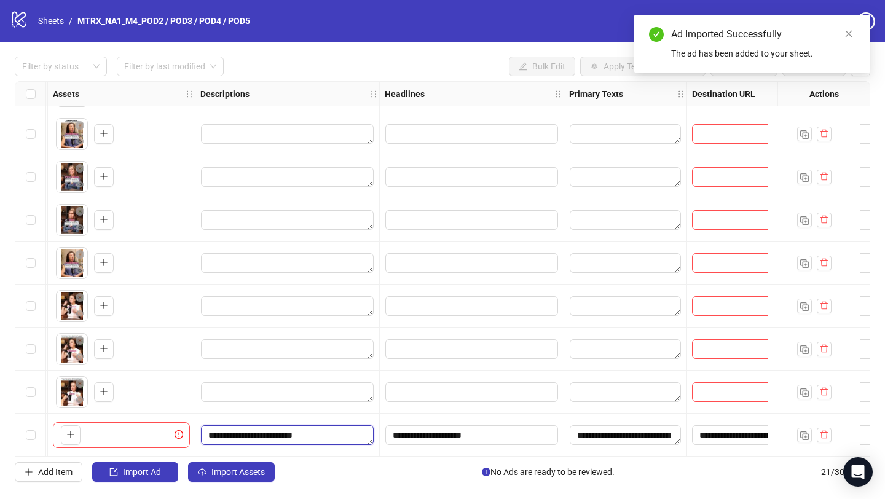
click at [289, 431] on textarea "**********" at bounding box center [287, 435] width 173 height 20
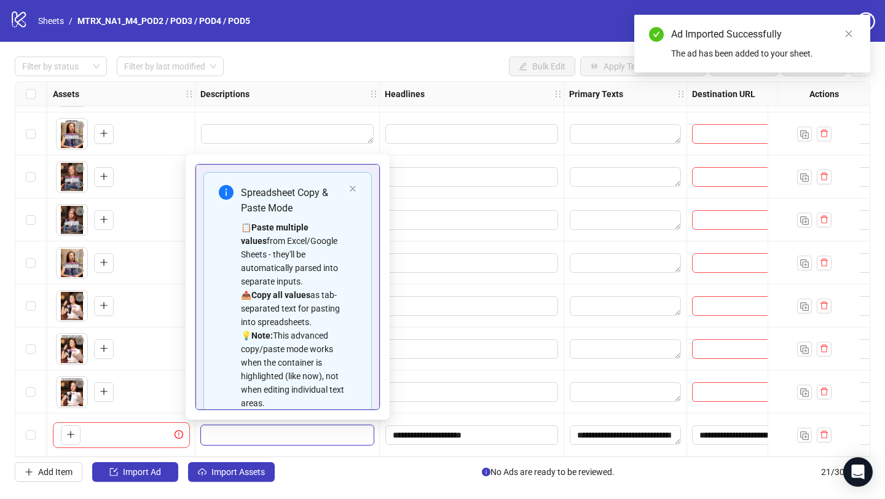
scroll to position [84, 0]
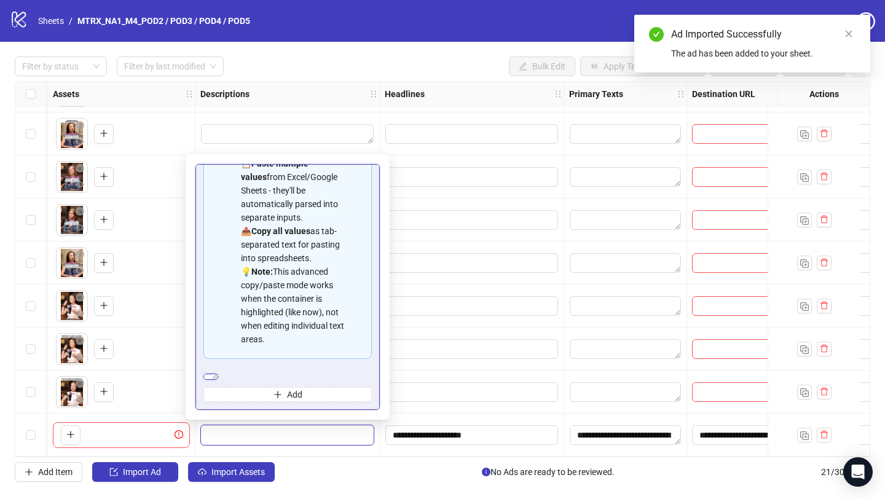
click at [218, 374] on textarea "**********" at bounding box center [210, 377] width 15 height 6
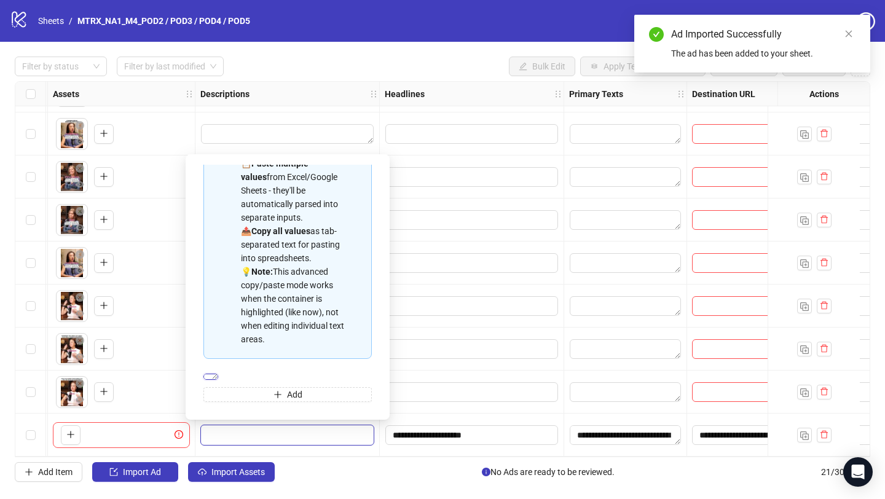
click at [218, 374] on textarea "**********" at bounding box center [210, 377] width 15 height 6
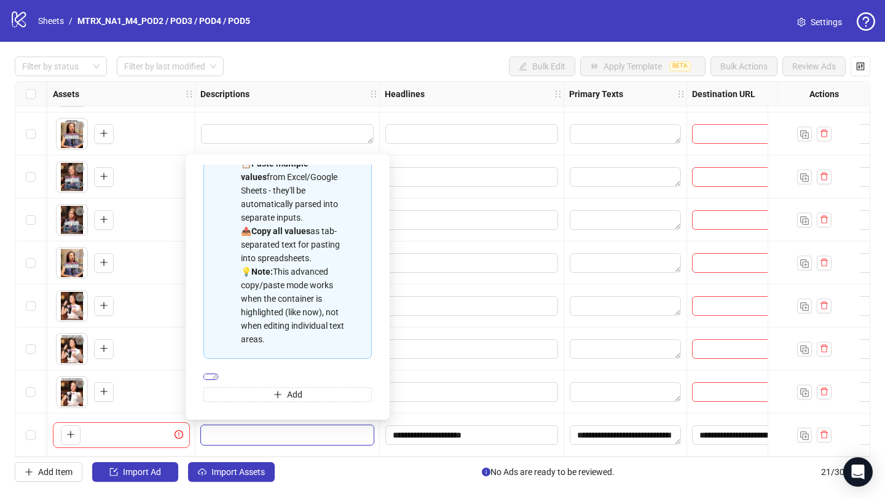
click at [218, 374] on textarea "**********" at bounding box center [210, 377] width 15 height 6
click at [455, 313] on div at bounding box center [472, 305] width 184 height 43
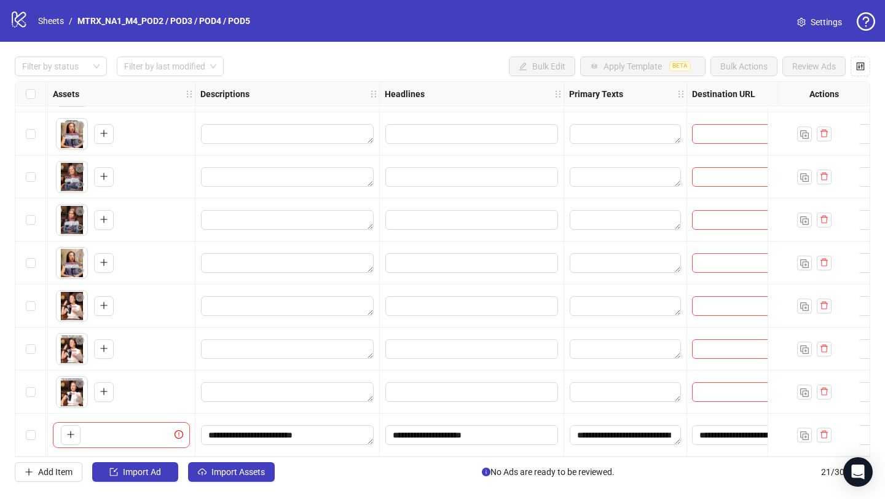
scroll to position [0, 533]
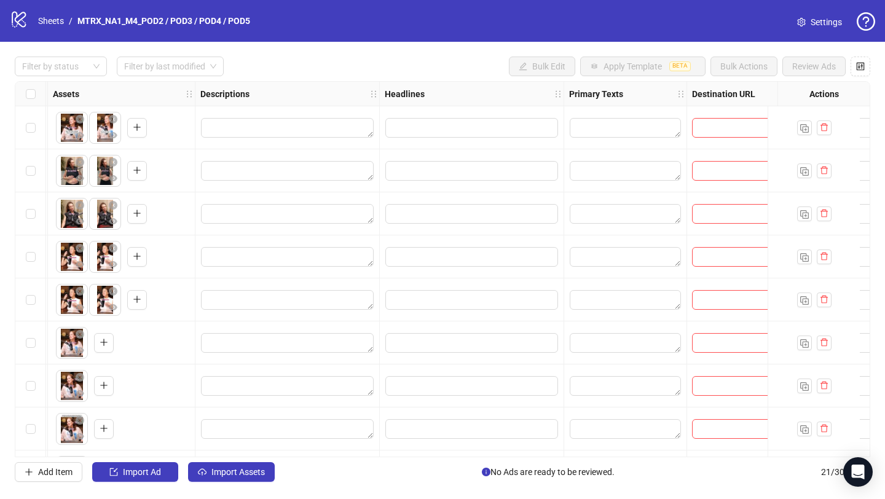
click at [288, 88] on div "Descriptions" at bounding box center [287, 94] width 184 height 25
click at [313, 133] on textarea "Edit values" at bounding box center [287, 128] width 173 height 20
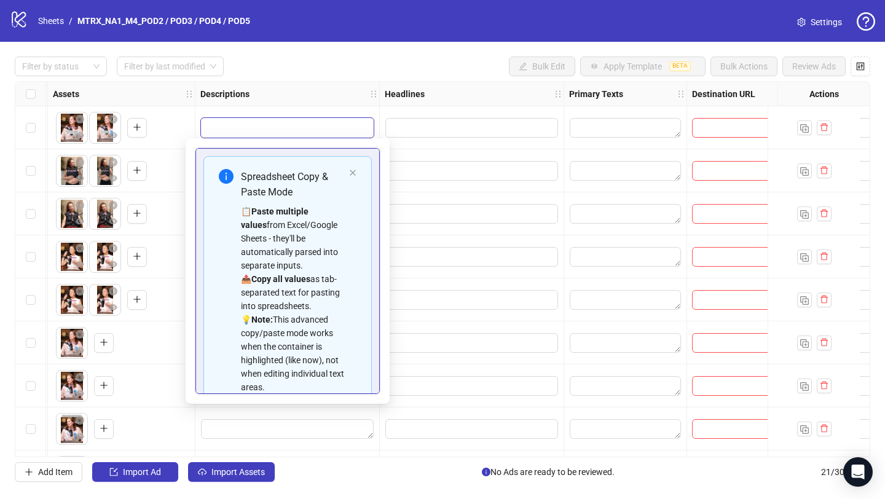
type textarea "**********"
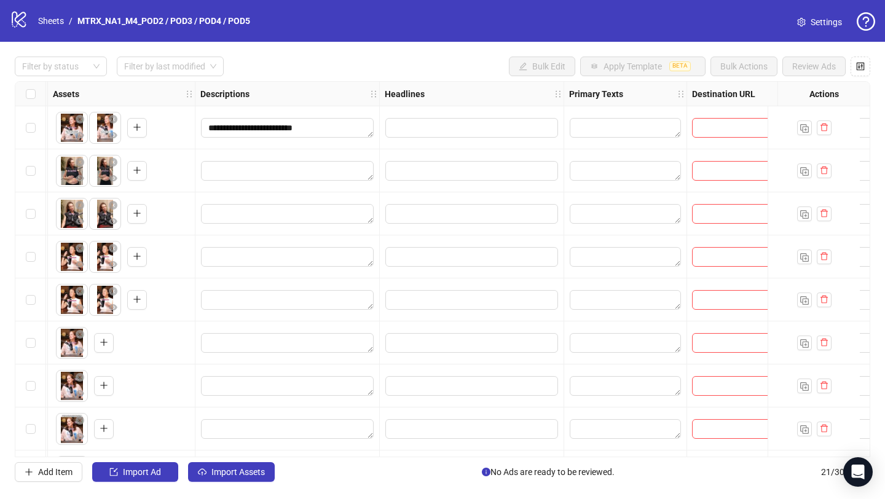
click at [407, 354] on div at bounding box center [472, 342] width 184 height 43
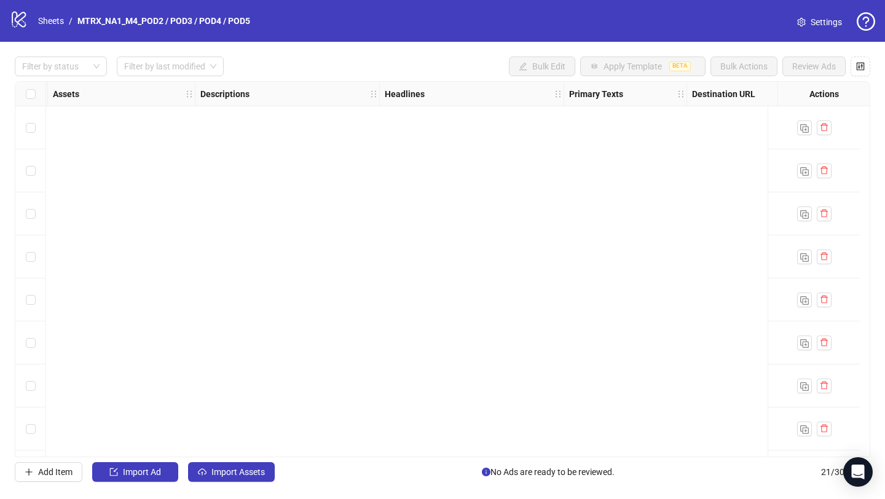
scroll to position [558, 533]
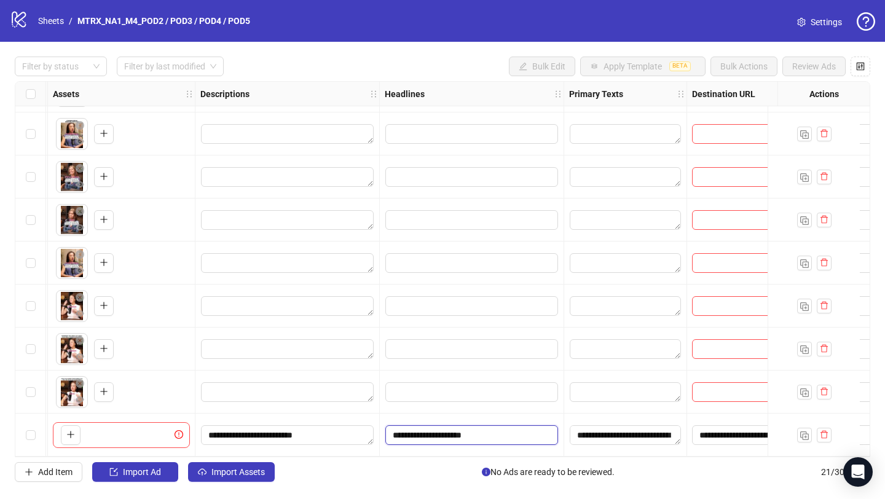
click at [466, 426] on input "**********" at bounding box center [471, 435] width 173 height 20
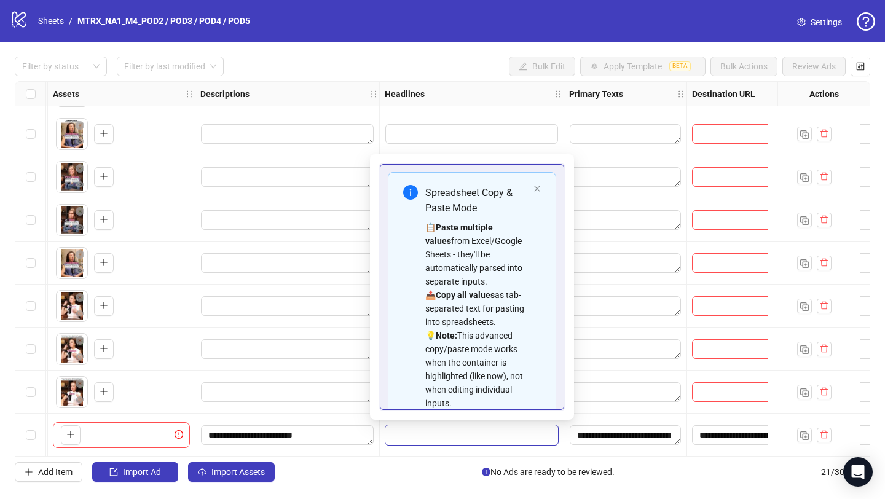
click at [466, 426] on input "**********" at bounding box center [471, 435] width 173 height 20
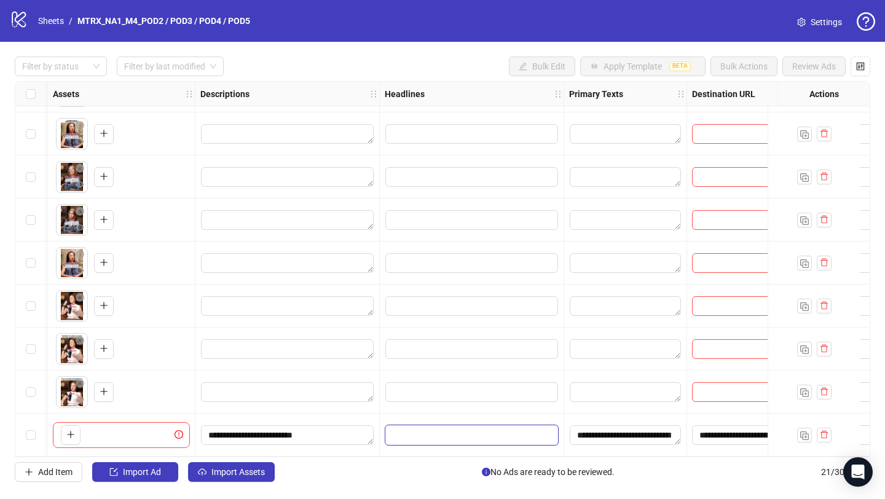
scroll to position [70, 0]
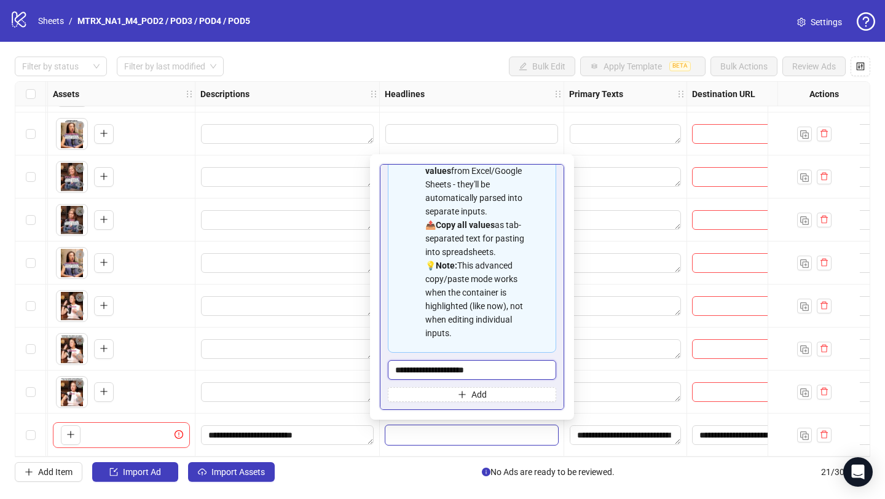
click at [469, 374] on input "**********" at bounding box center [472, 370] width 168 height 20
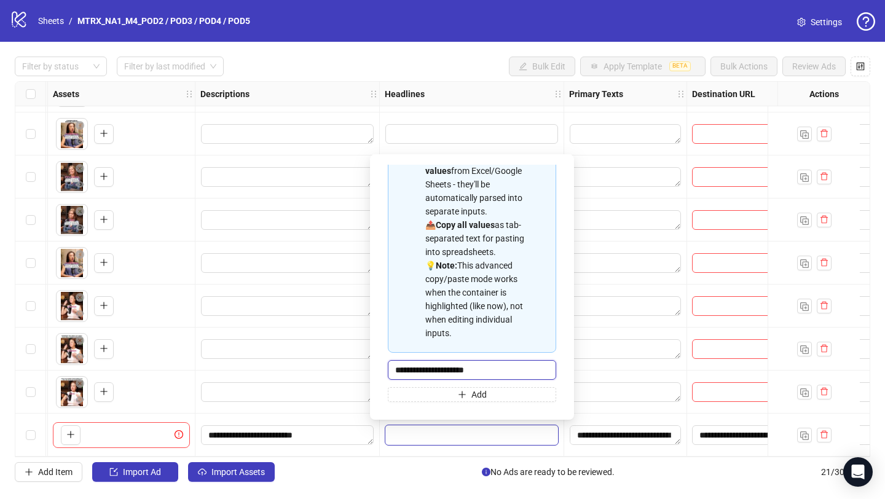
click at [469, 374] on input "**********" at bounding box center [472, 370] width 168 height 20
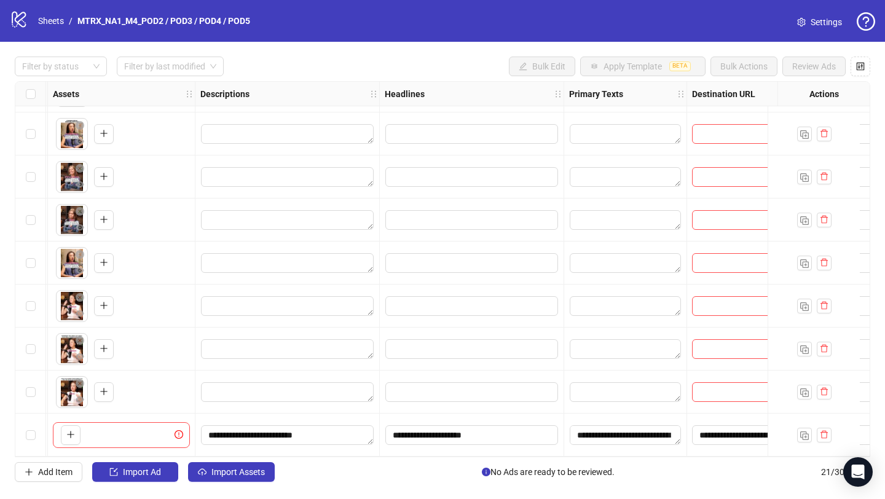
click at [638, 198] on div at bounding box center [625, 219] width 123 height 43
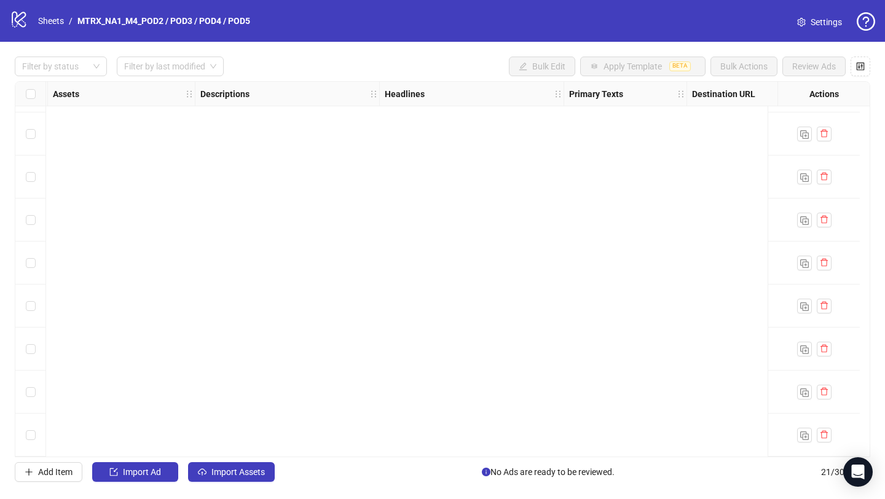
scroll to position [0, 533]
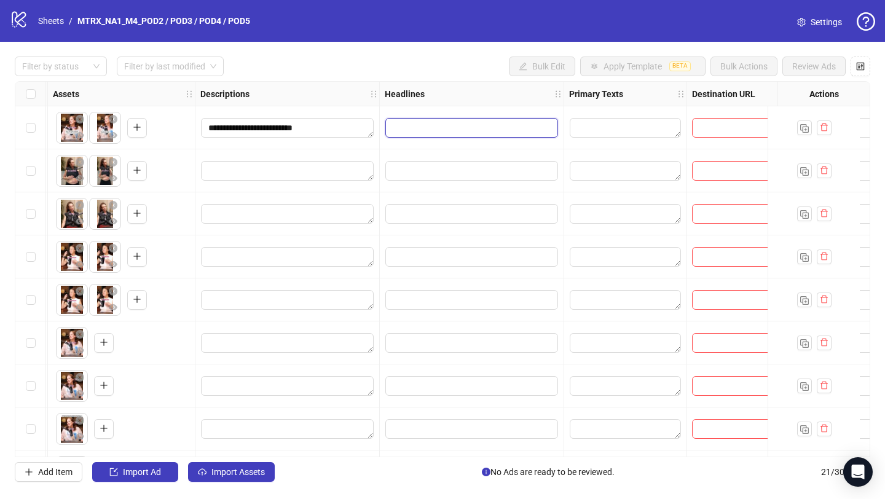
click at [460, 136] on input "Edit values" at bounding box center [471, 128] width 173 height 20
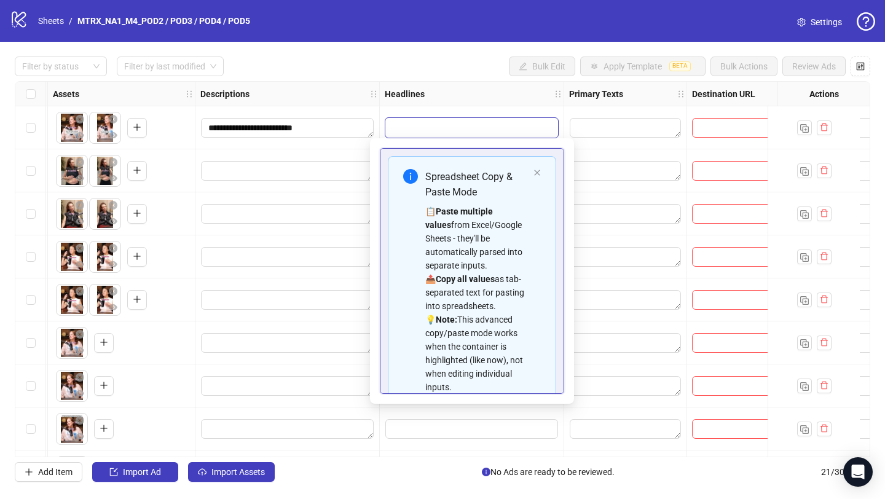
scroll to position [70, 0]
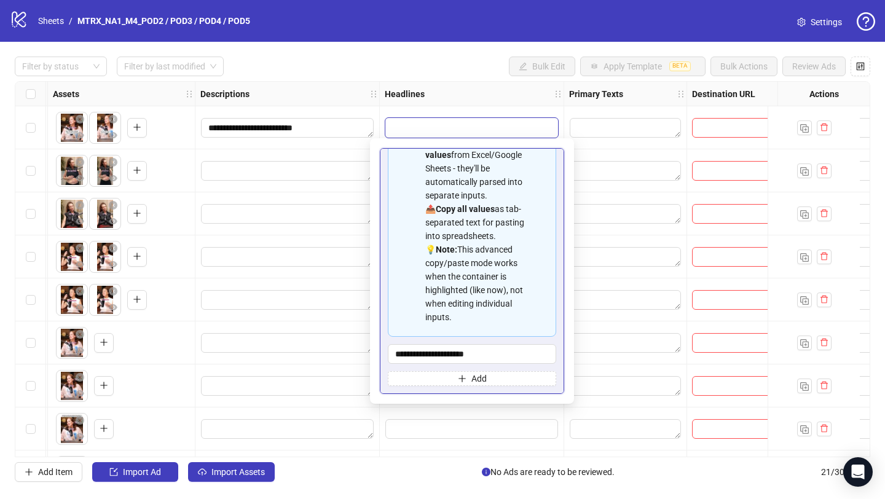
click at [615, 363] on div at bounding box center [625, 342] width 123 height 43
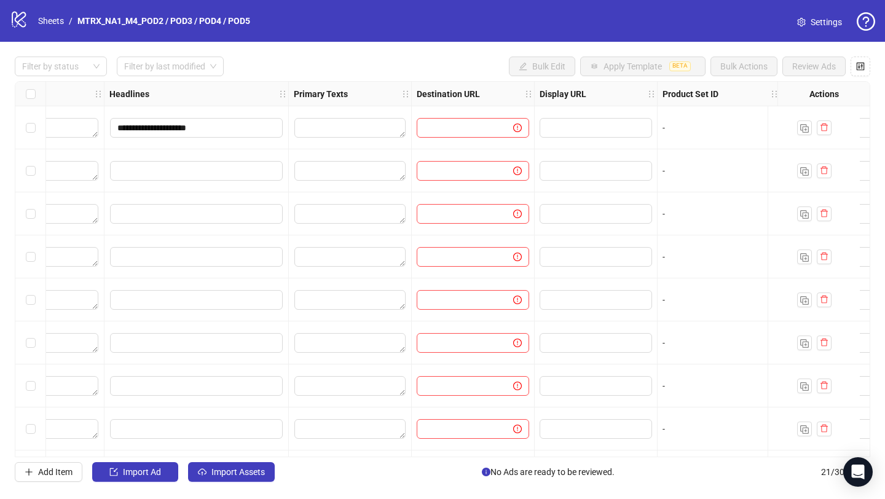
scroll to position [0, 807]
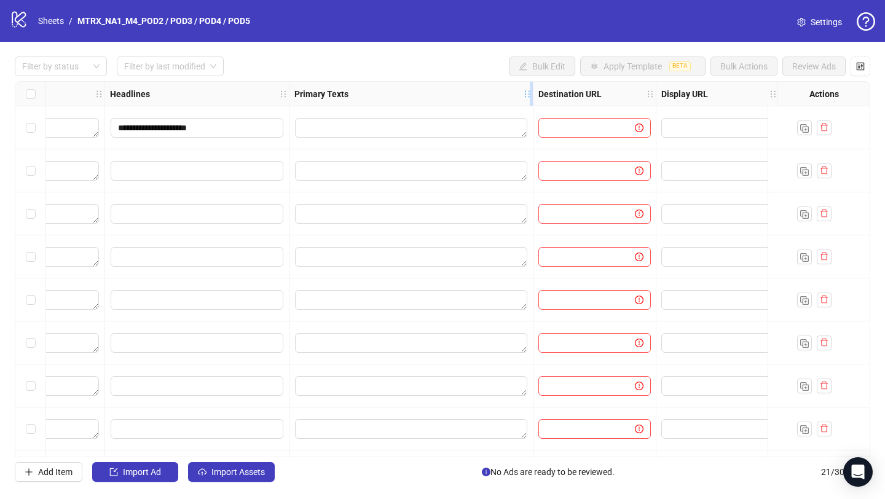
drag, startPoint x: 409, startPoint y: 89, endPoint x: 533, endPoint y: 89, distance: 123.5
click at [533, 89] on div "Resize Primary Texts column" at bounding box center [531, 94] width 3 height 24
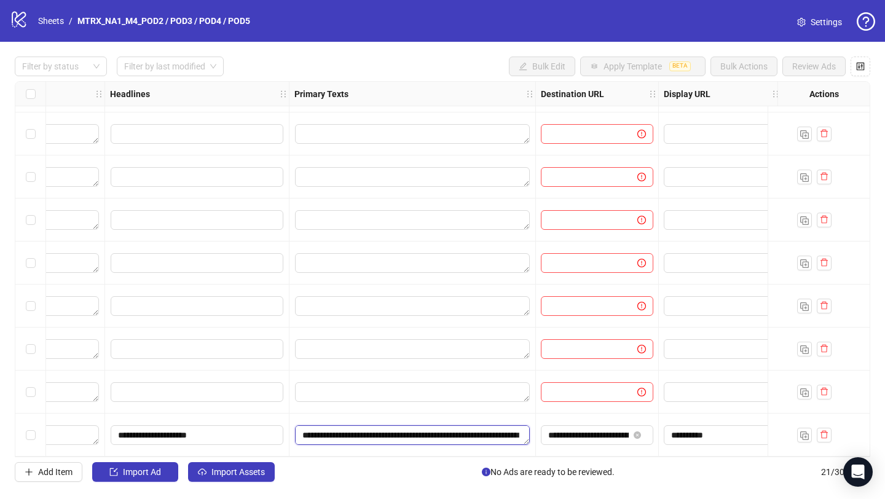
click at [404, 429] on textarea "Edit values" at bounding box center [412, 435] width 235 height 20
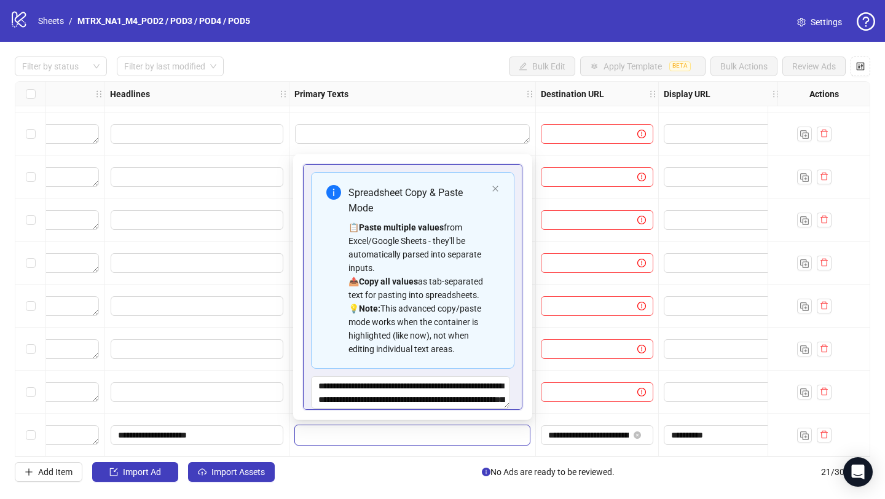
scroll to position [29, 0]
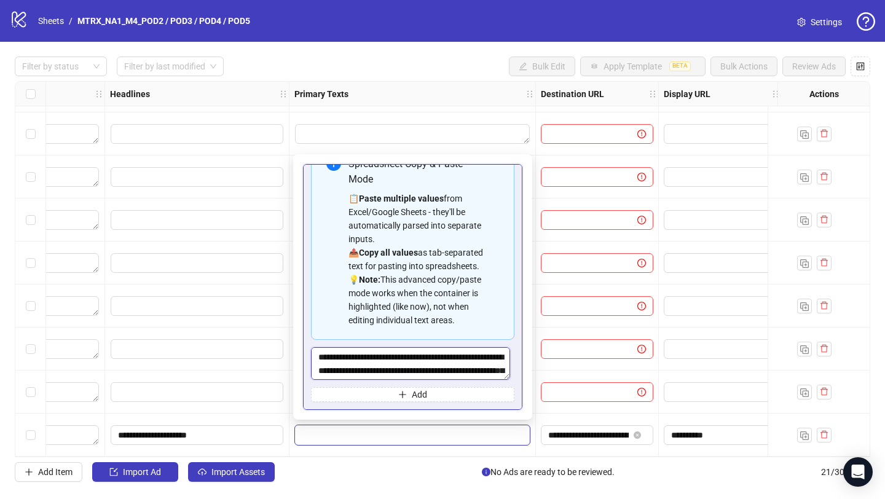
click at [425, 364] on textarea "Multi-text input container - paste or copy values" at bounding box center [410, 363] width 199 height 33
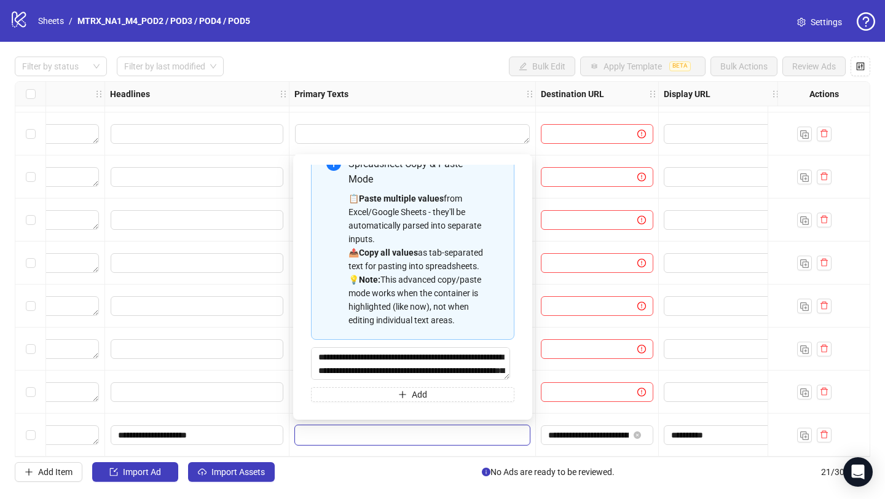
click at [594, 372] on div at bounding box center [597, 391] width 123 height 43
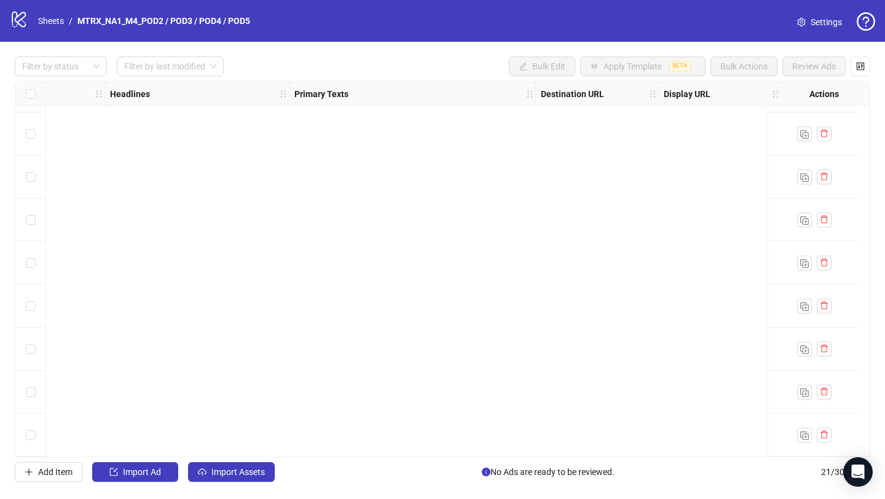
scroll to position [0, 807]
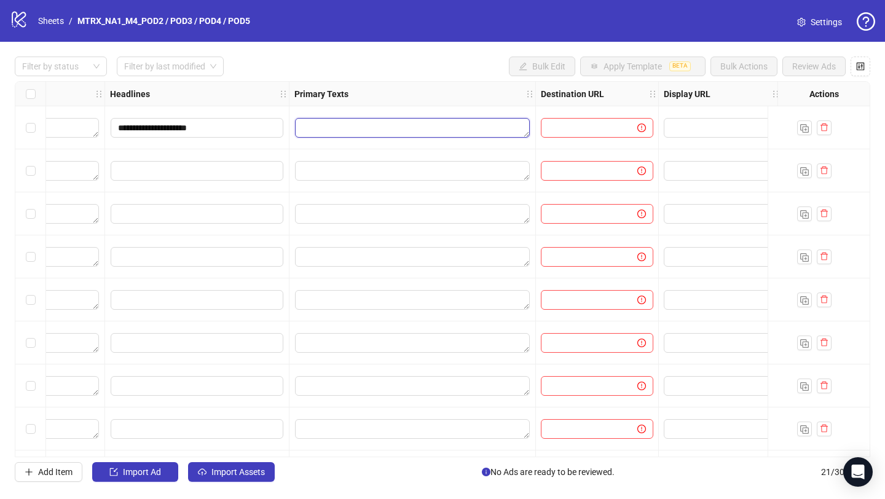
click at [383, 131] on textarea "Edit values" at bounding box center [412, 128] width 235 height 20
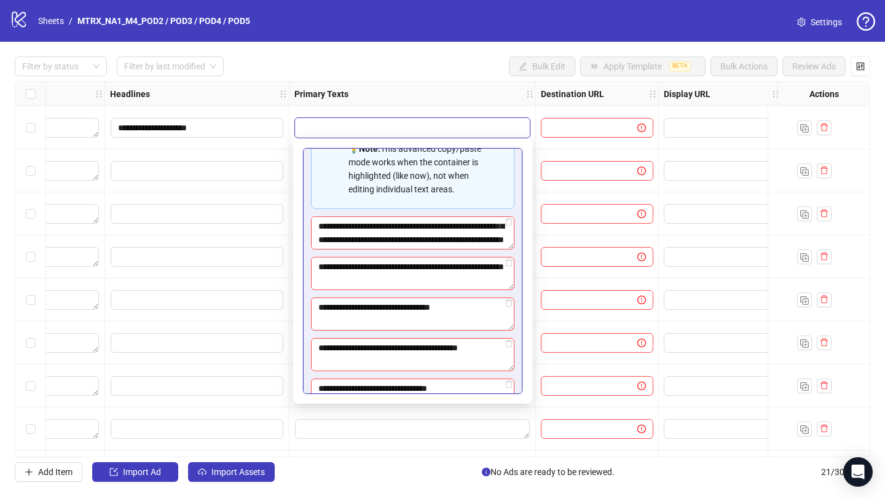
scroll to position [143, 0]
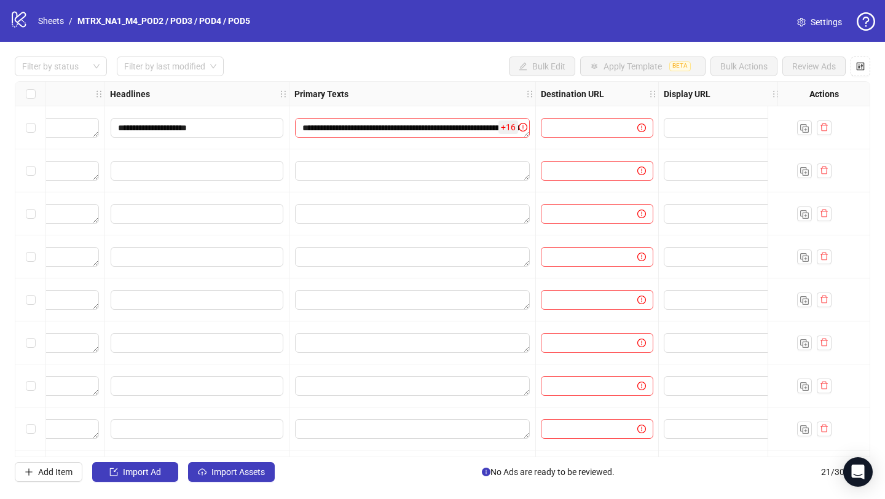
click at [583, 332] on div at bounding box center [597, 342] width 123 height 43
click at [429, 135] on textarea "Edit values" at bounding box center [412, 128] width 235 height 20
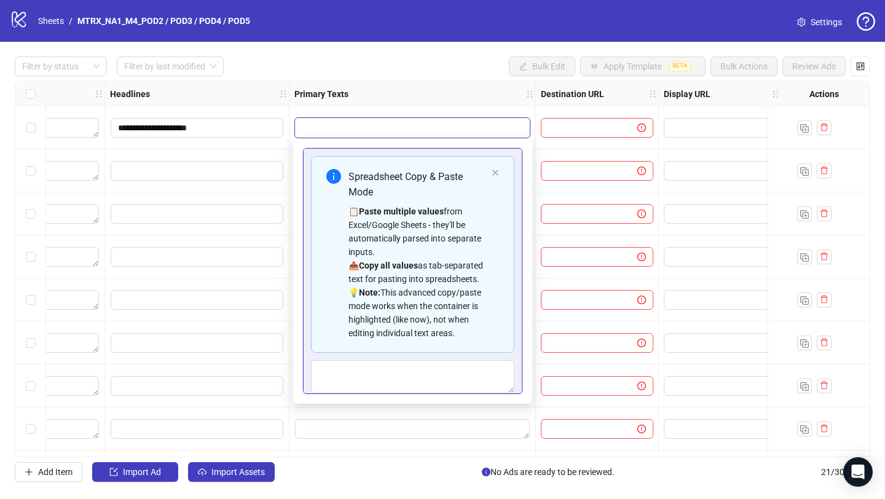
scroll to position [29, 0]
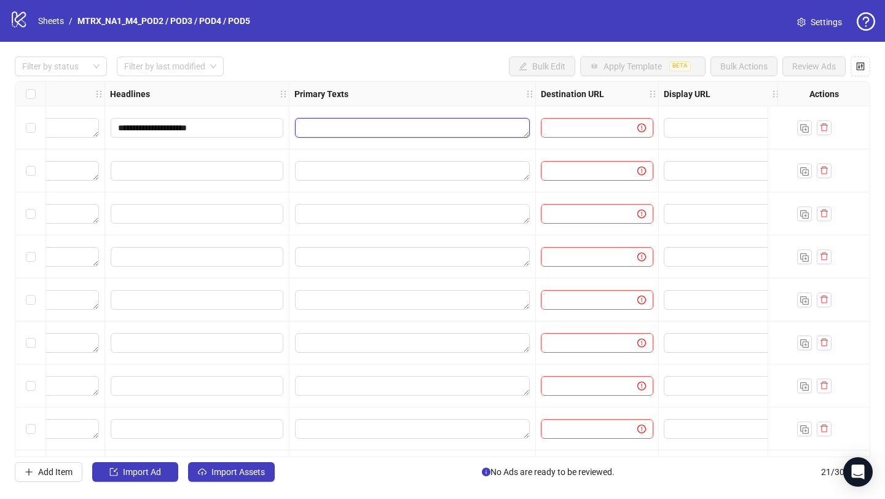
click at [405, 132] on textarea "Edit values" at bounding box center [412, 128] width 235 height 20
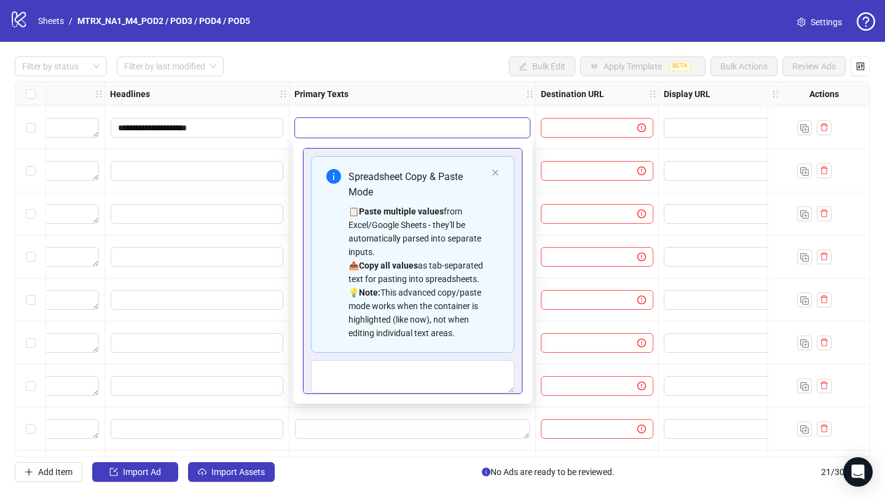
type textarea "**********"
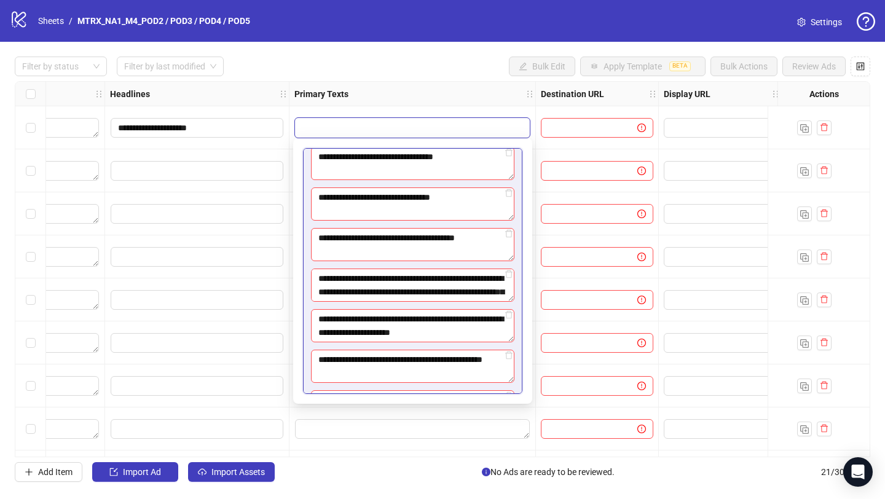
scroll to position [663, 0]
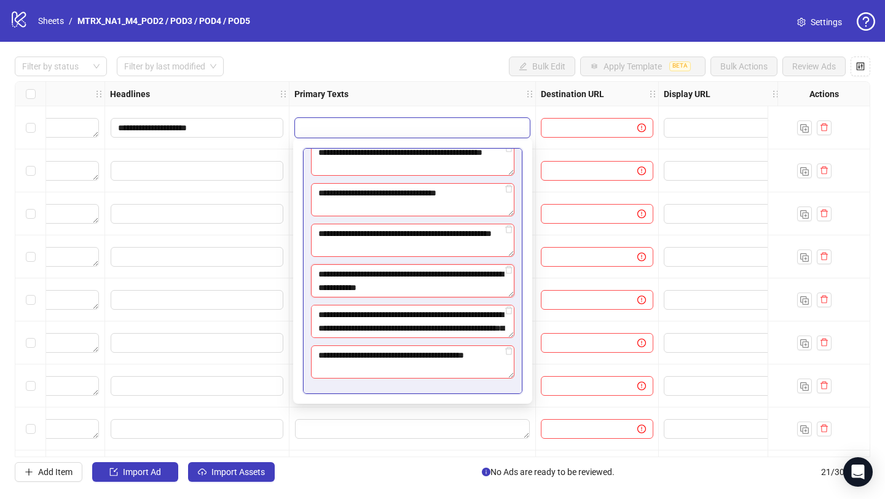
click at [449, 280] on textarea "**********" at bounding box center [412, 280] width 203 height 33
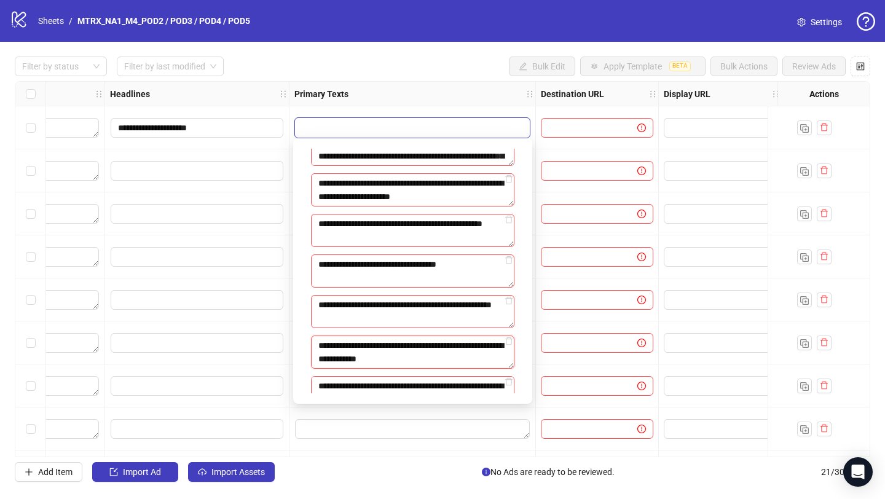
scroll to position [589, 0]
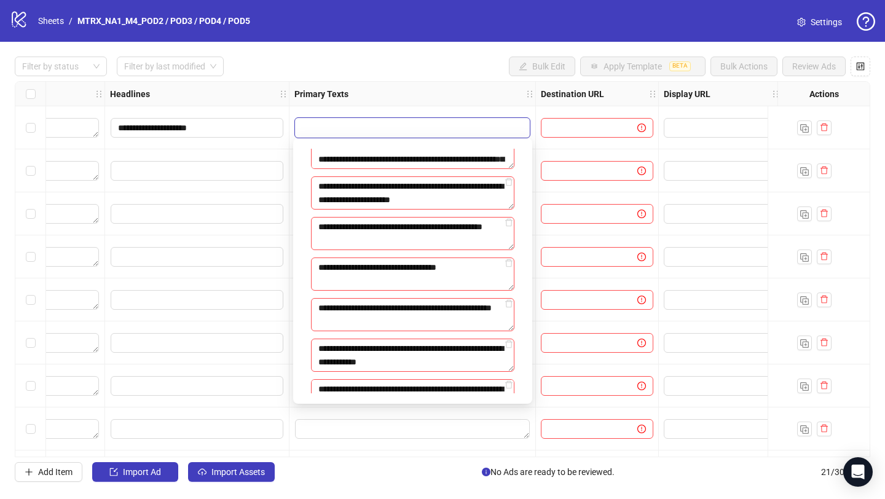
click at [592, 329] on div at bounding box center [597, 342] width 123 height 43
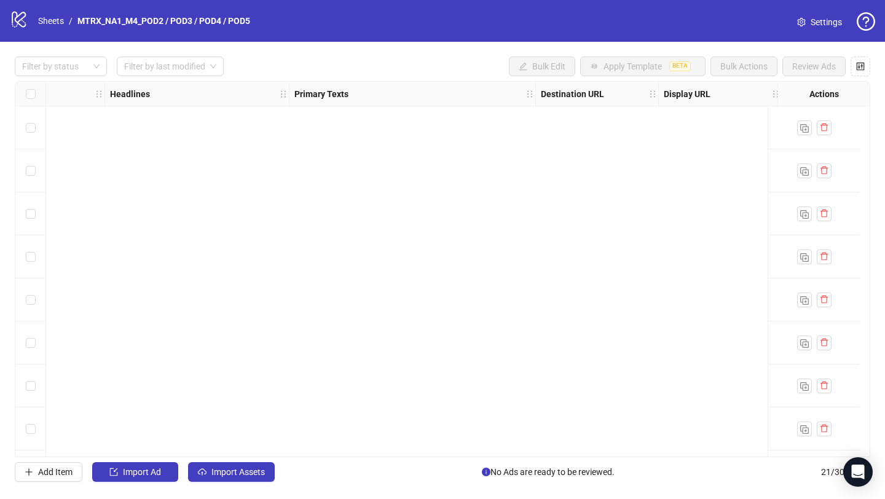
scroll to position [558, 807]
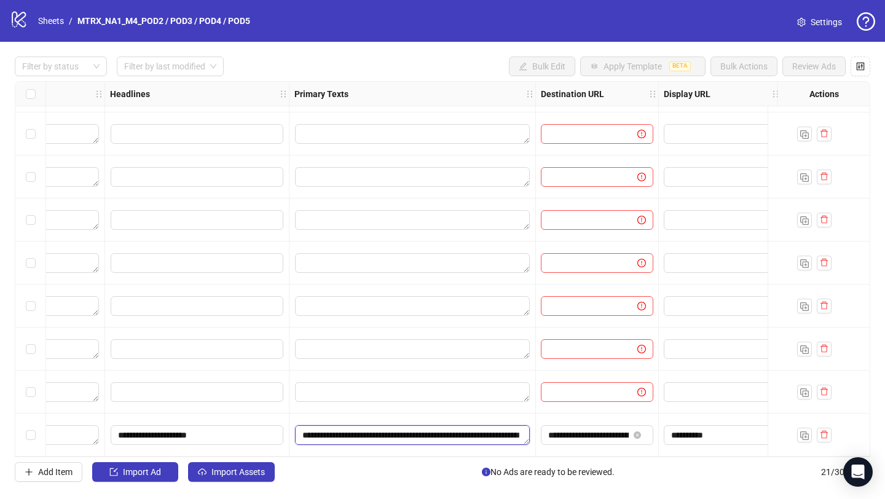
click at [407, 426] on textarea "Edit values" at bounding box center [412, 435] width 235 height 20
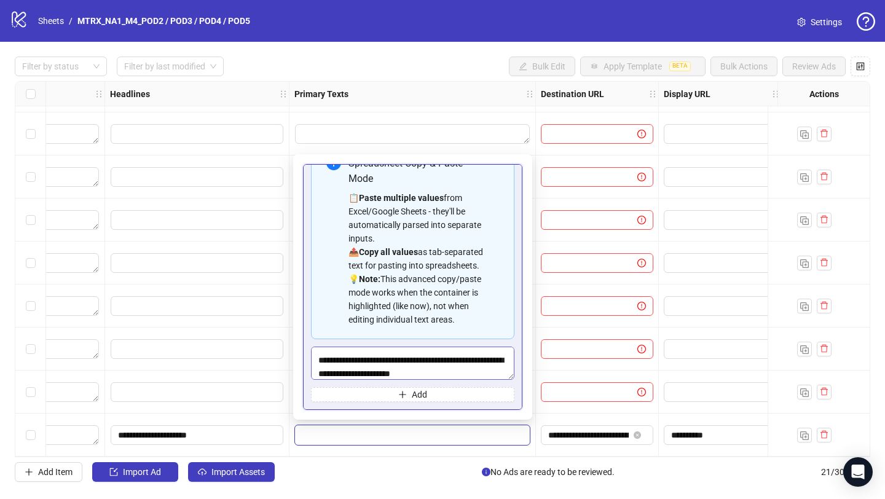
scroll to position [500, 0]
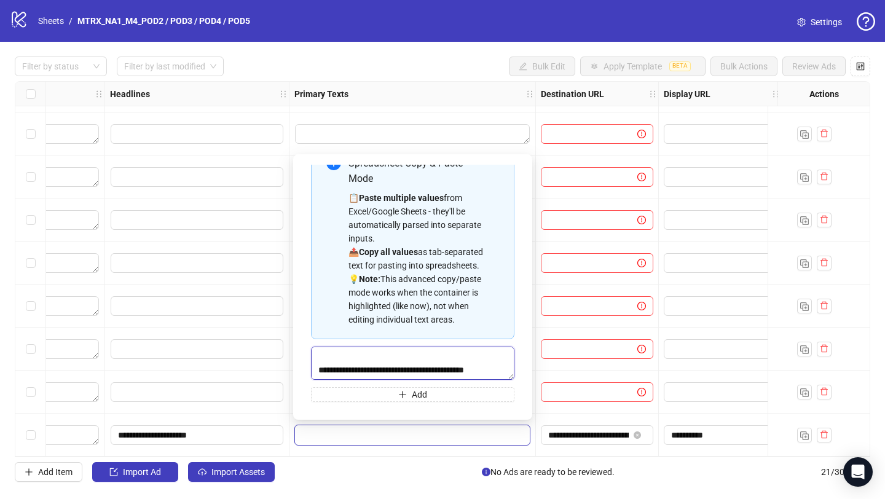
click at [425, 363] on textarea "Multi-text input container - paste or copy values" at bounding box center [412, 362] width 203 height 33
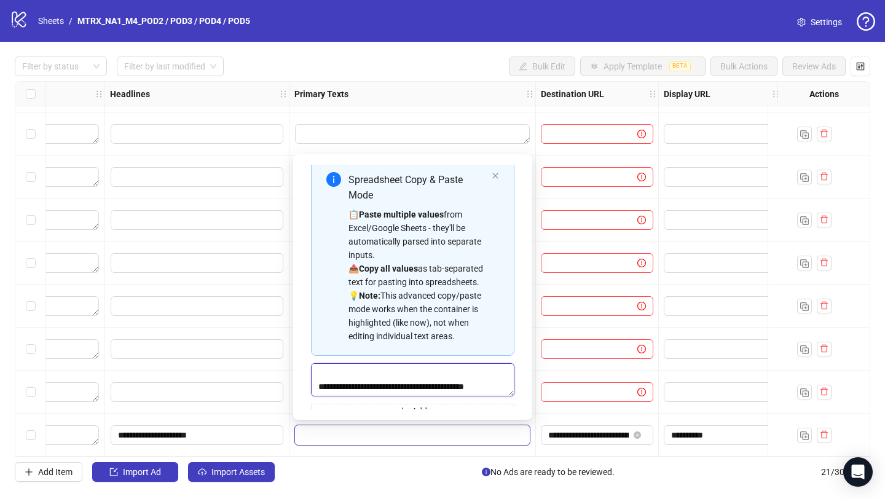
scroll to position [0, 0]
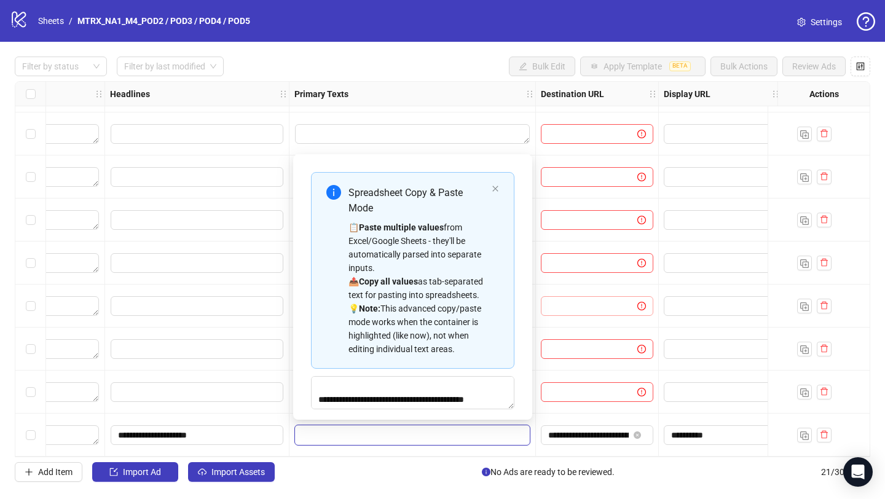
click at [562, 305] on input "text" at bounding box center [584, 306] width 72 height 14
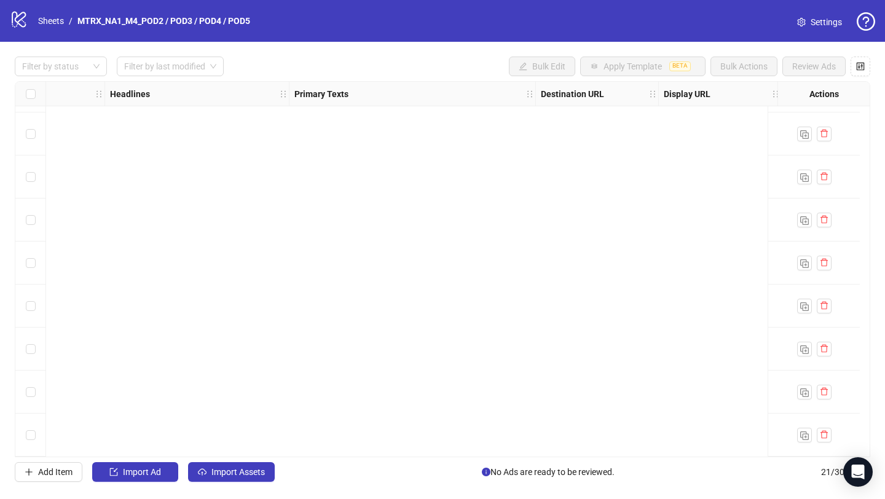
scroll to position [0, 807]
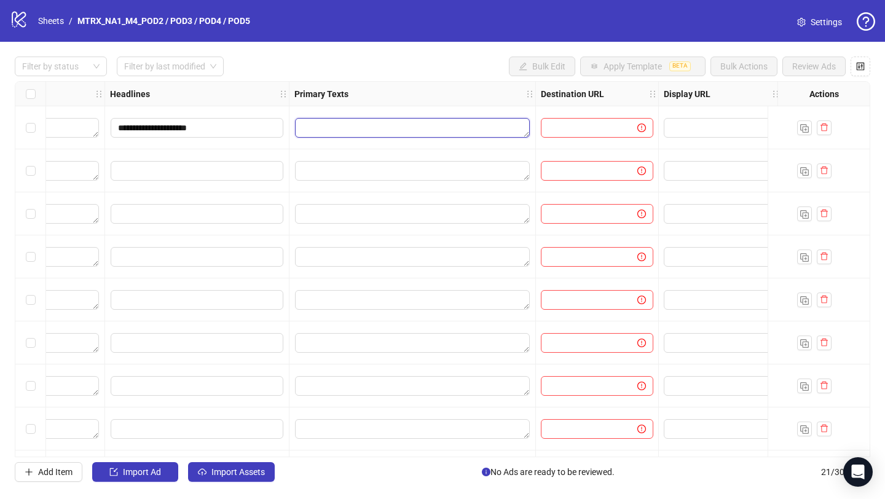
click at [358, 135] on textarea "Edit values" at bounding box center [412, 128] width 235 height 20
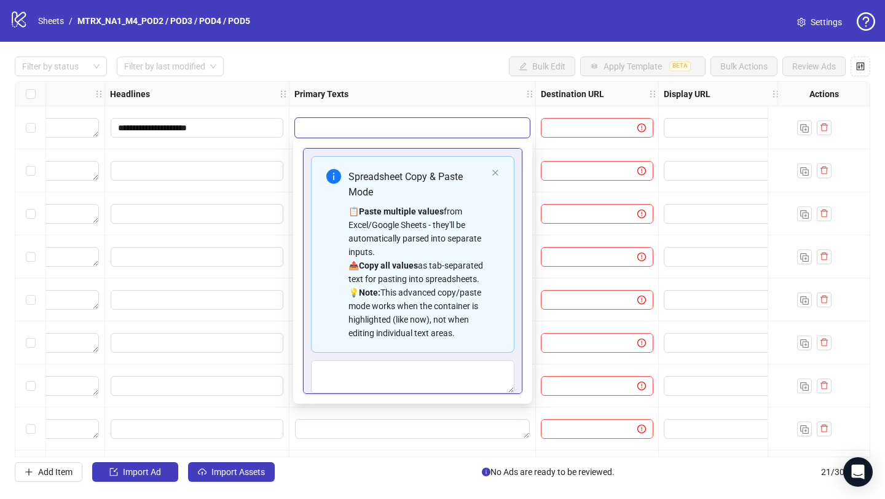
click at [359, 123] on textarea "Edit values" at bounding box center [412, 128] width 235 height 20
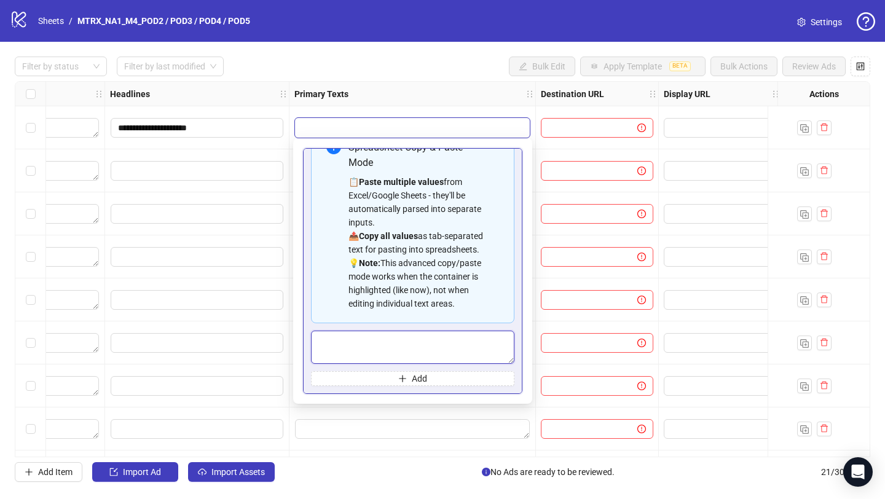
click at [421, 342] on textarea "Multi-text input container - paste or copy values" at bounding box center [412, 347] width 203 height 33
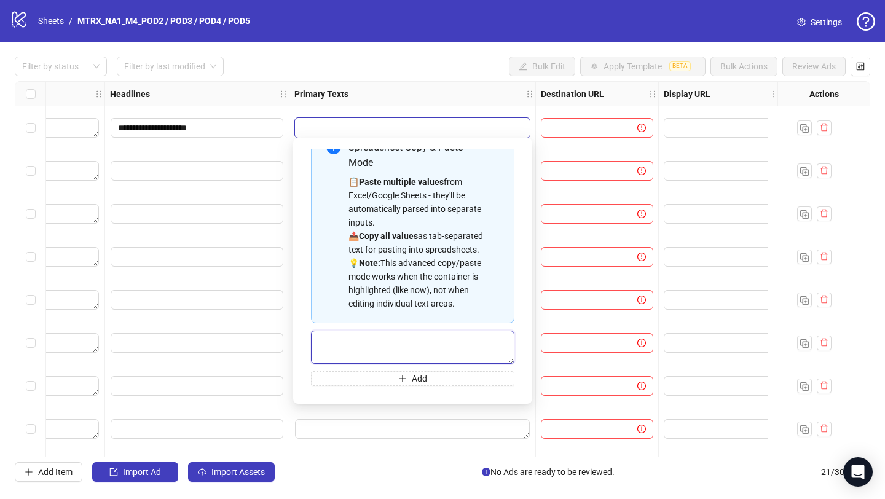
paste textarea "**********"
type textarea "**********"
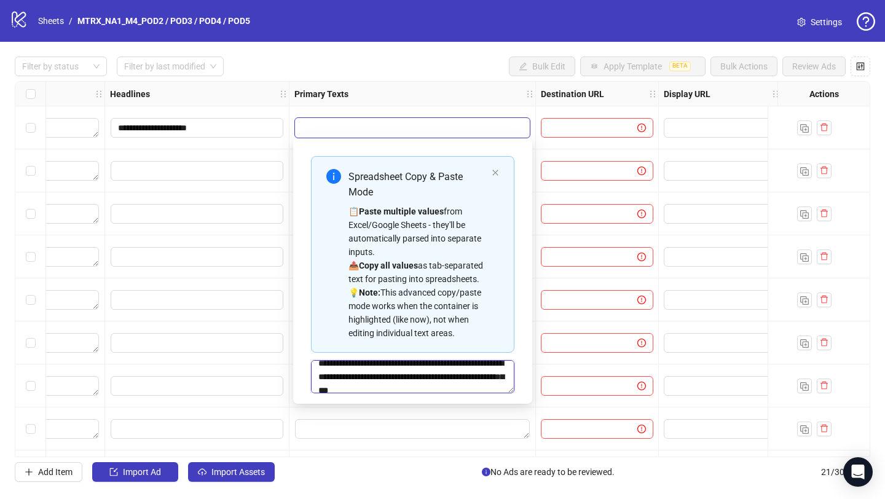
scroll to position [500, 0]
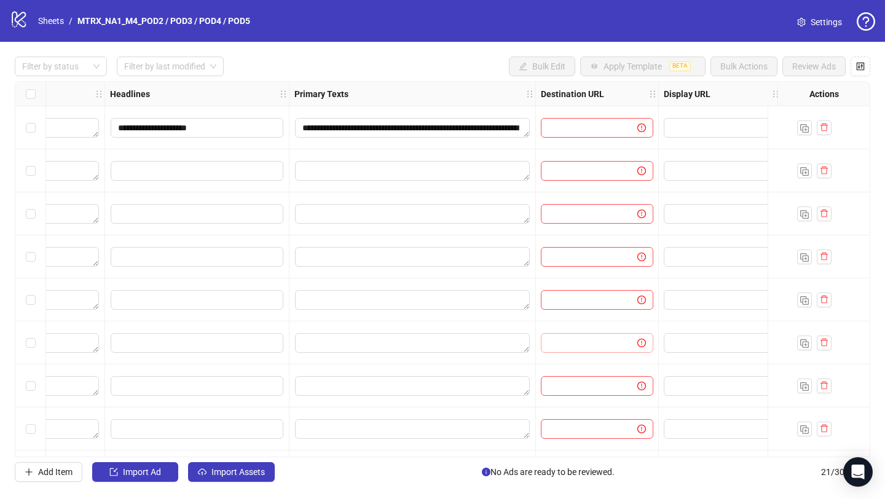
click at [585, 334] on span at bounding box center [597, 343] width 112 height 20
click at [576, 117] on div at bounding box center [597, 127] width 123 height 43
click at [576, 124] on input "text" at bounding box center [584, 128] width 72 height 14
type input "*"
click at [472, 129] on textarea "Edit values" at bounding box center [412, 128] width 235 height 20
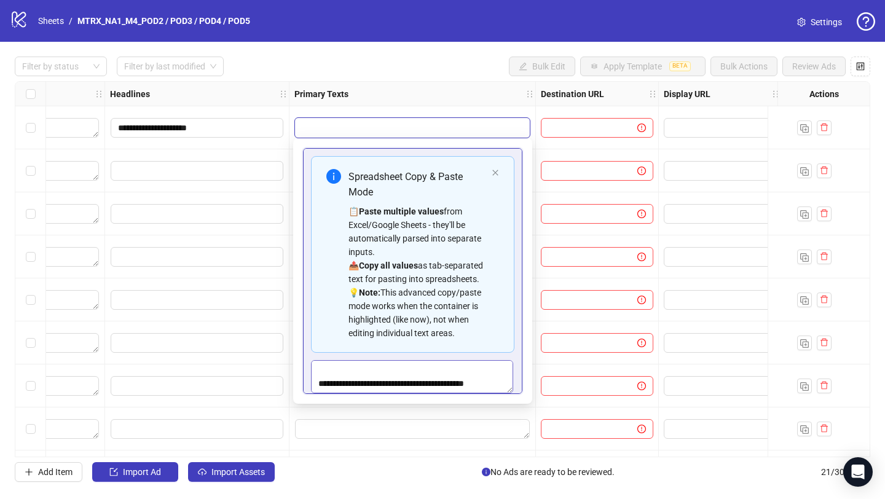
scroll to position [29, 0]
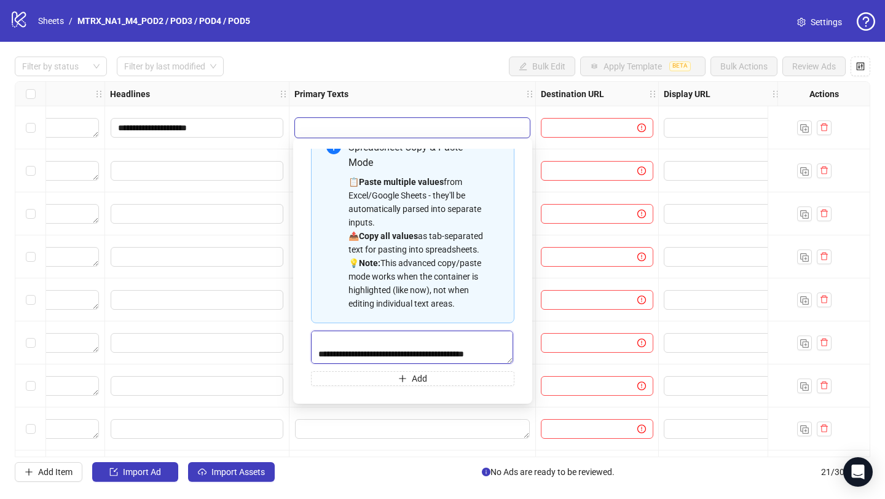
drag, startPoint x: 317, startPoint y: 337, endPoint x: 354, endPoint y: 351, distance: 39.7
click at [354, 351] on textarea "Multi-text input container - paste or copy values" at bounding box center [412, 347] width 202 height 33
click at [583, 130] on input "text" at bounding box center [584, 128] width 72 height 14
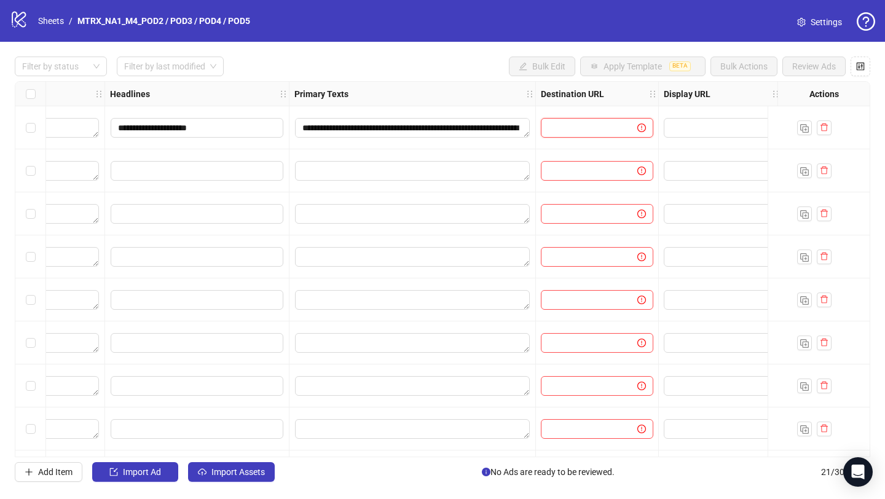
click at [583, 130] on input "text" at bounding box center [584, 128] width 72 height 14
paste input "**********"
type input "**********"
click at [693, 125] on input "text" at bounding box center [718, 128] width 95 height 14
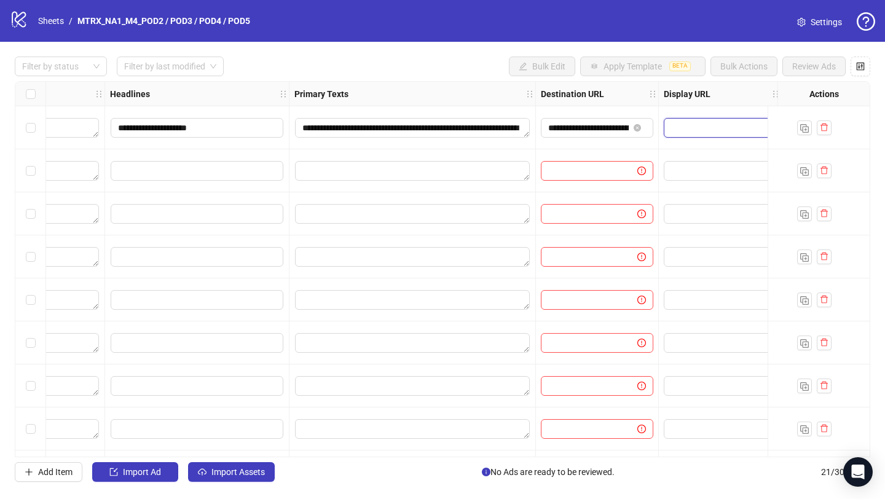
paste input "**********"
drag, startPoint x: 692, startPoint y: 129, endPoint x: 800, endPoint y: 134, distance: 108.2
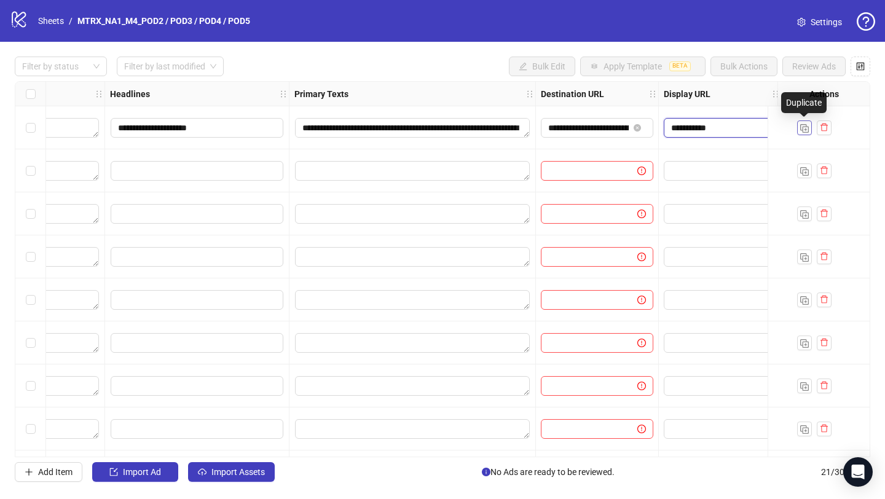
type input "**********"
click at [676, 249] on span at bounding box center [719, 257] width 112 height 20
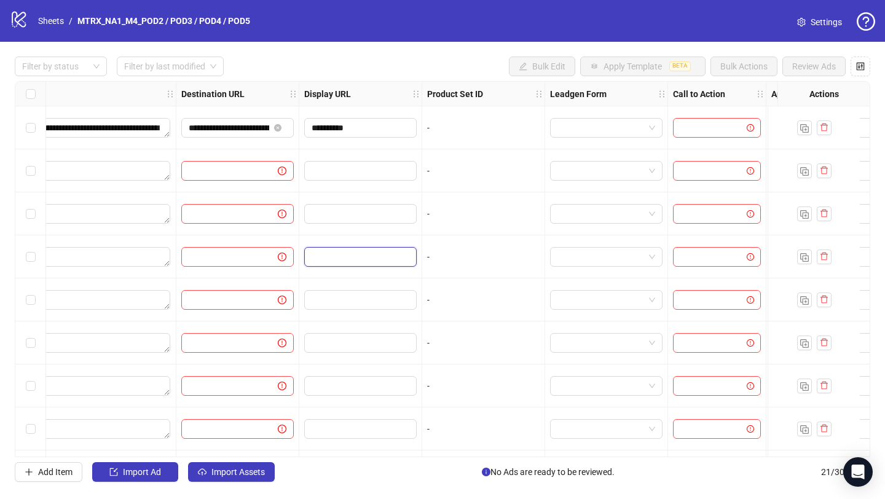
scroll to position [0, 1181]
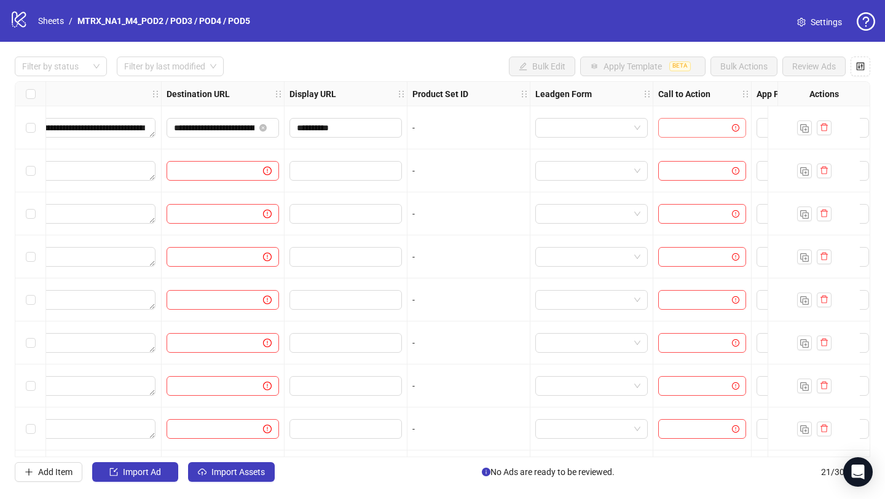
click at [704, 132] on input "search" at bounding box center [696, 128] width 62 height 18
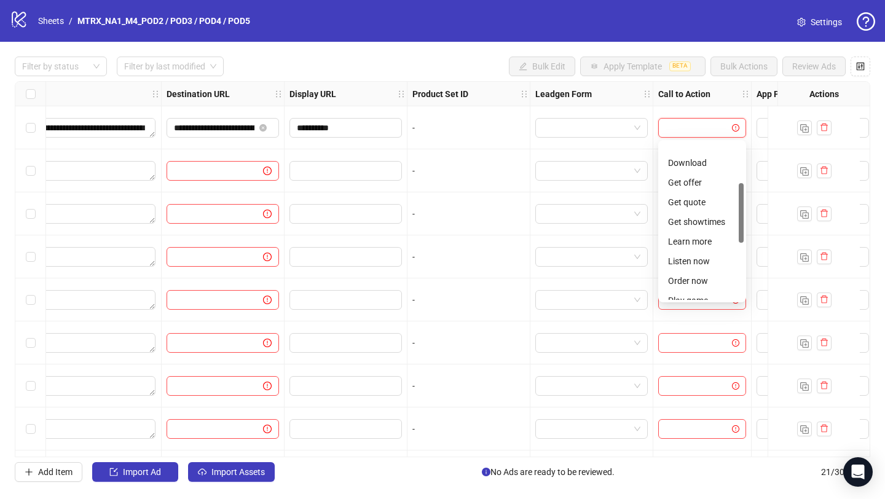
scroll to position [108, 0]
click at [702, 222] on div "Learn more" at bounding box center [702, 222] width 68 height 14
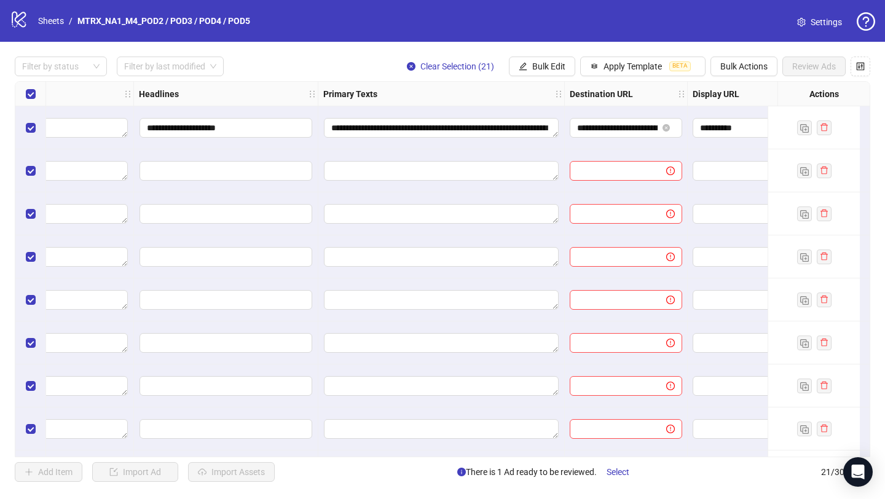
scroll to position [0, 940]
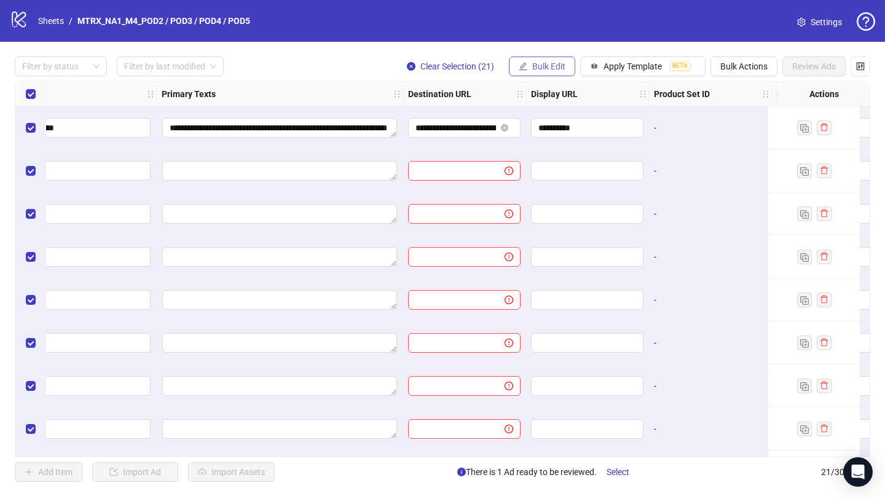
click at [549, 64] on span "Bulk Edit" at bounding box center [548, 66] width 33 height 10
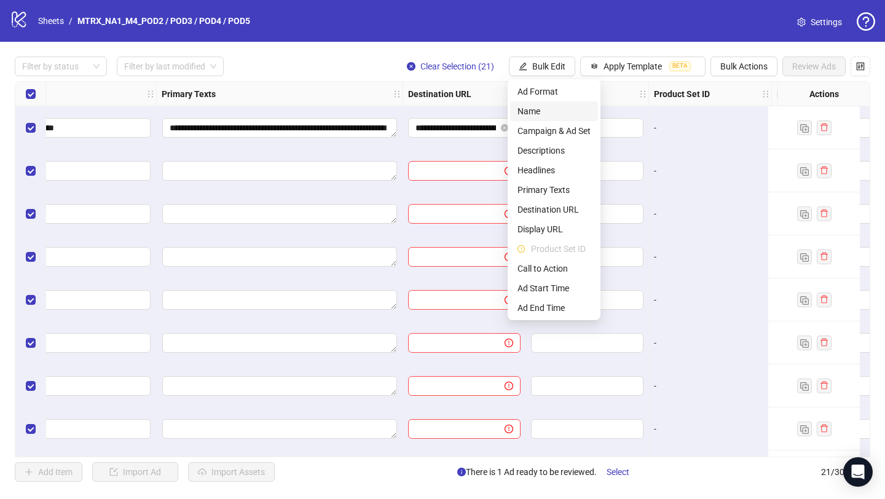
click at [549, 112] on span "Name" at bounding box center [553, 111] width 73 height 14
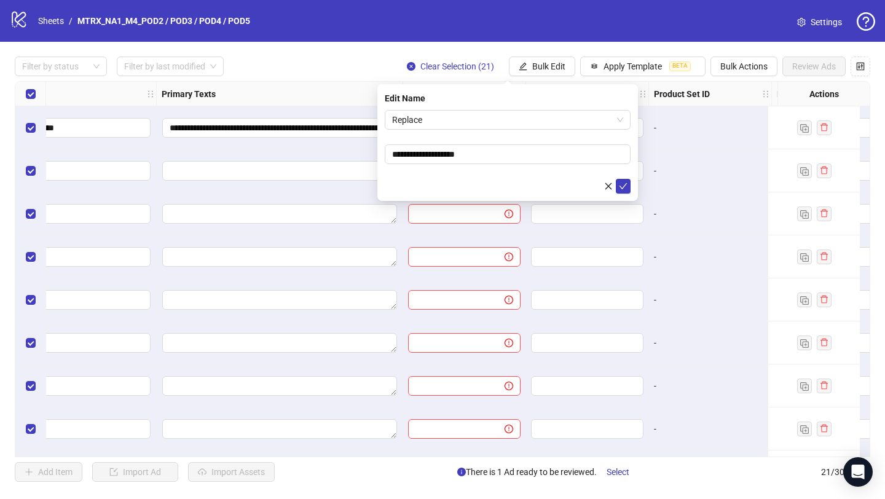
click at [660, 136] on div "-" at bounding box center [710, 127] width 123 height 43
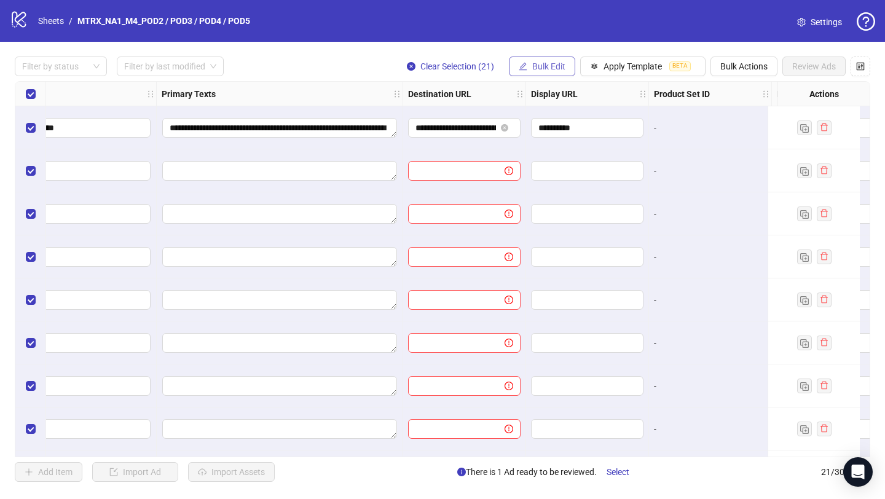
click at [550, 61] on button "Bulk Edit" at bounding box center [542, 67] width 66 height 20
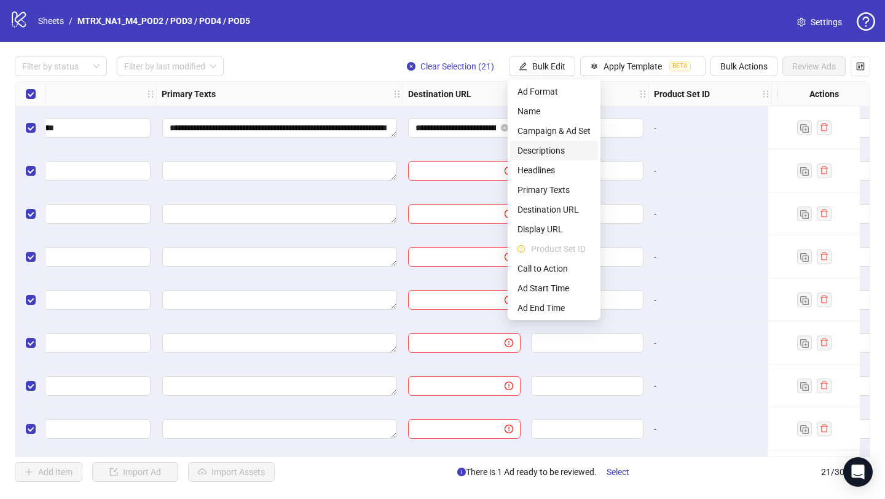
click at [553, 149] on span "Descriptions" at bounding box center [553, 151] width 73 height 14
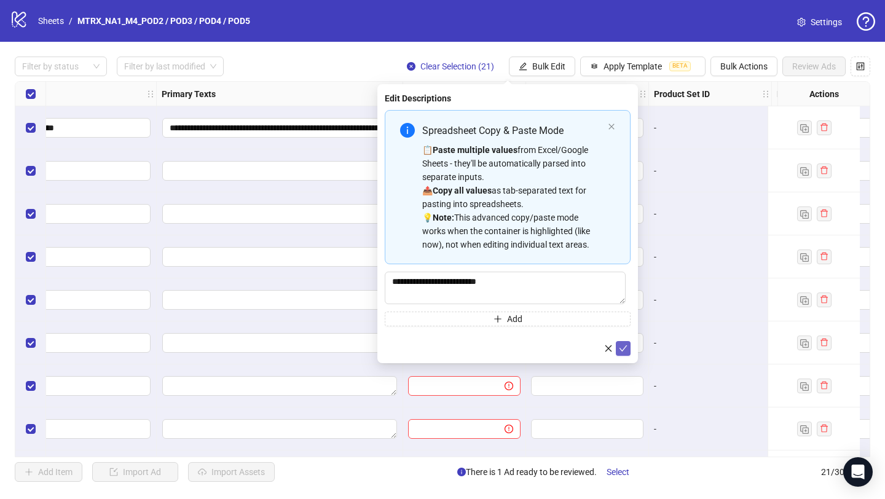
click at [622, 342] on button "submit" at bounding box center [623, 348] width 15 height 15
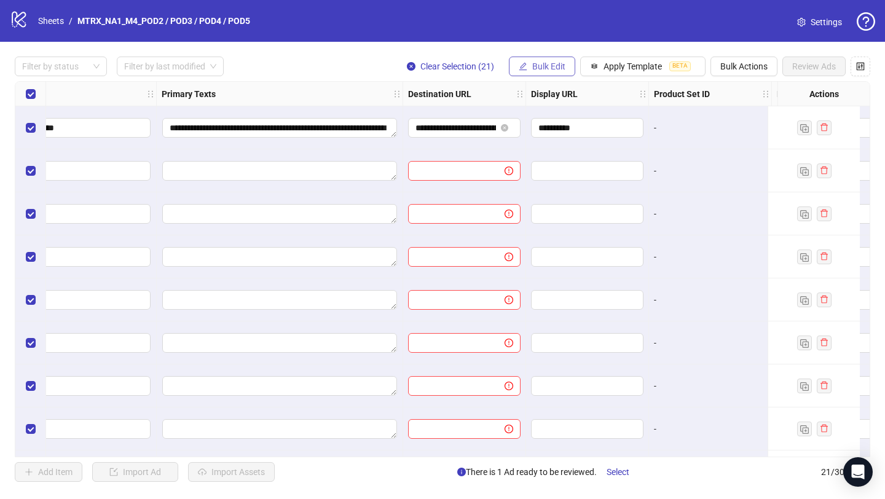
click at [546, 69] on span "Bulk Edit" at bounding box center [548, 66] width 33 height 10
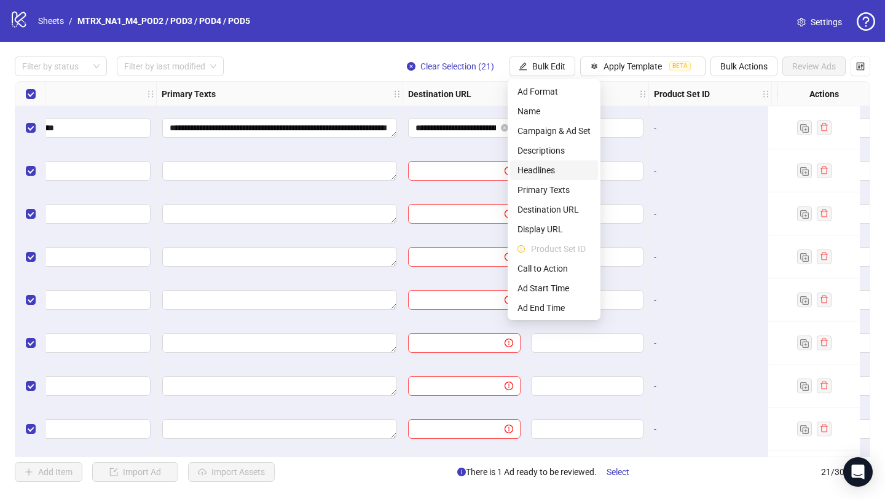
click at [561, 168] on span "Headlines" at bounding box center [553, 170] width 73 height 14
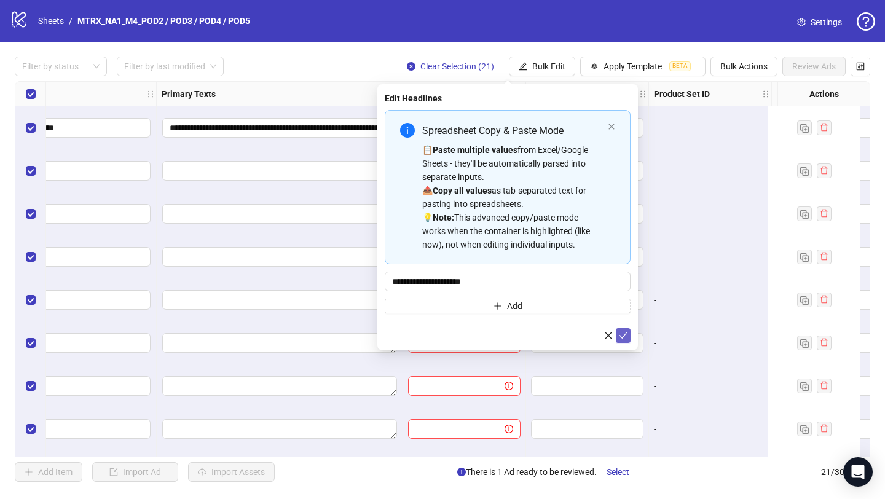
click at [630, 340] on button "submit" at bounding box center [623, 335] width 15 height 15
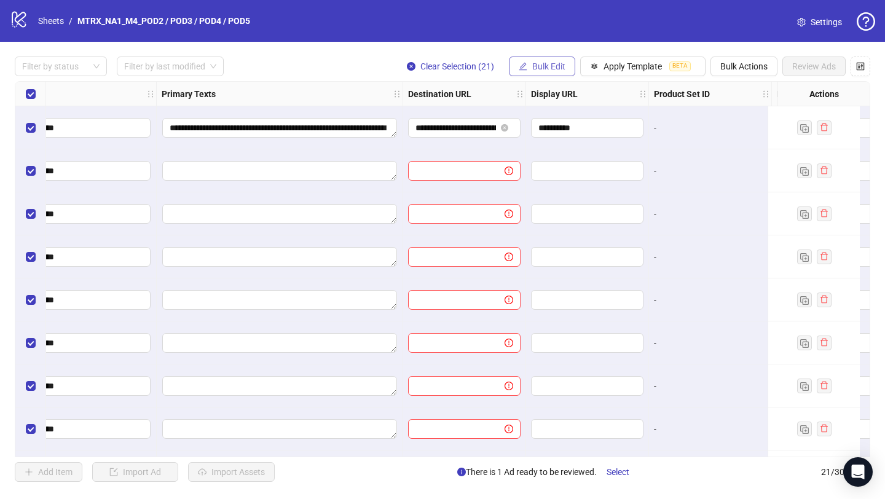
click at [534, 57] on button "Bulk Edit" at bounding box center [542, 67] width 66 height 20
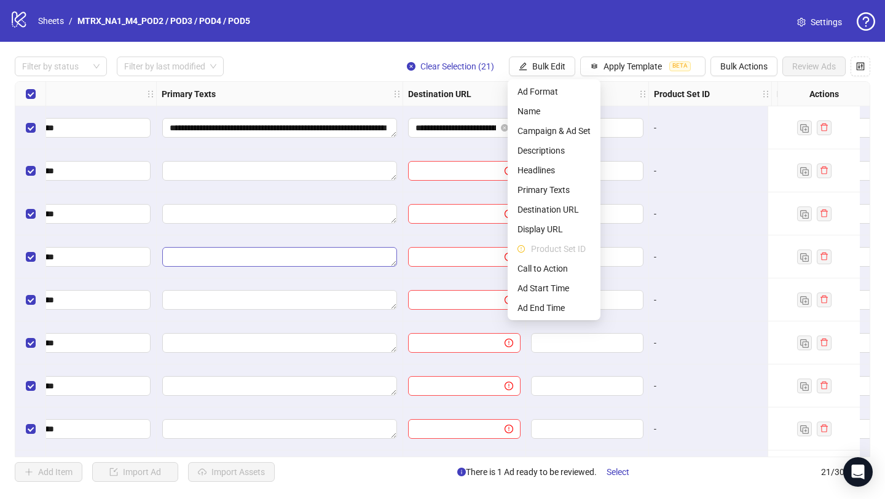
scroll to position [0, 663]
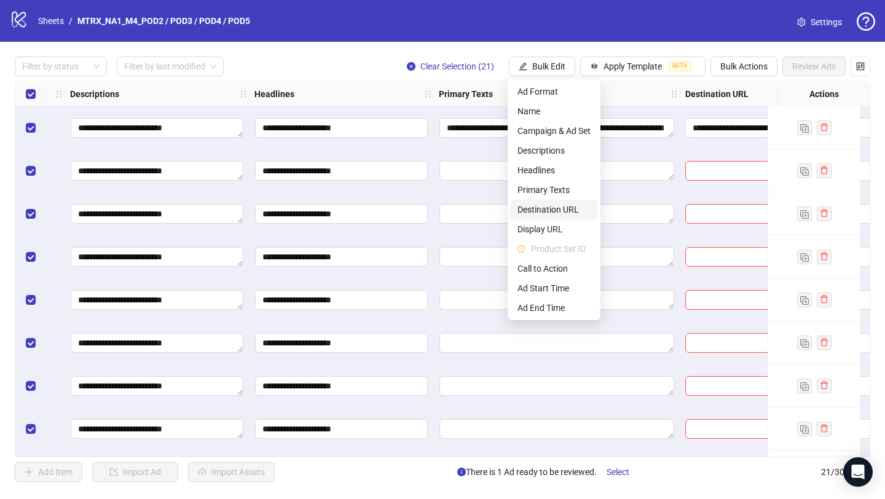
click at [557, 207] on span "Destination URL" at bounding box center [553, 210] width 73 height 14
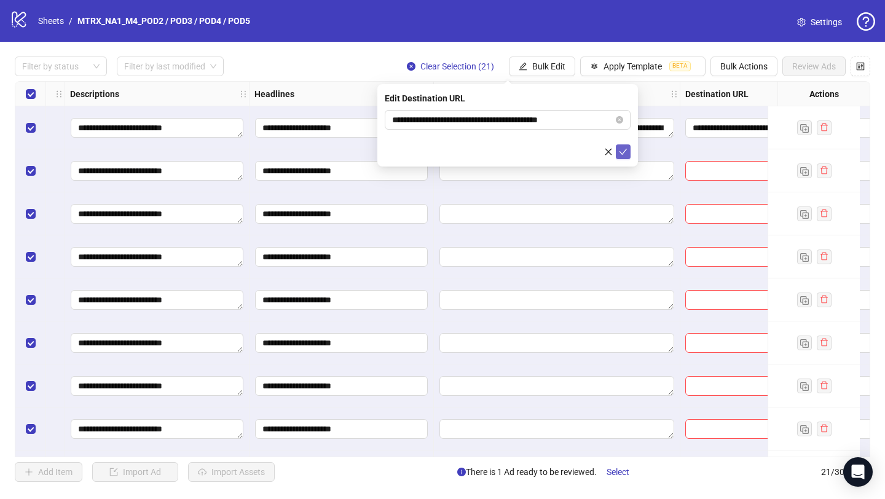
click at [621, 147] on icon "check" at bounding box center [623, 151] width 9 height 9
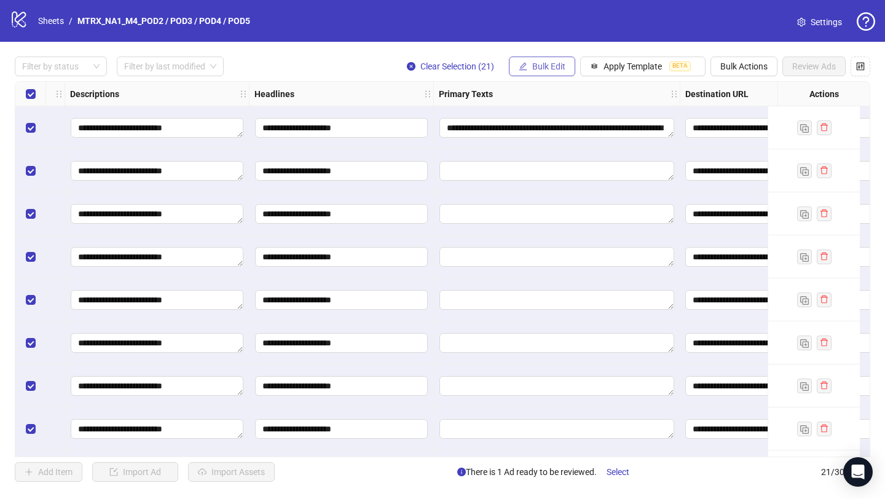
click at [560, 66] on span "Bulk Edit" at bounding box center [548, 66] width 33 height 10
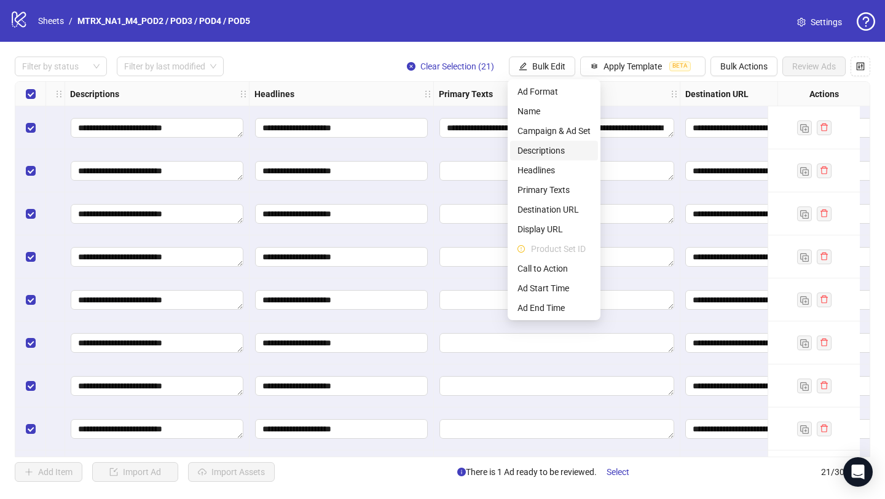
click at [563, 156] on span "Descriptions" at bounding box center [553, 151] width 73 height 14
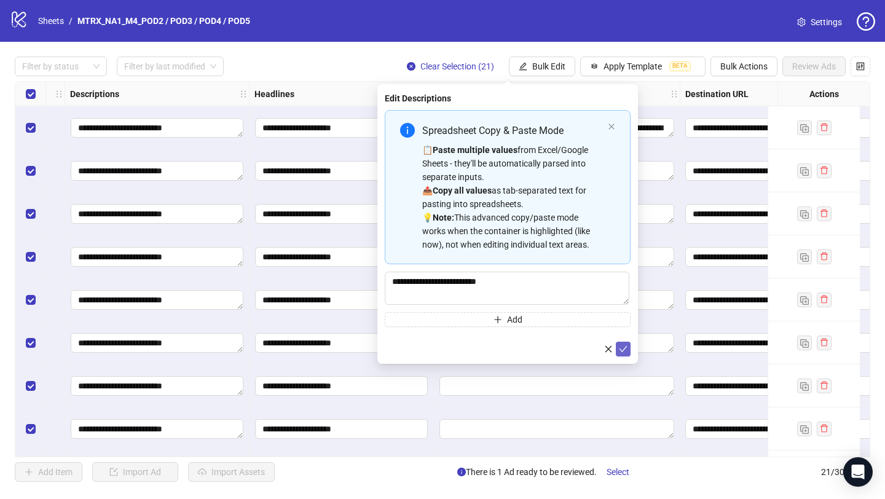
click at [627, 348] on button "submit" at bounding box center [623, 349] width 15 height 15
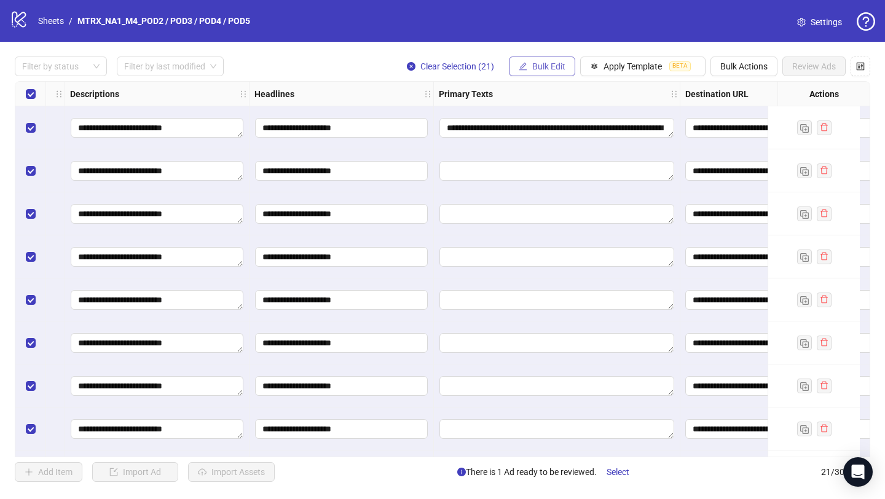
click at [545, 62] on span "Bulk Edit" at bounding box center [548, 66] width 33 height 10
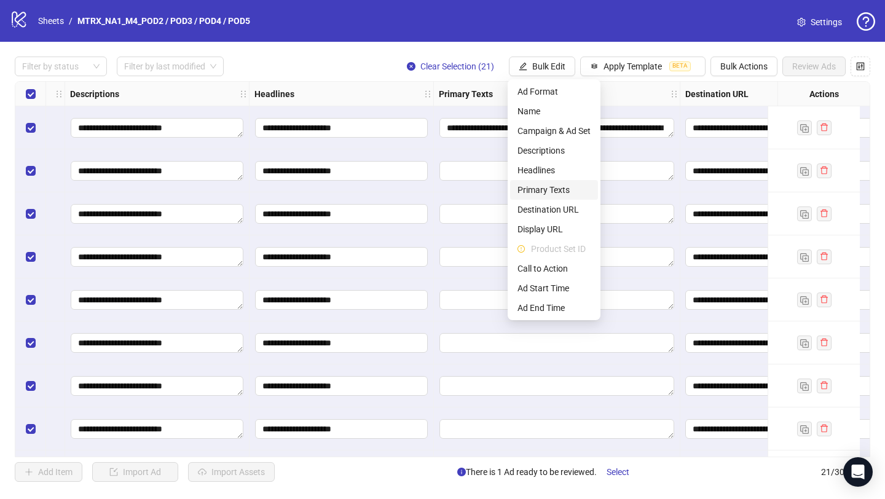
click at [549, 186] on span "Primary Texts" at bounding box center [553, 190] width 73 height 14
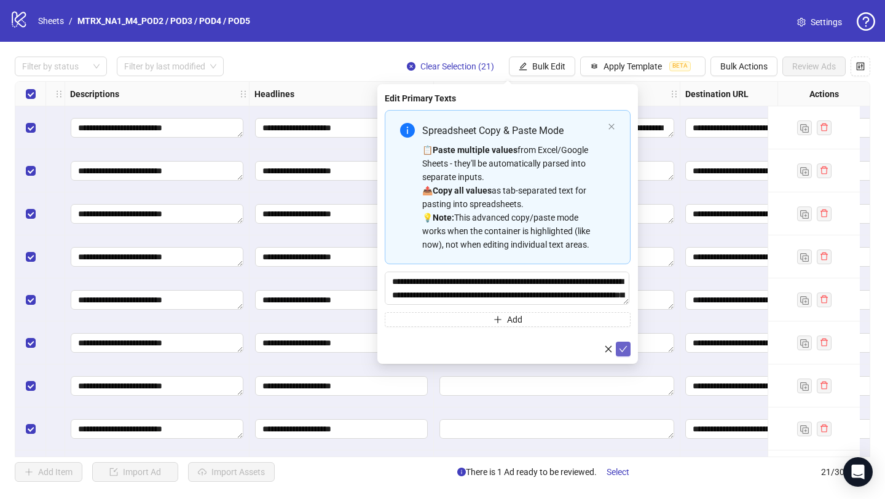
click at [625, 351] on icon "check" at bounding box center [623, 349] width 9 height 9
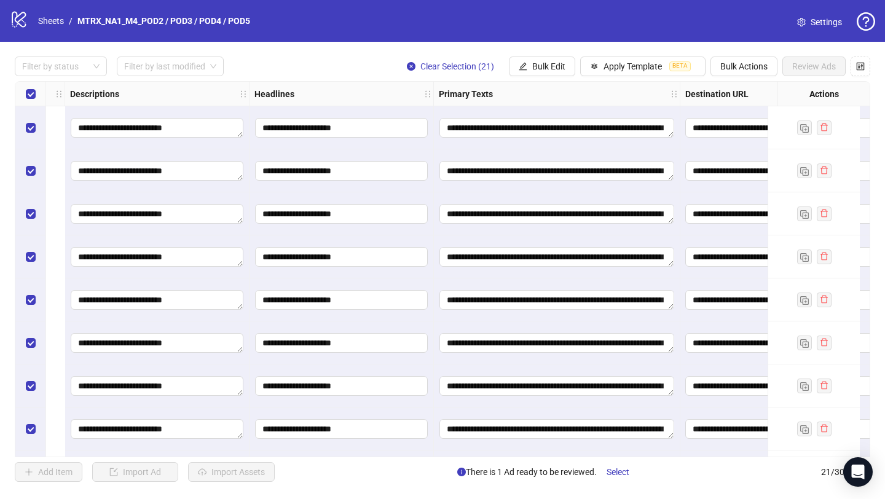
scroll to position [0, 1182]
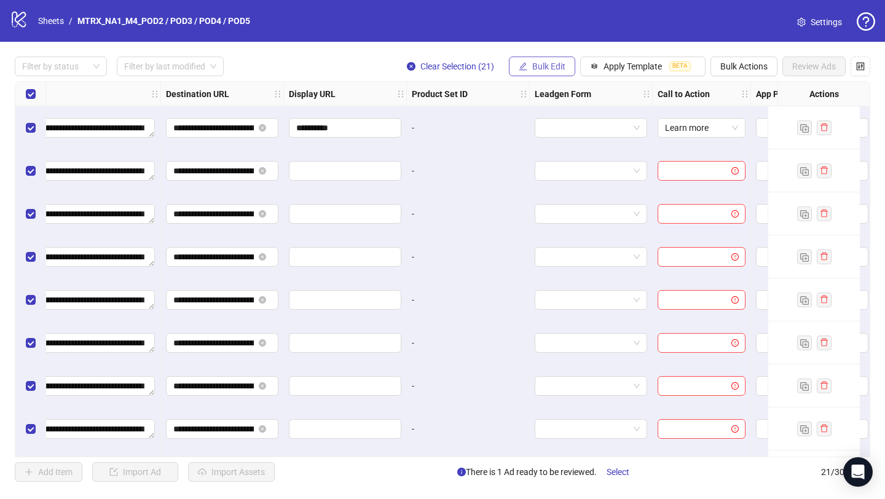
click at [558, 71] on span "Bulk Edit" at bounding box center [548, 66] width 33 height 10
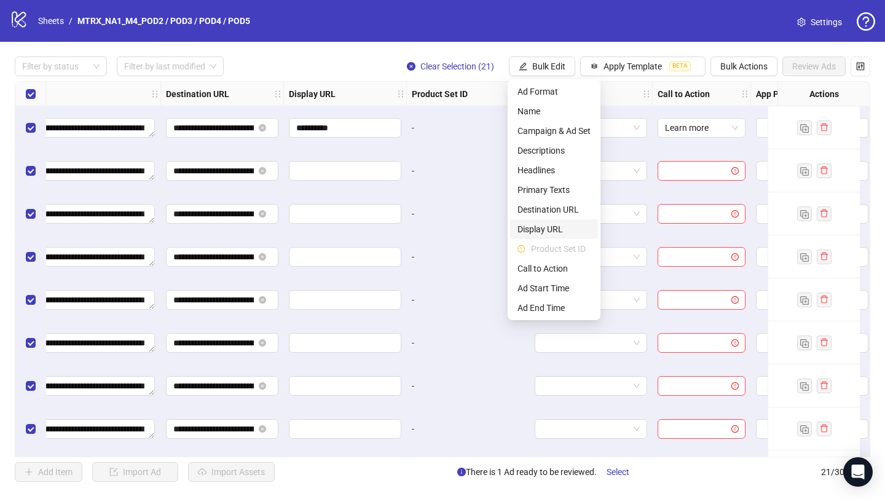
click at [555, 220] on li "Display URL" at bounding box center [554, 229] width 88 height 20
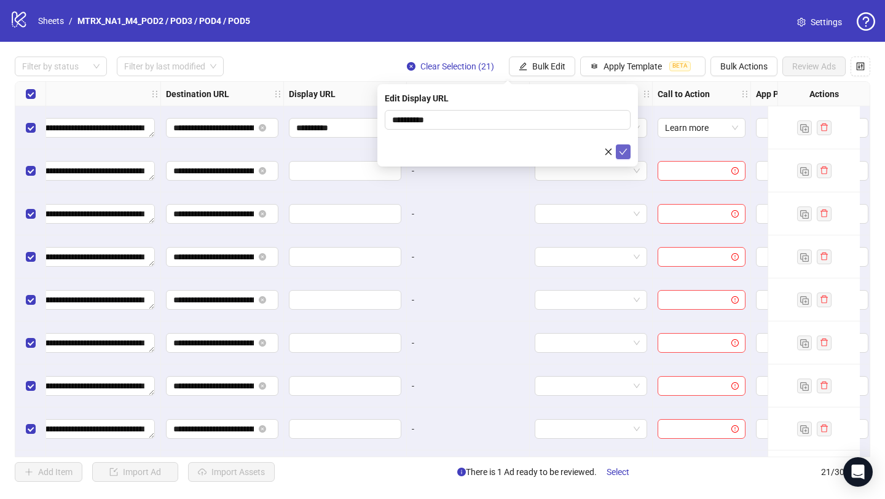
click at [620, 154] on icon "check" at bounding box center [623, 151] width 9 height 9
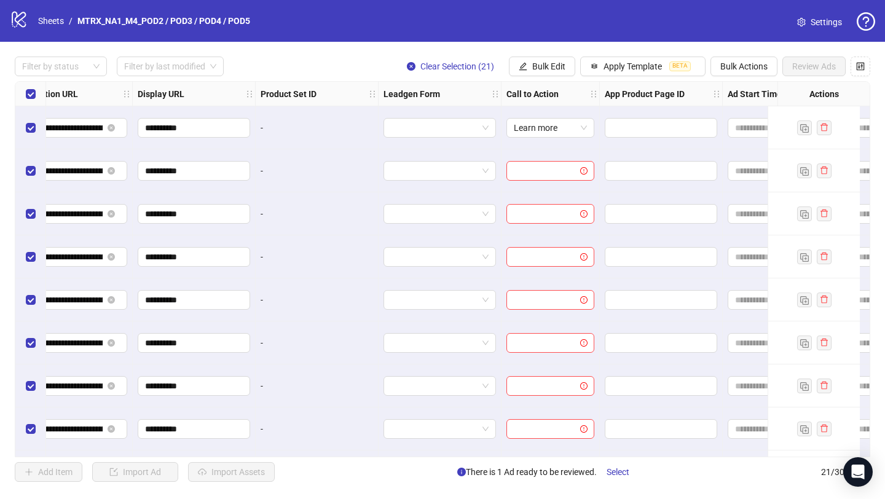
scroll to position [0, 1406]
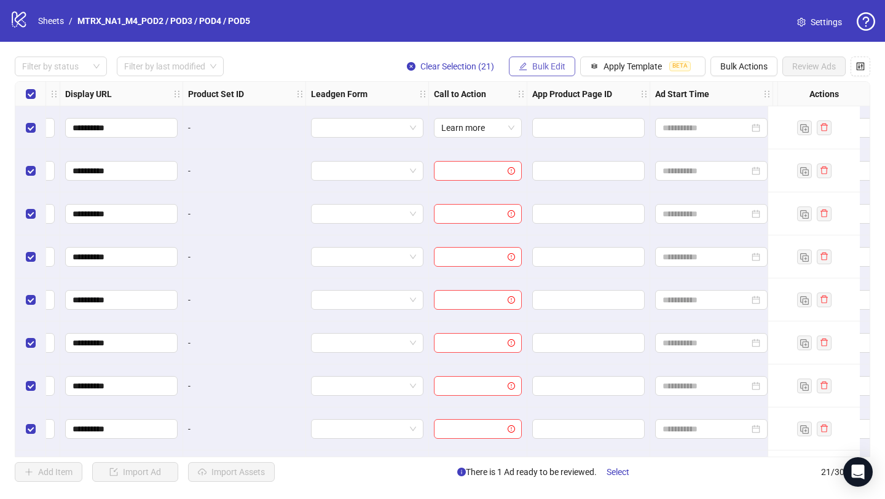
click at [552, 58] on button "Bulk Edit" at bounding box center [542, 67] width 66 height 20
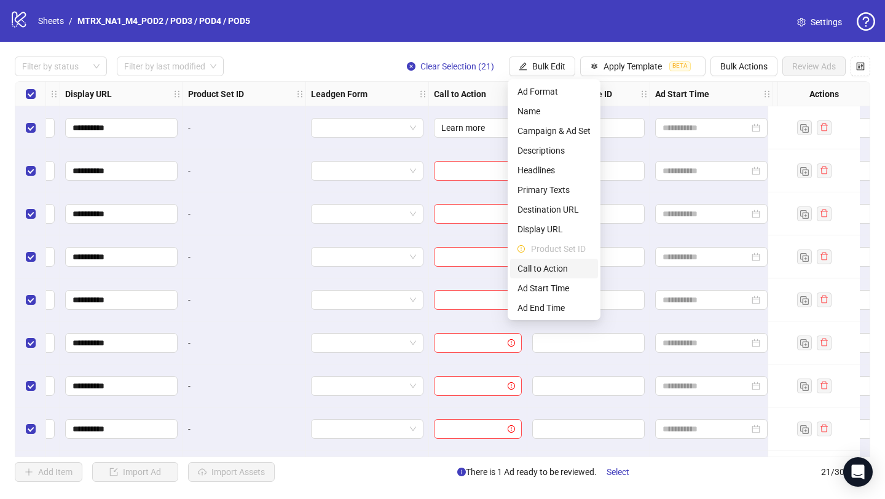
click at [564, 270] on span "Call to Action" at bounding box center [553, 269] width 73 height 14
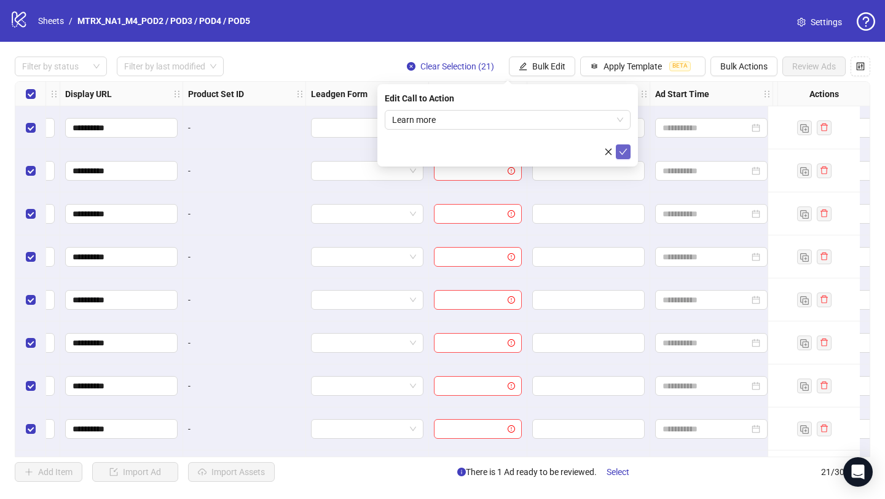
click at [627, 154] on icon "check" at bounding box center [623, 151] width 9 height 9
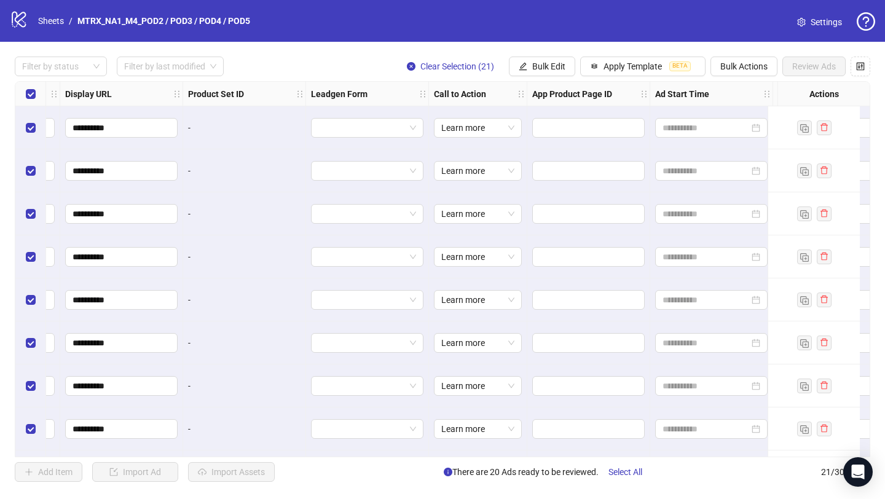
scroll to position [0, 1534]
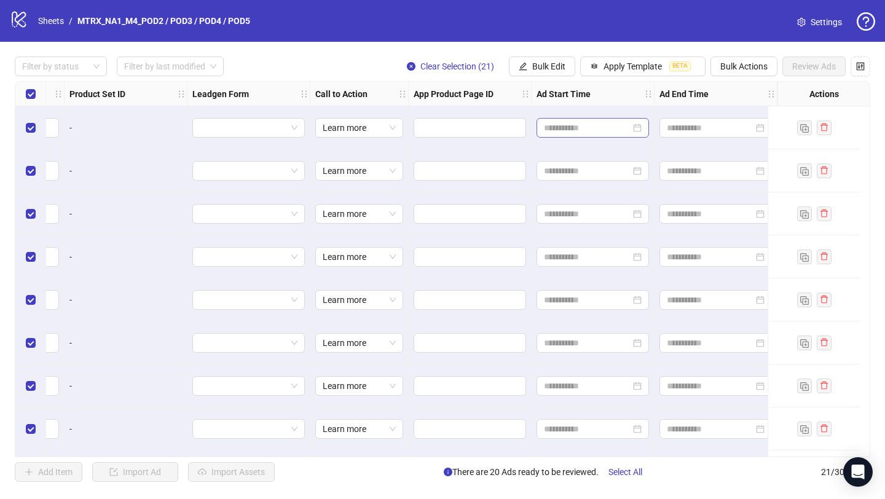
click at [581, 137] on div at bounding box center [592, 128] width 112 height 20
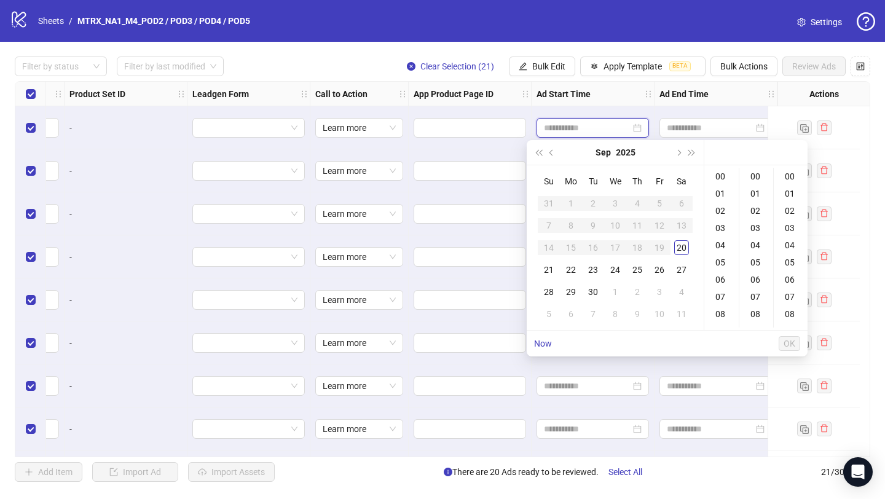
click at [581, 127] on input at bounding box center [587, 128] width 87 height 14
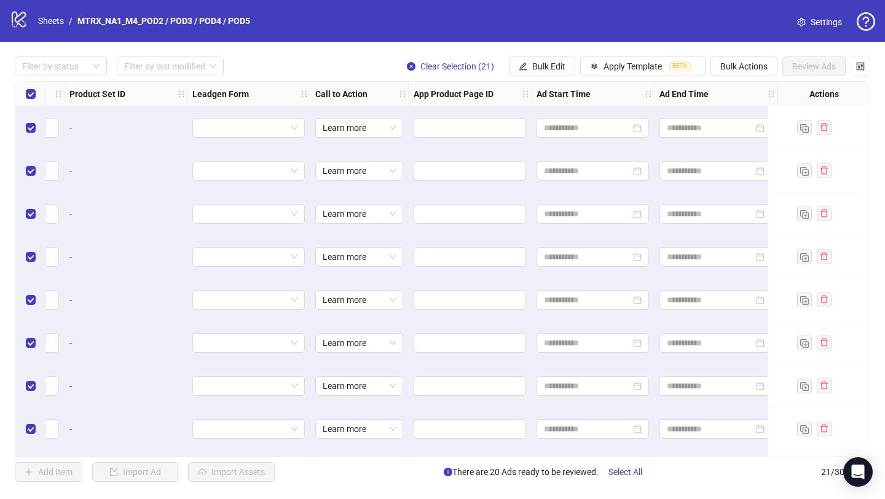
click at [599, 110] on div at bounding box center [592, 127] width 123 height 43
click at [597, 127] on input at bounding box center [587, 128] width 87 height 14
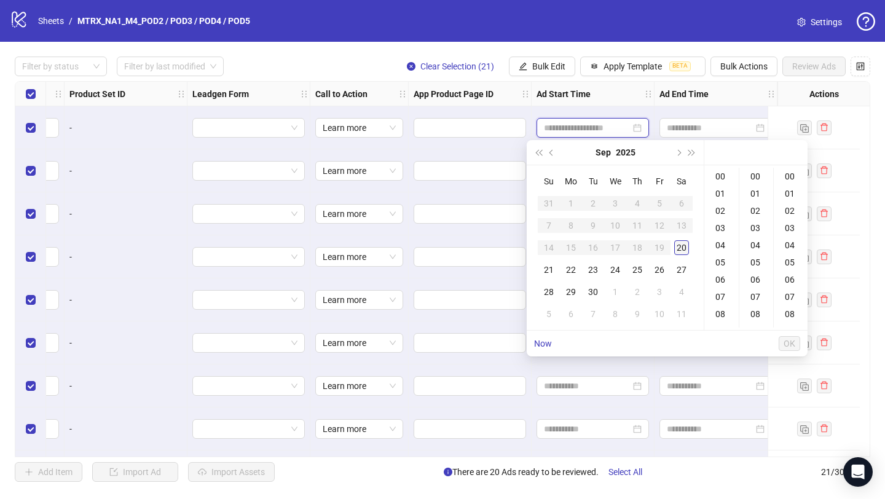
type input "**********"
click at [547, 270] on div "21" at bounding box center [548, 269] width 15 height 15
click at [761, 262] on div "05" at bounding box center [756, 262] width 29 height 17
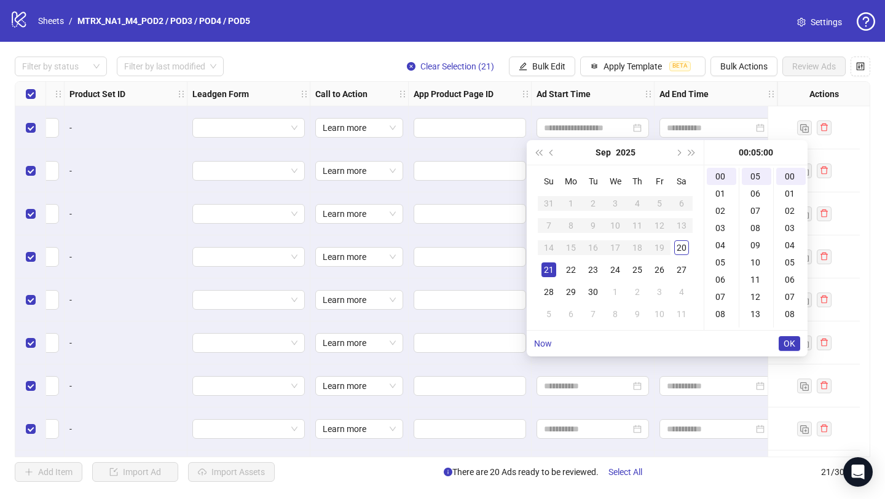
type input "**********"
click at [794, 350] on button "OK" at bounding box center [789, 343] width 22 height 15
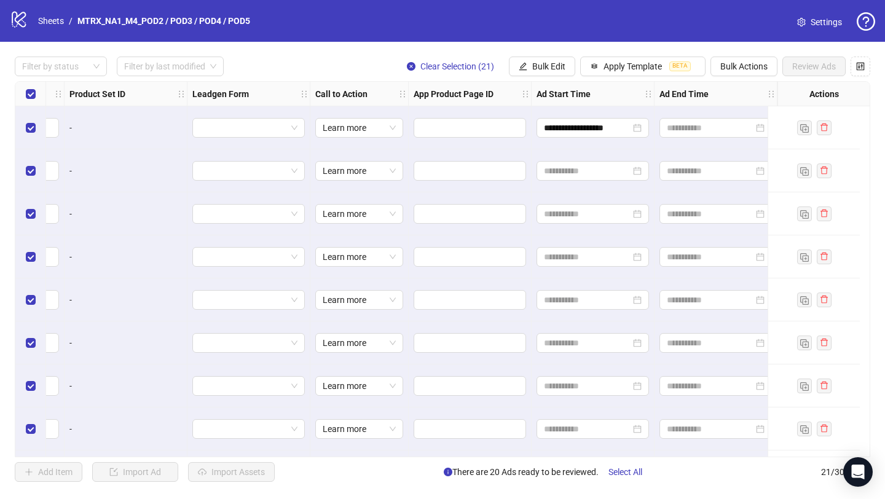
click at [569, 96] on strong "Ad Start Time" at bounding box center [563, 94] width 54 height 14
click at [538, 74] on button "Bulk Edit" at bounding box center [542, 67] width 66 height 20
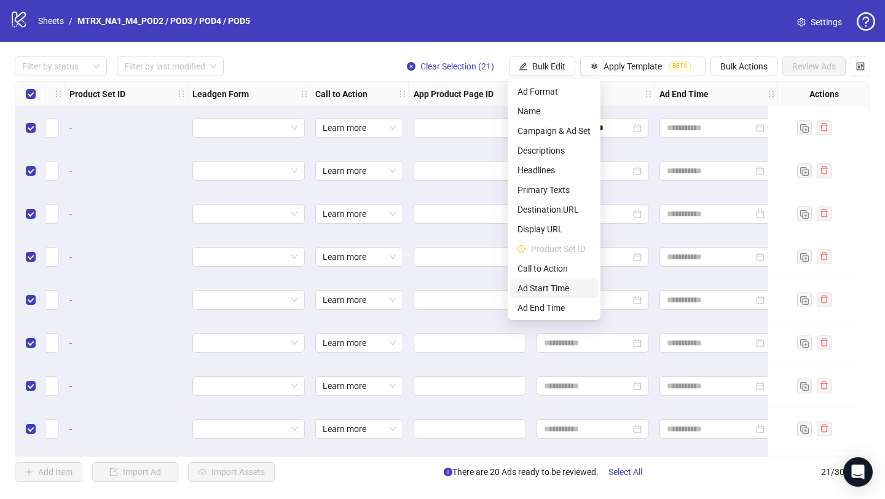
click at [554, 288] on span "Ad Start Time" at bounding box center [553, 288] width 73 height 14
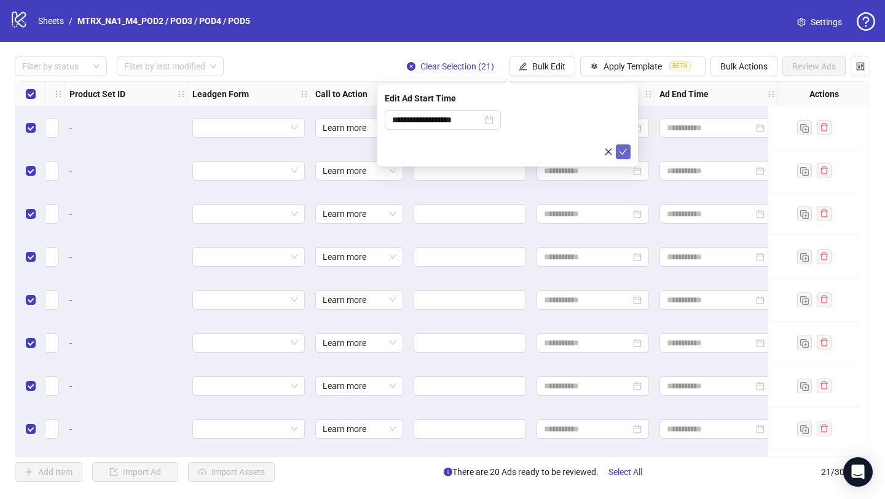
click at [629, 152] on button "submit" at bounding box center [623, 151] width 15 height 15
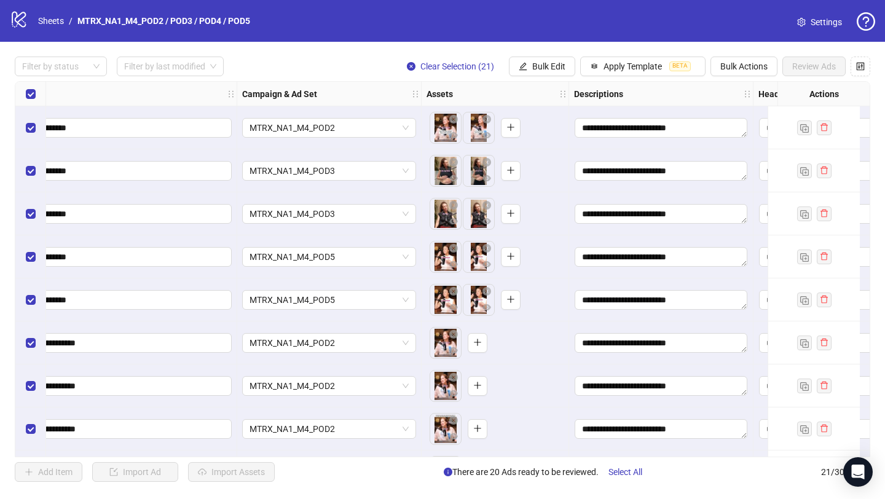
scroll to position [0, 0]
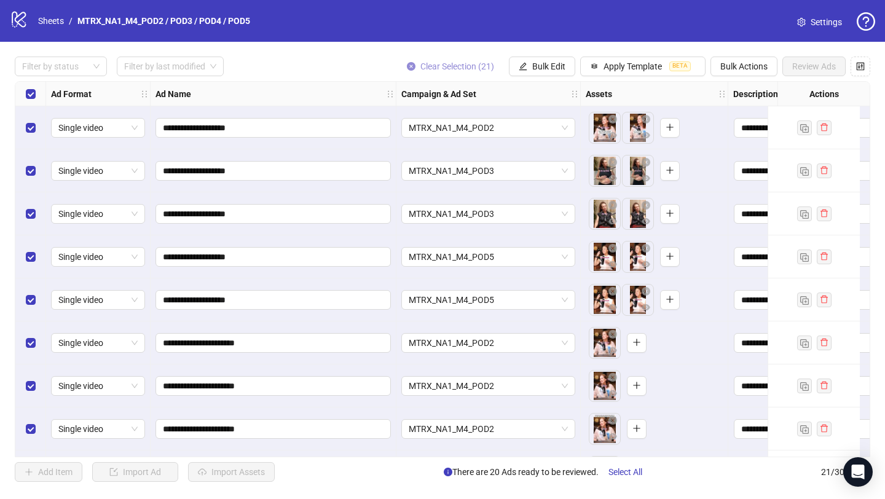
click at [453, 66] on span "Clear Selection (21)" at bounding box center [457, 66] width 74 height 10
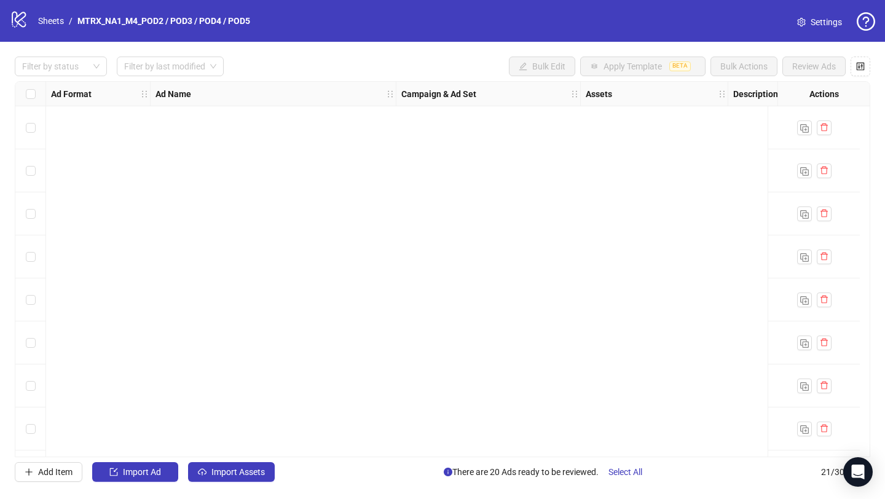
scroll to position [558, 0]
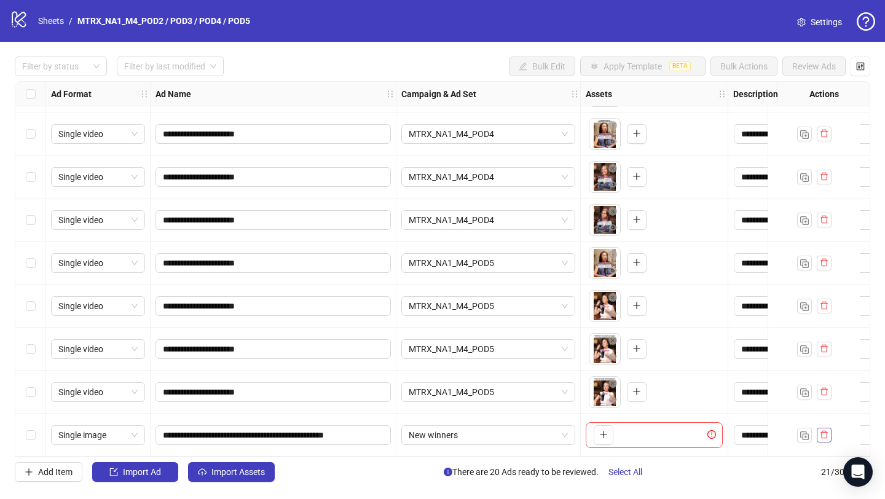
click at [826, 431] on icon "delete" at bounding box center [824, 434] width 9 height 9
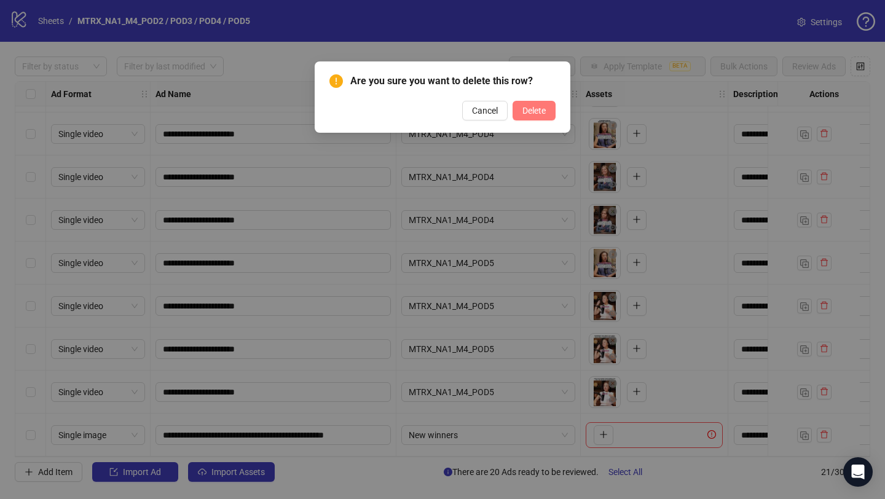
click at [524, 106] on span "Delete" at bounding box center [533, 111] width 23 height 10
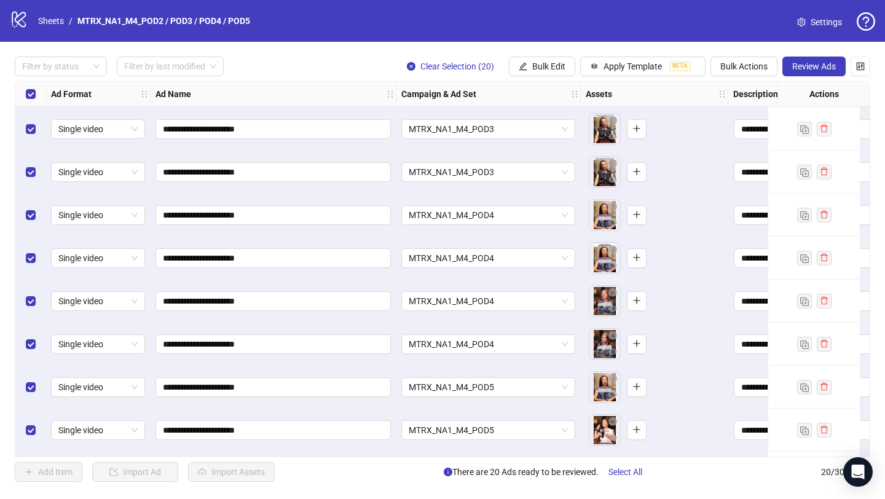
scroll to position [422, 0]
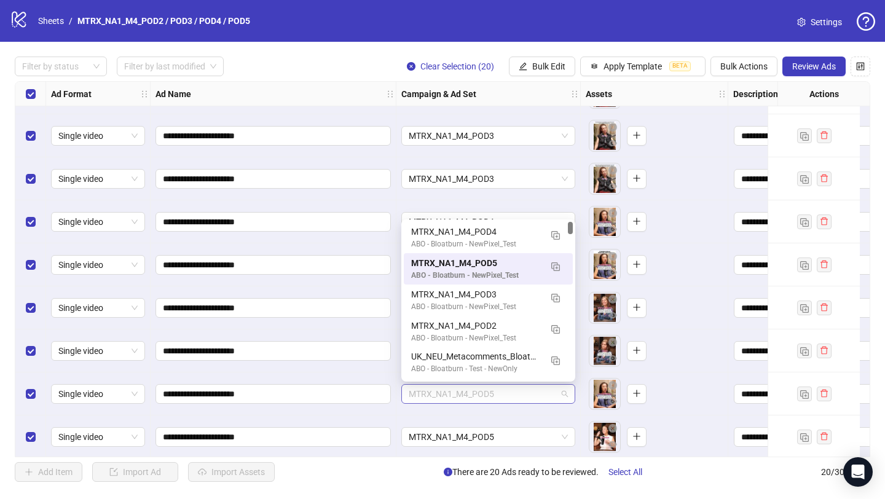
click at [539, 396] on span "MTRX_NA1_M4_POD5" at bounding box center [488, 394] width 159 height 18
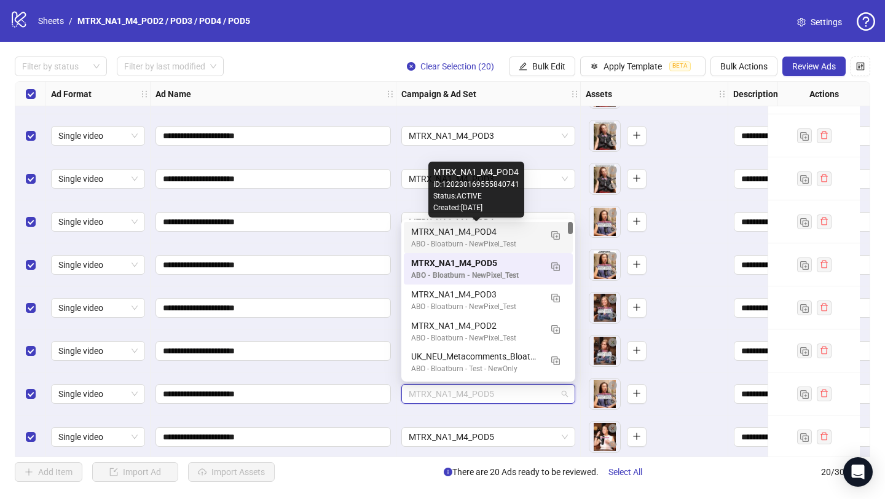
click at [519, 232] on div "MTRX_NA1_M4_POD4" at bounding box center [476, 232] width 130 height 14
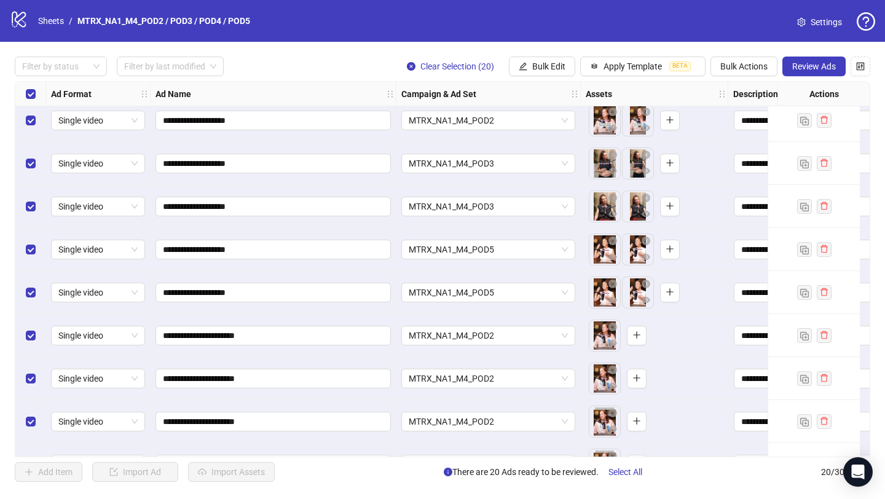
scroll to position [0, 0]
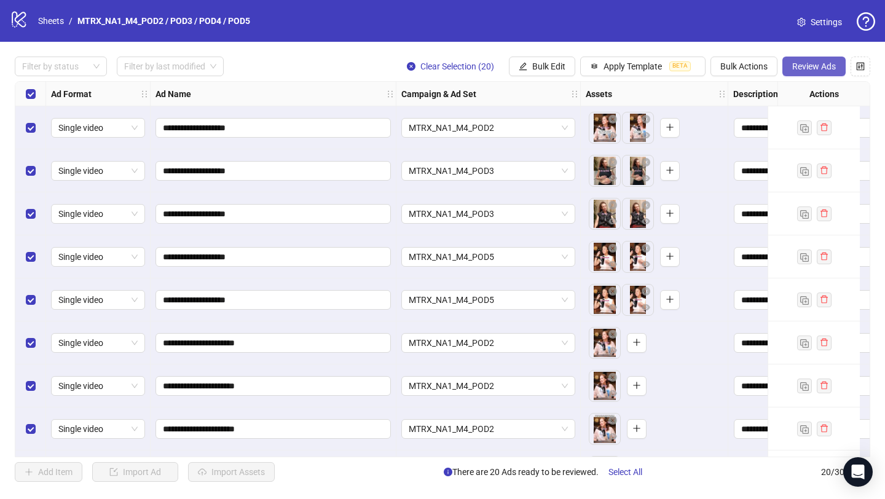
click at [818, 65] on span "Review Ads" at bounding box center [814, 66] width 44 height 10
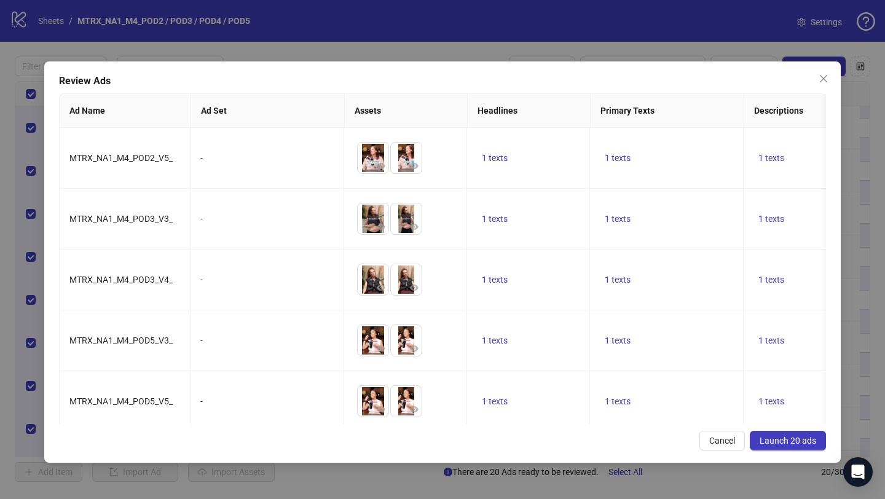
click at [792, 440] on span "Launch 20 ads" at bounding box center [787, 441] width 57 height 10
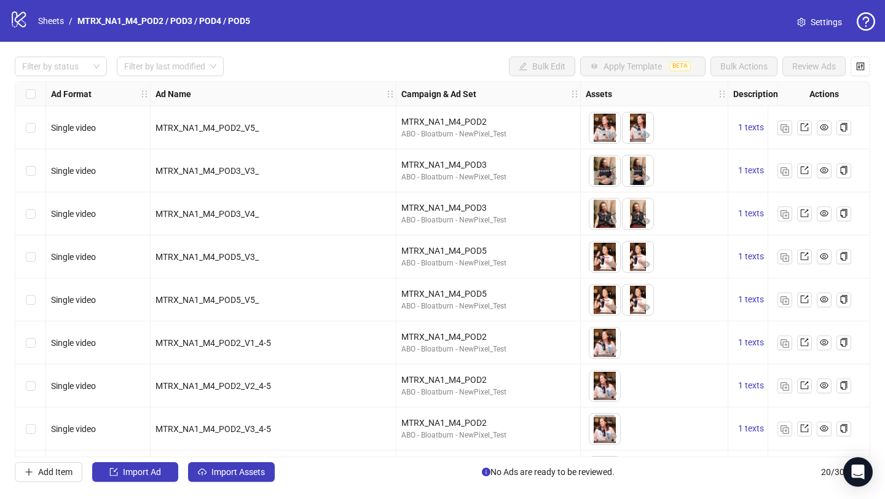
scroll to position [0, 78]
